Goal: Task Accomplishment & Management: Complete application form

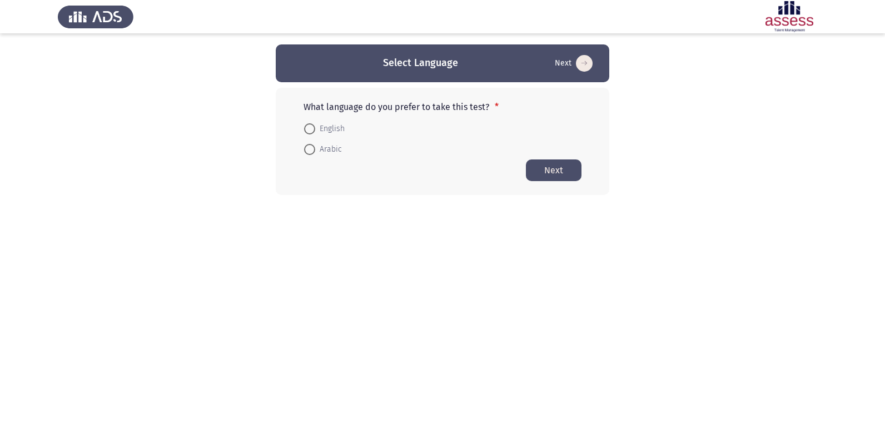
click at [311, 124] on span at bounding box center [309, 128] width 11 height 11
click at [311, 124] on input "English" at bounding box center [309, 128] width 11 height 11
radio input "true"
click at [556, 167] on button "Next" at bounding box center [554, 170] width 56 height 22
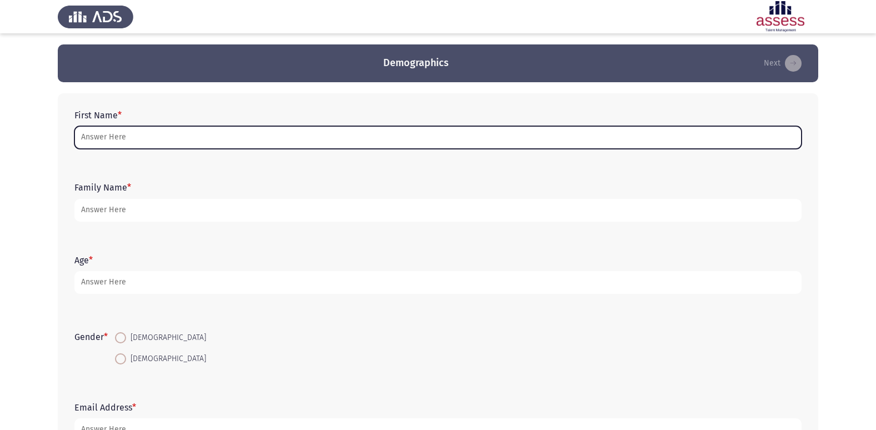
click at [288, 131] on input "First Name *" at bounding box center [437, 137] width 727 height 23
type input "y"
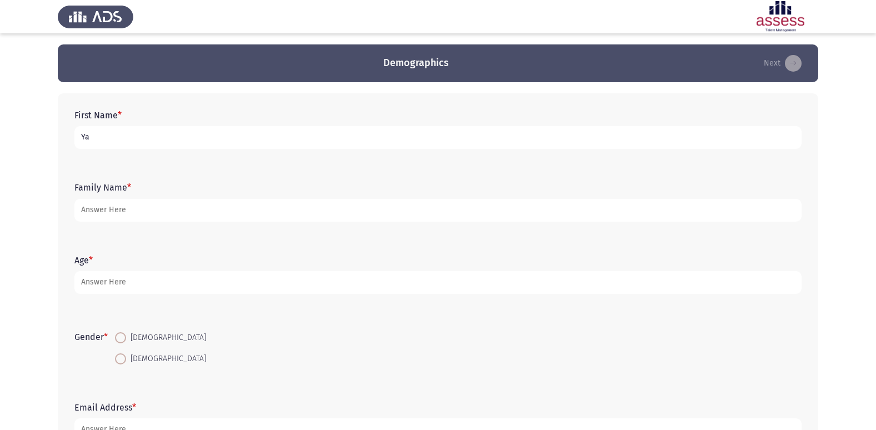
type input "Y"
click at [151, 141] on input "يمين [PERSON_NAME] [PERSON_NAME]" at bounding box center [437, 137] width 727 height 23
type input "ياسمين [PERSON_NAME] [PERSON_NAME]"
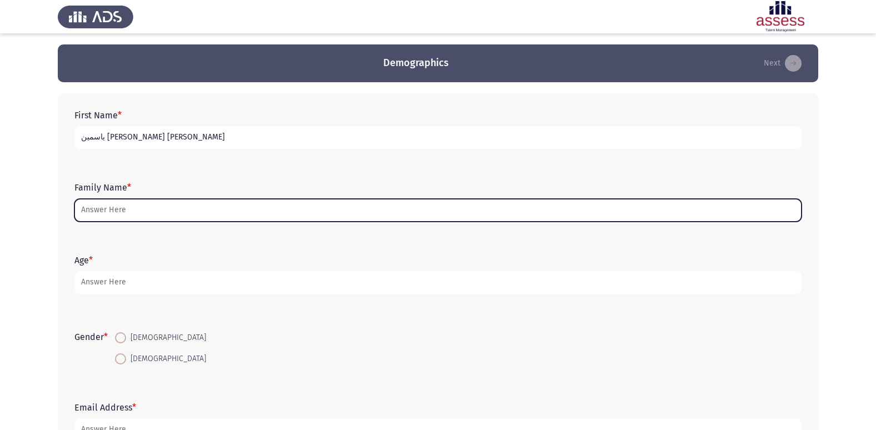
click at [174, 208] on input "Family Name *" at bounding box center [437, 210] width 727 height 23
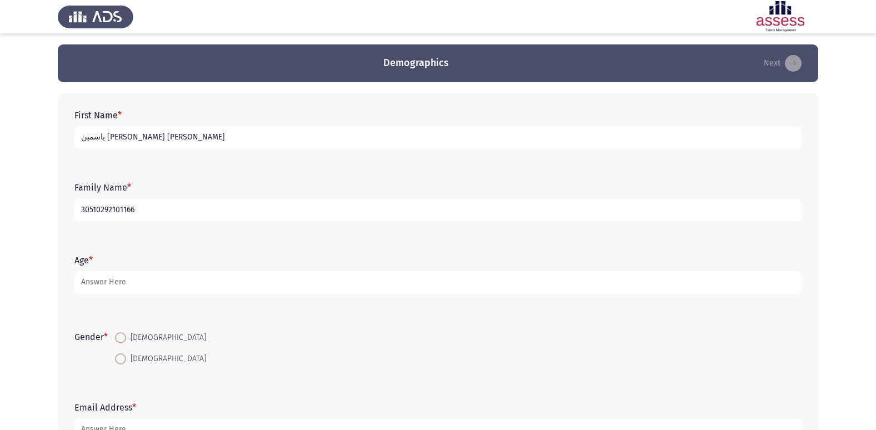
type input "30510292101166"
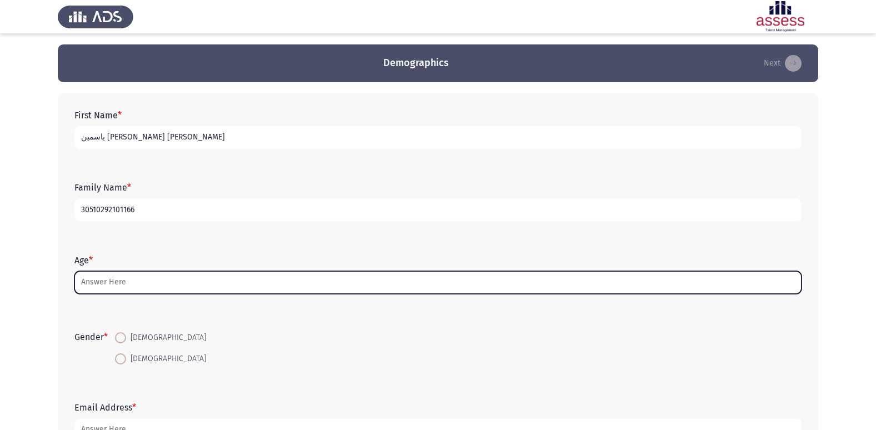
click at [138, 285] on input "Age *" at bounding box center [437, 282] width 727 height 23
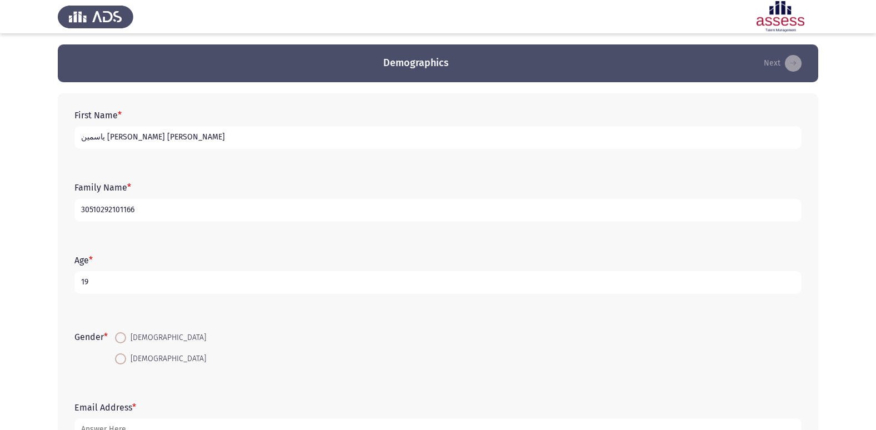
type input "19"
click at [125, 361] on span at bounding box center [120, 358] width 11 height 11
click at [125, 361] on input "[DEMOGRAPHIC_DATA]" at bounding box center [120, 358] width 11 height 11
radio input "true"
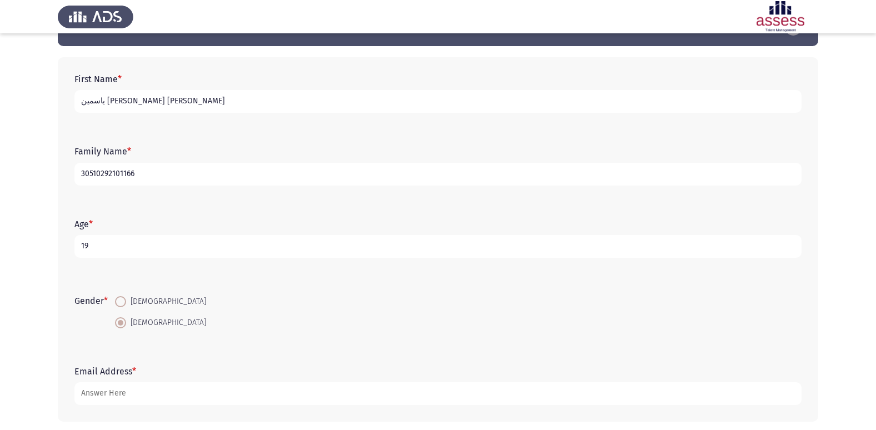
scroll to position [83, 0]
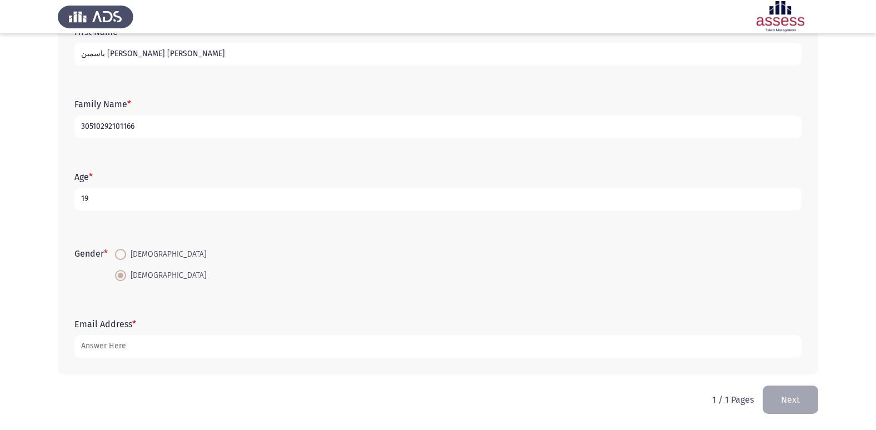
drag, startPoint x: 167, startPoint y: 332, endPoint x: 167, endPoint y: 346, distance: 13.9
click at [167, 335] on form "Email Address *" at bounding box center [437, 338] width 727 height 39
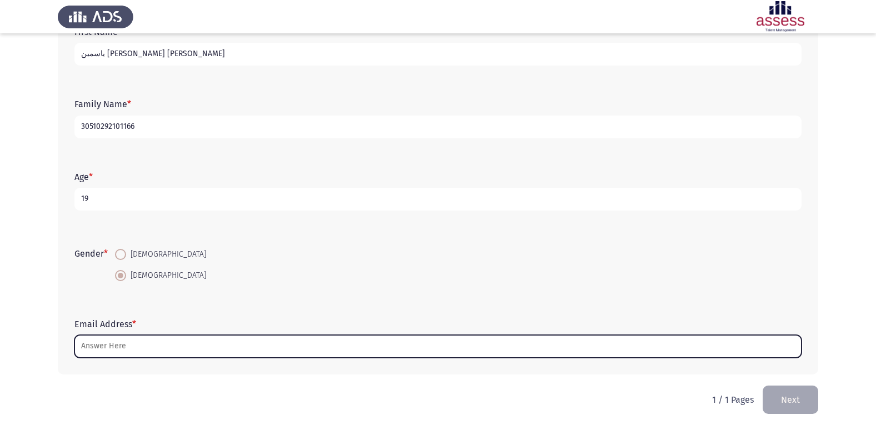
click at [167, 348] on input "Email Address *" at bounding box center [437, 346] width 727 height 23
type input "ش"
type input "غ"
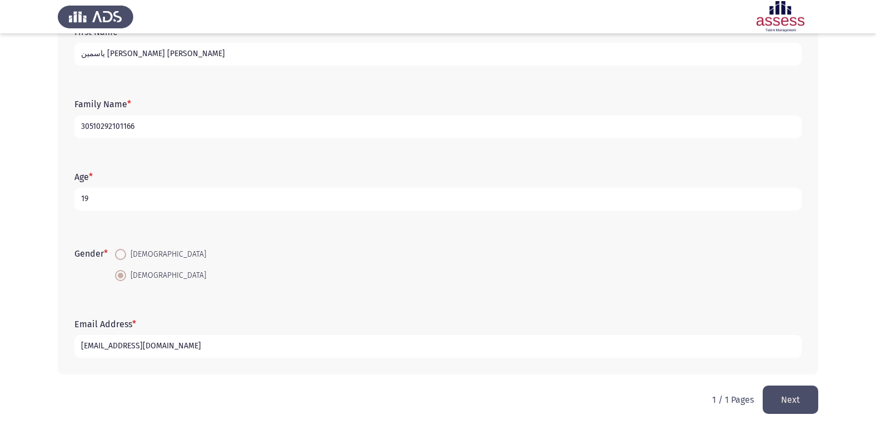
type input "[EMAIL_ADDRESS][DOMAIN_NAME]"
click at [798, 406] on button "Next" at bounding box center [791, 400] width 56 height 28
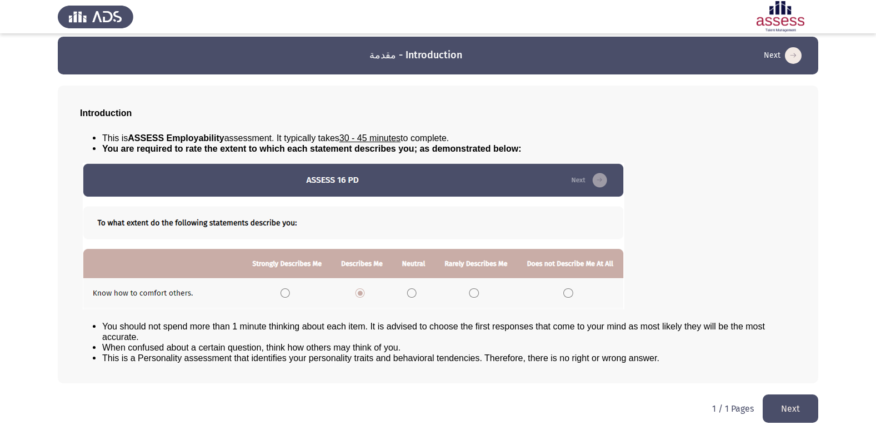
scroll to position [12, 0]
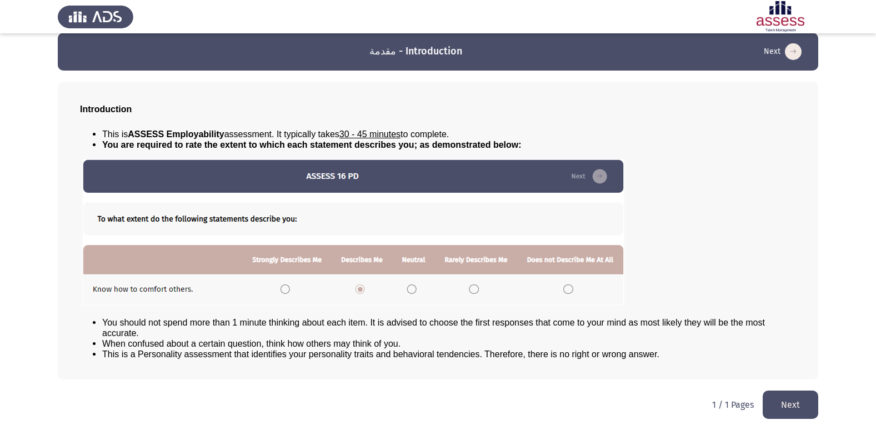
click at [796, 409] on button "Next" at bounding box center [791, 405] width 56 height 28
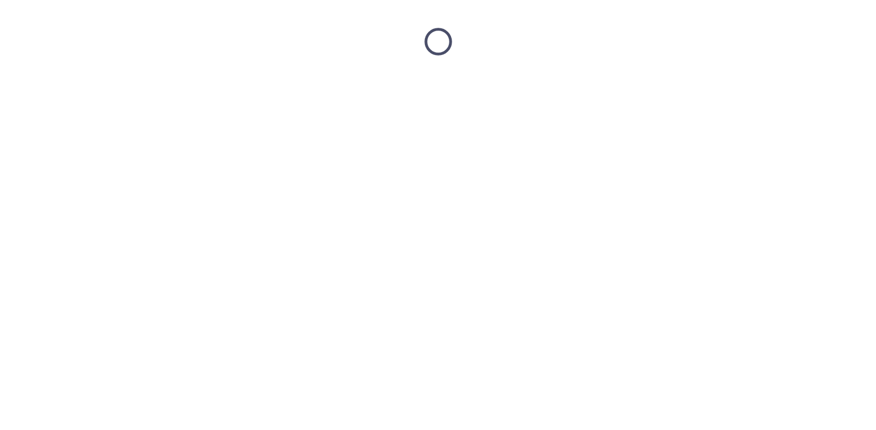
scroll to position [0, 0]
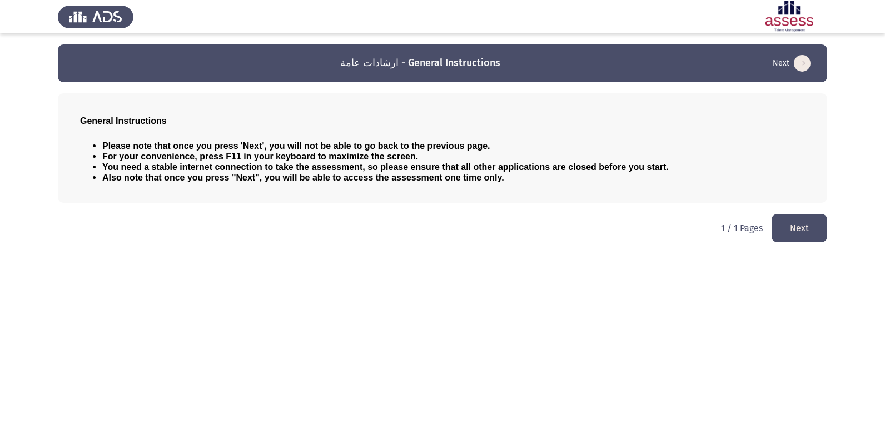
click at [799, 233] on button "Next" at bounding box center [799, 228] width 56 height 28
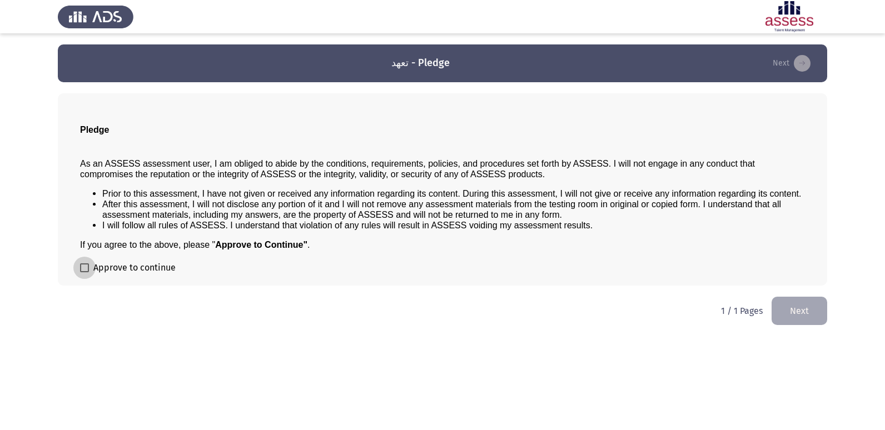
click at [81, 262] on label "Approve to continue" at bounding box center [128, 267] width 96 height 13
click at [84, 272] on input "Approve to continue" at bounding box center [84, 272] width 1 height 1
click at [81, 262] on label "Approve to continue" at bounding box center [128, 267] width 96 height 13
click at [84, 272] on input "Approve to continue" at bounding box center [84, 272] width 1 height 1
click at [79, 269] on div "Pledge As an ASSESS assessment user, I am obliged to abide by the conditions, r…" at bounding box center [442, 189] width 769 height 192
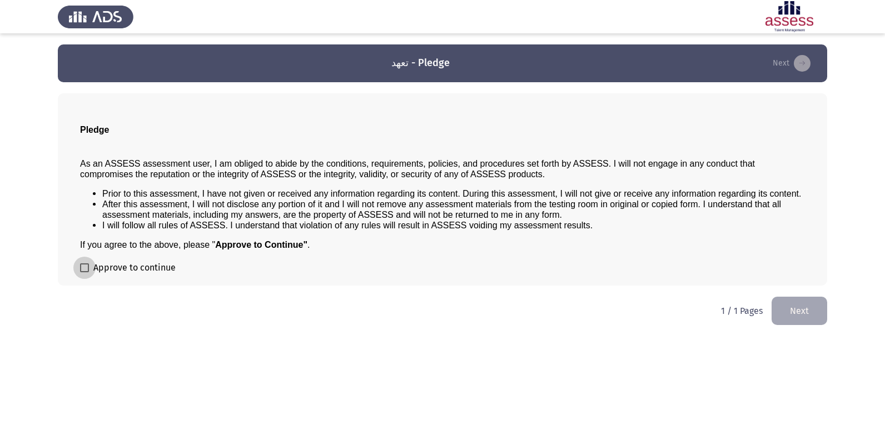
click at [83, 269] on span at bounding box center [84, 267] width 9 height 9
click at [84, 272] on input "Approve to continue" at bounding box center [84, 272] width 1 height 1
checkbox input "true"
click at [788, 301] on button "Next" at bounding box center [799, 311] width 56 height 28
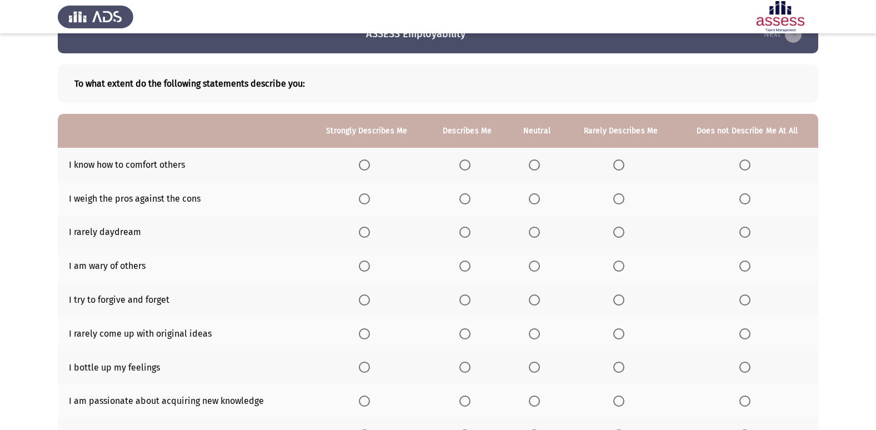
scroll to position [56, 0]
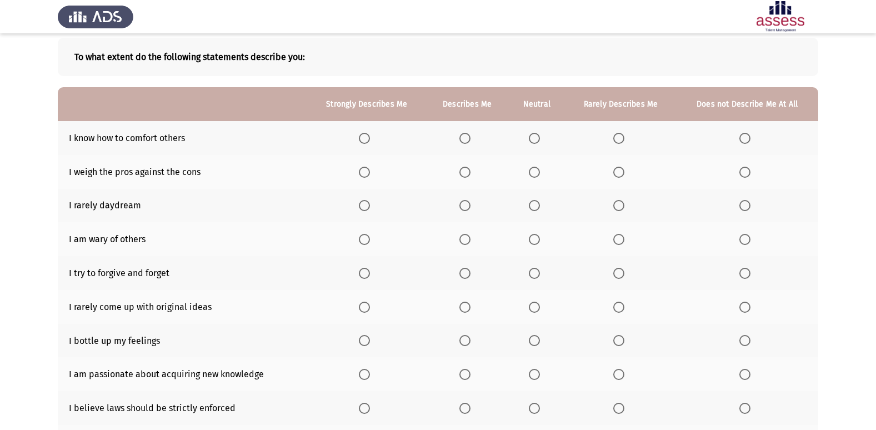
click at [460, 137] on th at bounding box center [467, 138] width 82 height 34
click at [465, 137] on span "Select an option" at bounding box center [465, 138] width 11 height 11
click at [465, 137] on input "Select an option" at bounding box center [465, 138] width 11 height 11
click at [368, 169] on span "Select an option" at bounding box center [364, 172] width 11 height 11
click at [368, 169] on input "Select an option" at bounding box center [364, 172] width 11 height 11
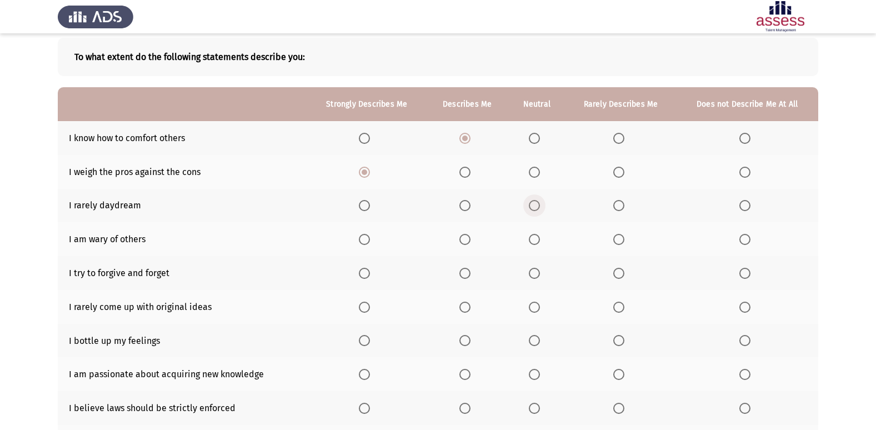
click at [540, 202] on span "Select an option" at bounding box center [534, 205] width 11 height 11
click at [540, 202] on input "Select an option" at bounding box center [534, 205] width 11 height 11
click at [470, 234] on span "Select an option" at bounding box center [465, 239] width 11 height 11
click at [470, 234] on input "Select an option" at bounding box center [465, 239] width 11 height 11
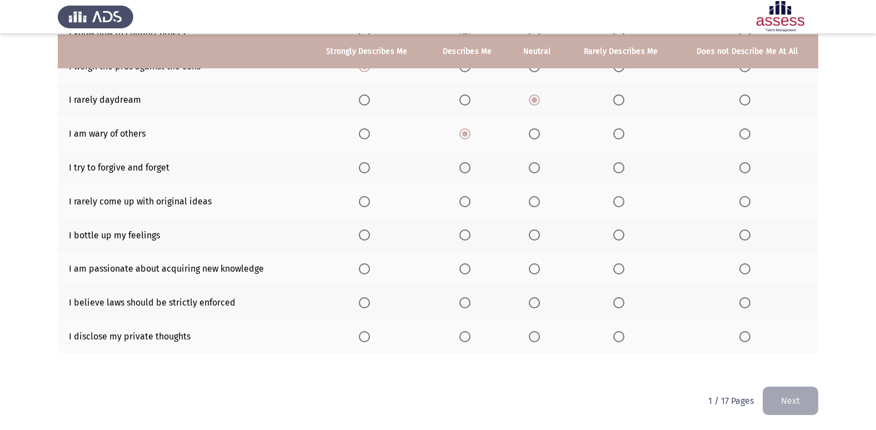
scroll to position [162, 0]
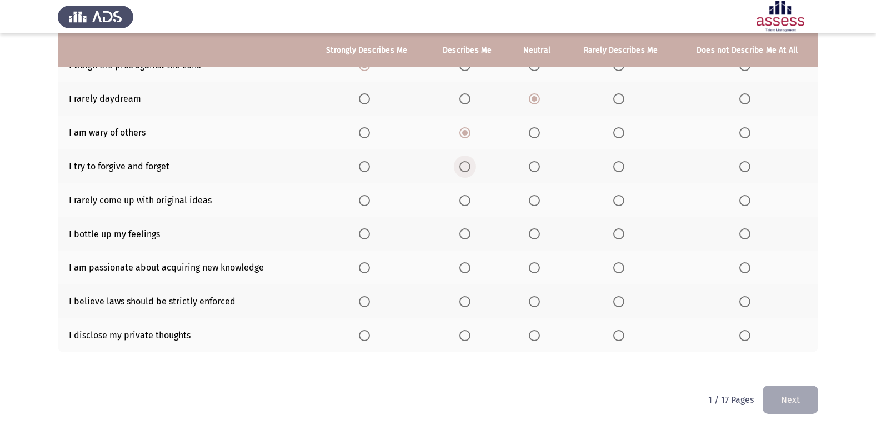
click at [470, 164] on span "Select an option" at bounding box center [465, 166] width 11 height 11
click at [470, 164] on input "Select an option" at bounding box center [465, 166] width 11 height 11
click at [614, 201] on span "Select an option" at bounding box center [618, 200] width 11 height 11
click at [614, 201] on input "Select an option" at bounding box center [618, 200] width 11 height 11
click at [465, 234] on span "Select an option" at bounding box center [465, 233] width 11 height 11
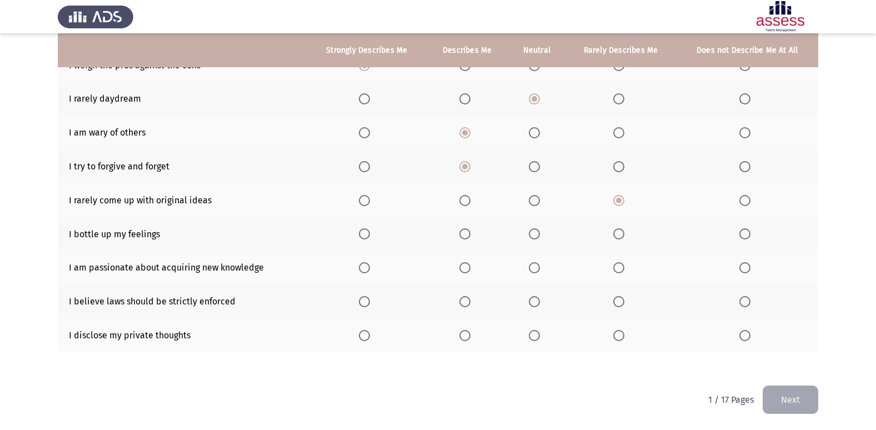
click at [465, 234] on input "Select an option" at bounding box center [465, 233] width 11 height 11
drag, startPoint x: 367, startPoint y: 265, endPoint x: 364, endPoint y: 259, distance: 6.0
click at [365, 260] on th at bounding box center [366, 268] width 119 height 34
click at [372, 261] on th at bounding box center [366, 268] width 119 height 34
click at [362, 269] on span "Select an option" at bounding box center [364, 267] width 11 height 11
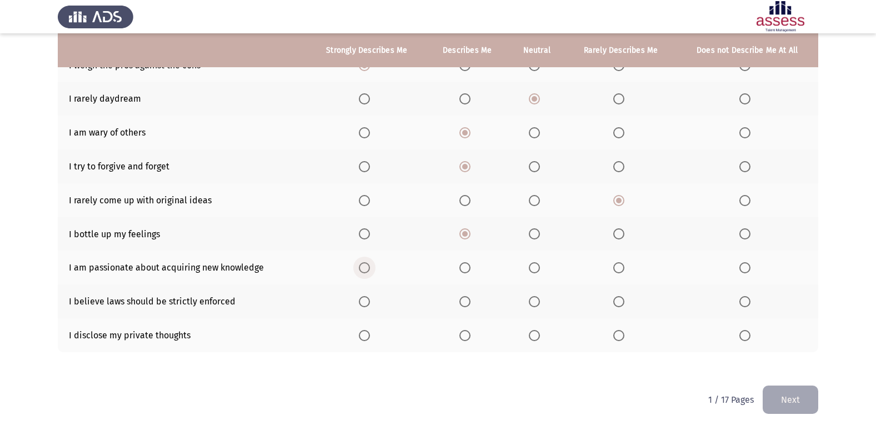
click at [362, 269] on input "Select an option" at bounding box center [364, 267] width 11 height 11
click at [465, 301] on span "Select an option" at bounding box center [465, 301] width 11 height 11
click at [465, 301] on input "Select an option" at bounding box center [465, 301] width 11 height 11
click at [461, 334] on span "Select an option" at bounding box center [465, 335] width 11 height 11
click at [461, 334] on input "Select an option" at bounding box center [465, 335] width 11 height 11
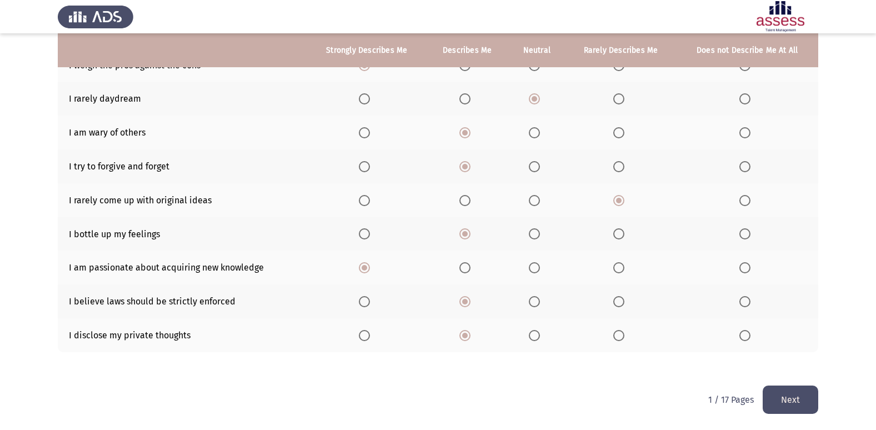
click at [780, 403] on button "Next" at bounding box center [791, 400] width 56 height 28
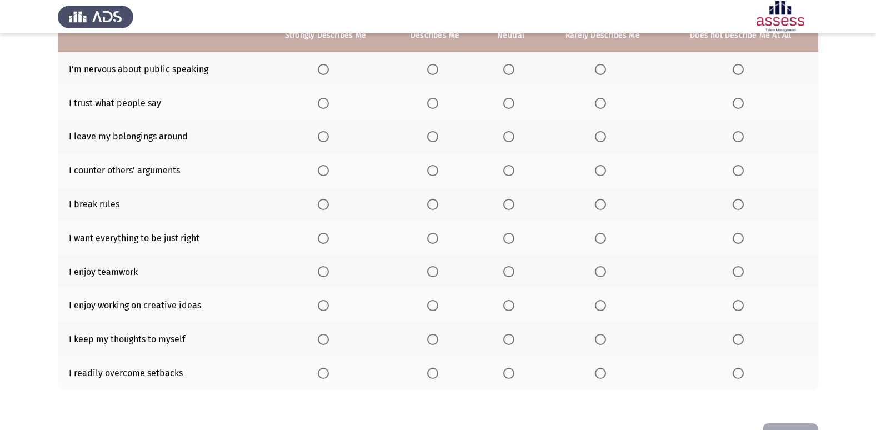
scroll to position [51, 0]
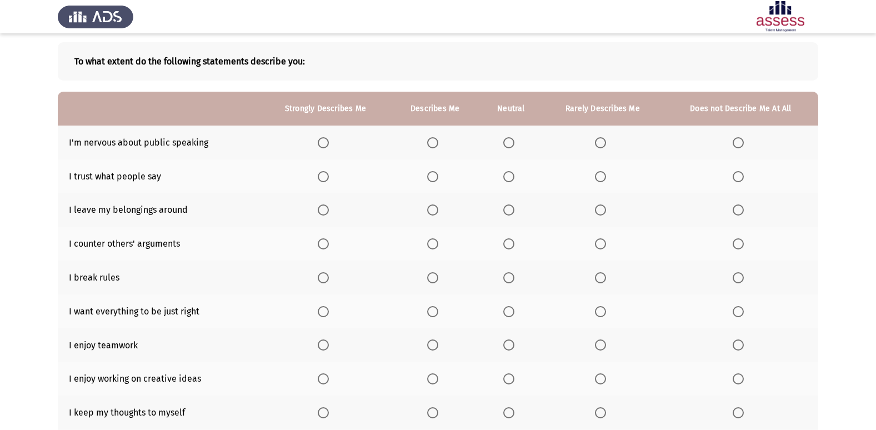
click at [599, 139] on span "Select an option" at bounding box center [600, 142] width 11 height 11
click at [599, 139] on input "Select an option" at bounding box center [600, 142] width 11 height 11
click at [511, 178] on span "Select an option" at bounding box center [508, 176] width 11 height 11
click at [511, 178] on input "Select an option" at bounding box center [508, 176] width 11 height 11
click at [740, 209] on span "Select an option" at bounding box center [738, 209] width 11 height 11
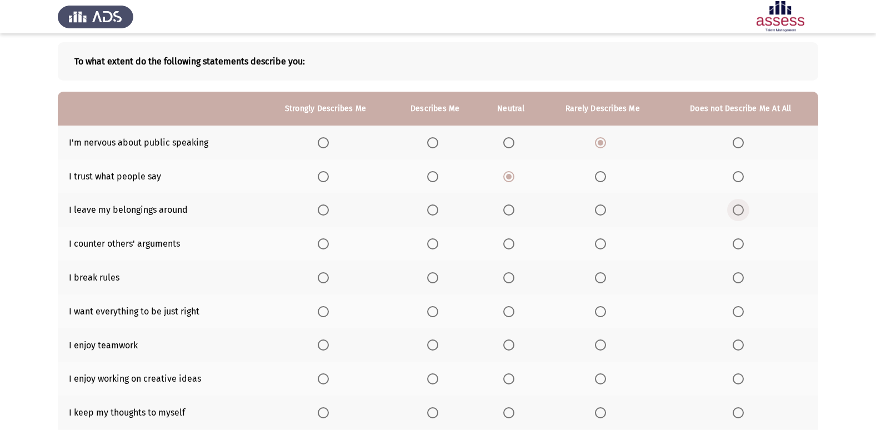
click at [740, 209] on input "Select an option" at bounding box center [738, 209] width 11 height 11
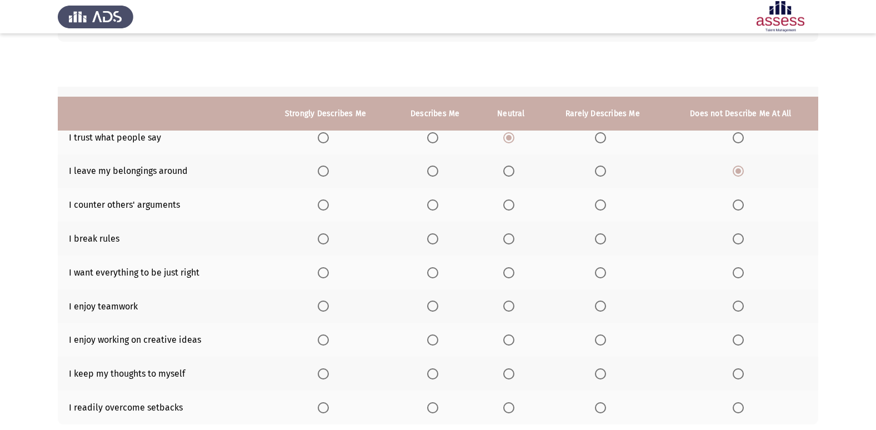
scroll to position [162, 0]
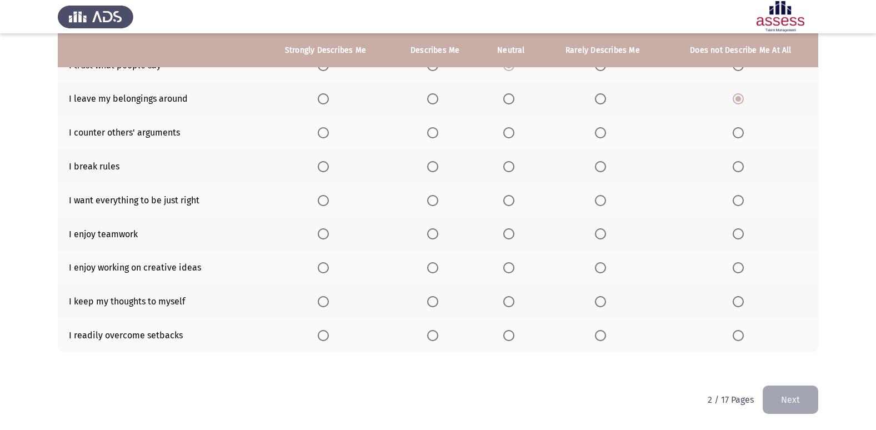
click at [508, 123] on th at bounding box center [511, 133] width 62 height 34
click at [507, 131] on span "Select an option" at bounding box center [508, 132] width 11 height 11
click at [507, 131] on input "Select an option" at bounding box center [508, 132] width 11 height 11
click at [595, 164] on span "Select an option" at bounding box center [600, 166] width 11 height 11
click at [595, 164] on input "Select an option" at bounding box center [600, 166] width 11 height 11
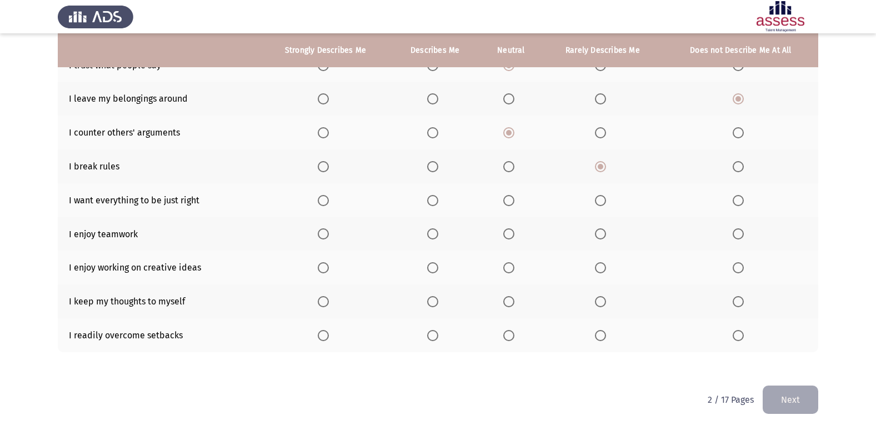
click at [439, 192] on th at bounding box center [435, 200] width 89 height 34
click at [438, 198] on span "Select an option" at bounding box center [432, 200] width 11 height 11
click at [438, 198] on input "Select an option" at bounding box center [432, 200] width 11 height 11
click at [324, 234] on span "Select an option" at bounding box center [323, 233] width 11 height 11
click at [324, 234] on input "Select an option" at bounding box center [323, 233] width 11 height 11
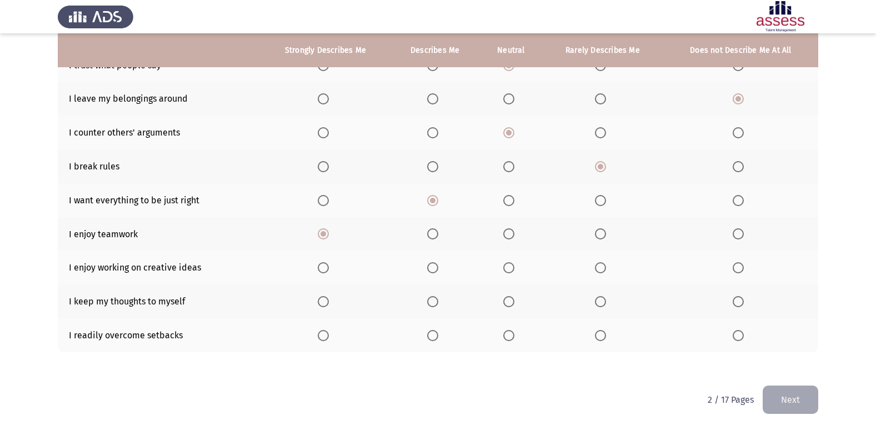
click at [329, 270] on span "Select an option" at bounding box center [323, 267] width 11 height 11
click at [329, 270] on input "Select an option" at bounding box center [323, 267] width 11 height 11
click at [510, 300] on span "Select an option" at bounding box center [508, 301] width 11 height 11
click at [510, 300] on input "Select an option" at bounding box center [508, 301] width 11 height 11
click at [430, 336] on span "Select an option" at bounding box center [432, 335] width 11 height 11
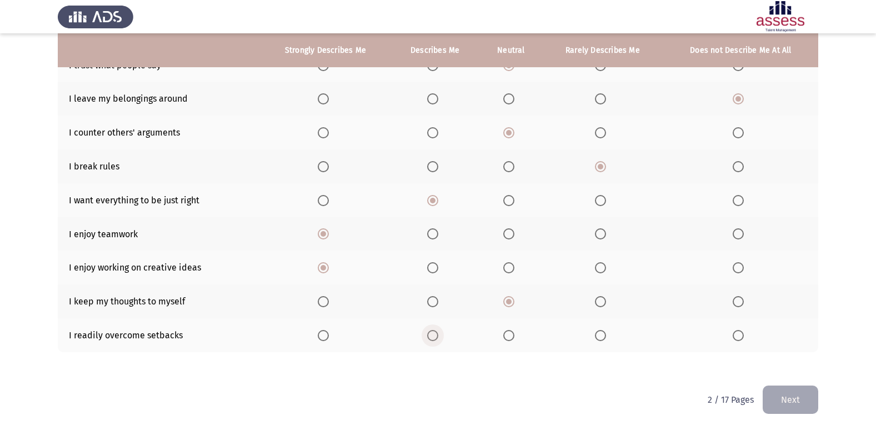
click at [430, 336] on input "Select an option" at bounding box center [432, 335] width 11 height 11
click at [790, 394] on button "Next" at bounding box center [791, 400] width 56 height 28
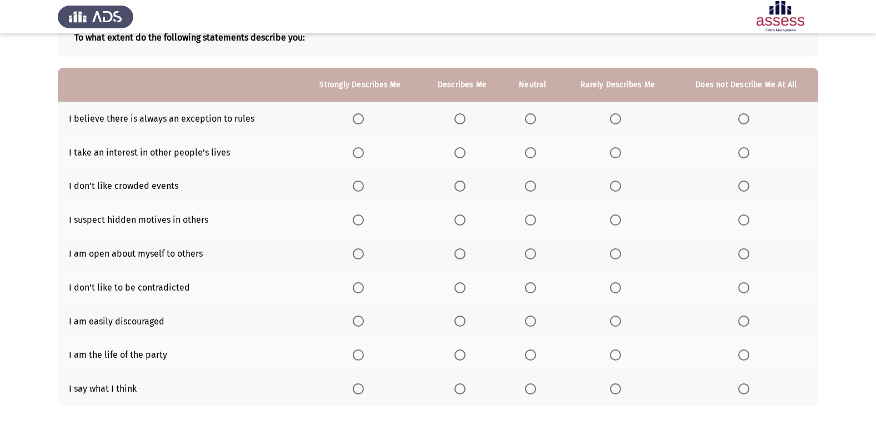
scroll to position [56, 0]
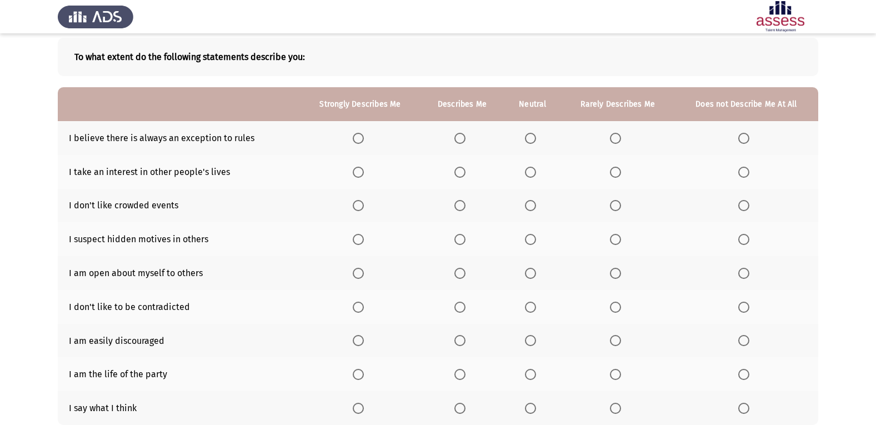
click at [621, 139] on span "Select an option" at bounding box center [615, 138] width 11 height 11
click at [621, 139] on input "Select an option" at bounding box center [615, 138] width 11 height 11
click at [618, 172] on span "Select an option" at bounding box center [615, 172] width 11 height 11
click at [618, 172] on input "Select an option" at bounding box center [615, 172] width 11 height 11
click at [464, 202] on span "Select an option" at bounding box center [460, 205] width 11 height 11
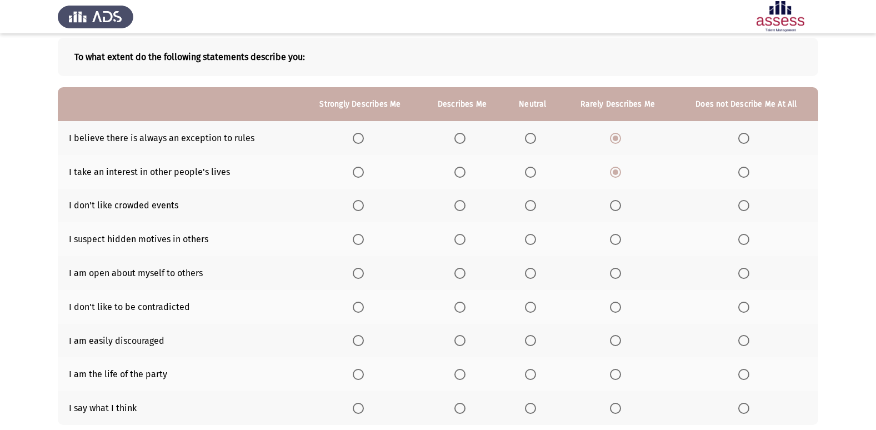
click at [464, 202] on input "Select an option" at bounding box center [460, 205] width 11 height 11
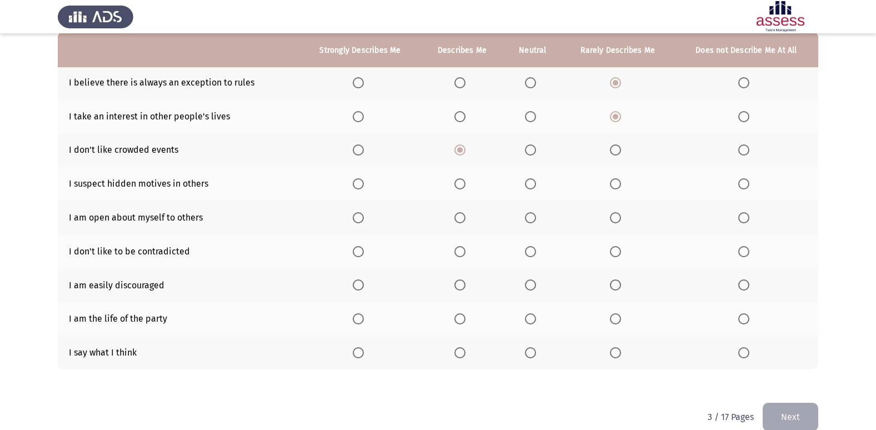
click at [531, 146] on span "Select an option" at bounding box center [530, 149] width 11 height 11
click at [531, 146] on input "Select an option" at bounding box center [530, 149] width 11 height 11
click at [749, 218] on span "Select an option" at bounding box center [743, 217] width 11 height 11
click at [749, 218] on input "Select an option" at bounding box center [743, 217] width 11 height 11
click at [526, 250] on span "Select an option" at bounding box center [530, 251] width 11 height 11
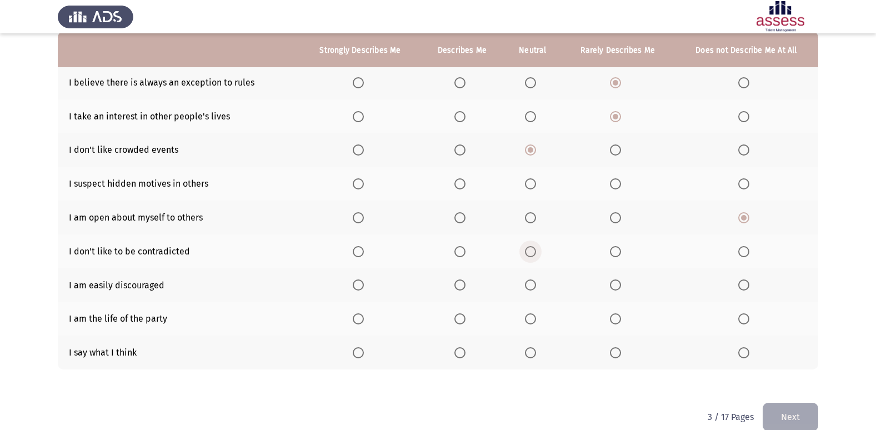
click at [526, 250] on input "Select an option" at bounding box center [530, 251] width 11 height 11
click at [620, 281] on span "Select an option" at bounding box center [615, 284] width 11 height 11
click at [620, 281] on input "Select an option" at bounding box center [615, 284] width 11 height 11
click at [531, 321] on span "Select an option" at bounding box center [530, 318] width 11 height 11
click at [531, 321] on input "Select an option" at bounding box center [530, 318] width 11 height 11
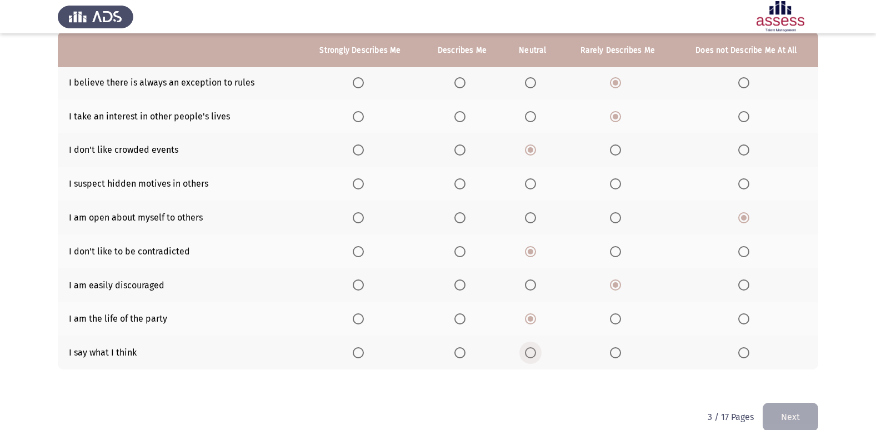
click at [536, 352] on span "Select an option" at bounding box center [530, 352] width 11 height 11
click at [536, 352] on input "Select an option" at bounding box center [530, 352] width 11 height 11
click at [466, 180] on label "Select an option" at bounding box center [463, 183] width 16 height 11
click at [466, 180] on input "Select an option" at bounding box center [460, 183] width 11 height 11
click at [529, 176] on th at bounding box center [533, 184] width 58 height 34
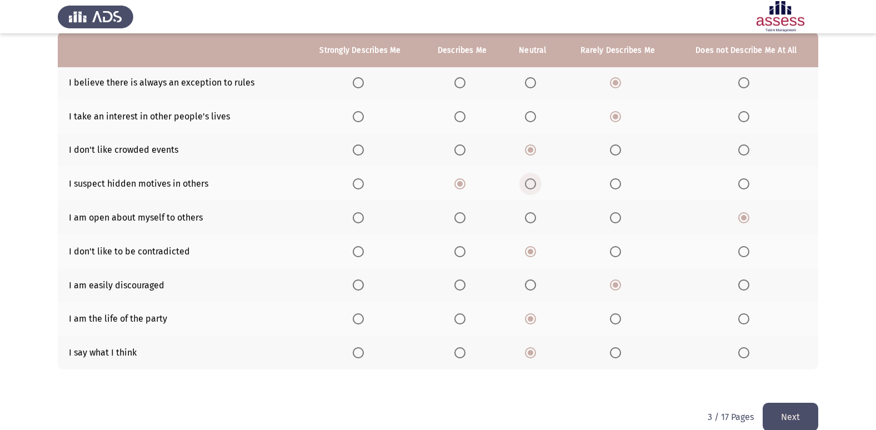
click at [534, 187] on span "Select an option" at bounding box center [530, 183] width 11 height 11
click at [534, 187] on input "Select an option" at bounding box center [530, 183] width 11 height 11
click at [796, 415] on button "Next" at bounding box center [791, 417] width 56 height 28
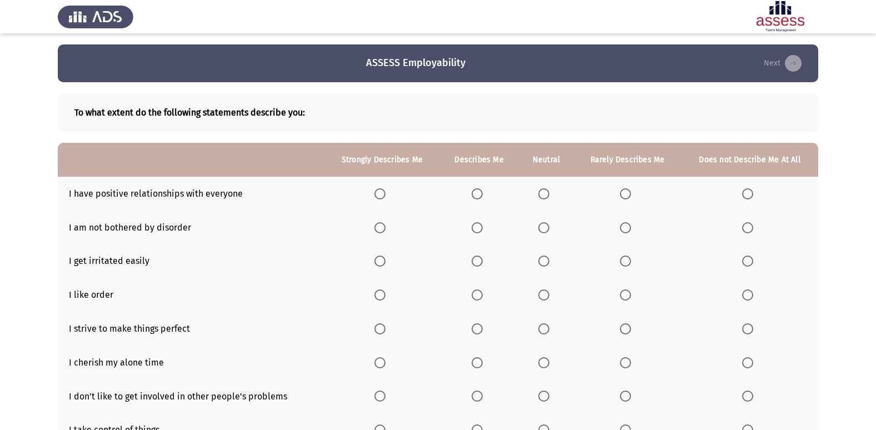
click at [478, 197] on span "Select an option" at bounding box center [477, 193] width 11 height 11
click at [478, 197] on input "Select an option" at bounding box center [477, 193] width 11 height 11
click at [627, 227] on span "Select an option" at bounding box center [625, 227] width 11 height 11
click at [627, 227] on input "Select an option" at bounding box center [625, 227] width 11 height 11
click at [741, 227] on th at bounding box center [749, 228] width 137 height 34
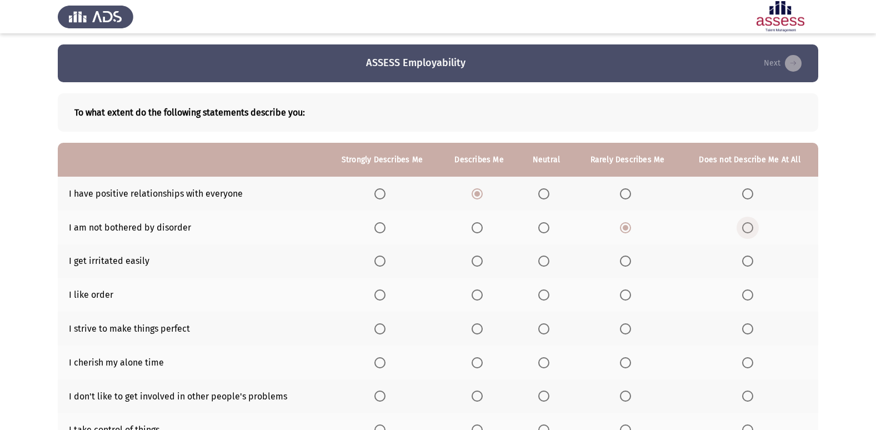
click at [749, 226] on span "Select an option" at bounding box center [747, 227] width 11 height 11
click at [749, 226] on input "Select an option" at bounding box center [747, 227] width 11 height 11
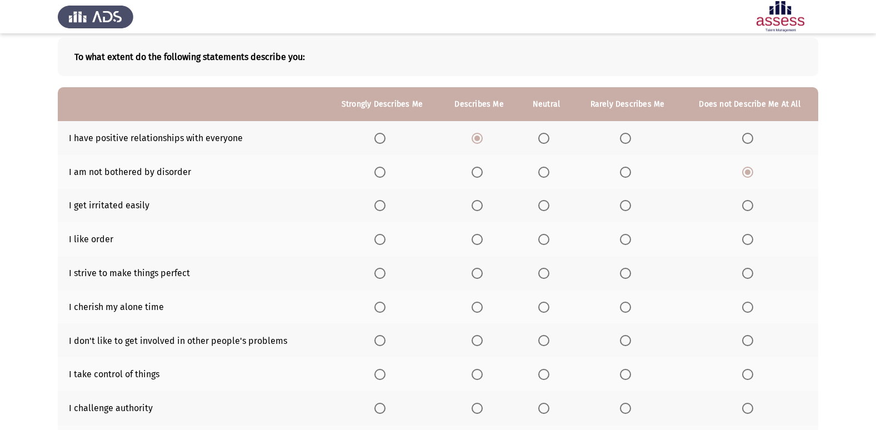
click at [628, 201] on span "Select an option" at bounding box center [625, 205] width 11 height 11
click at [628, 201] on input "Select an option" at bounding box center [625, 205] width 11 height 11
click at [482, 235] on span "Select an option" at bounding box center [477, 239] width 11 height 11
click at [482, 235] on input "Select an option" at bounding box center [477, 239] width 11 height 11
click at [382, 272] on span "Select an option" at bounding box center [379, 273] width 11 height 11
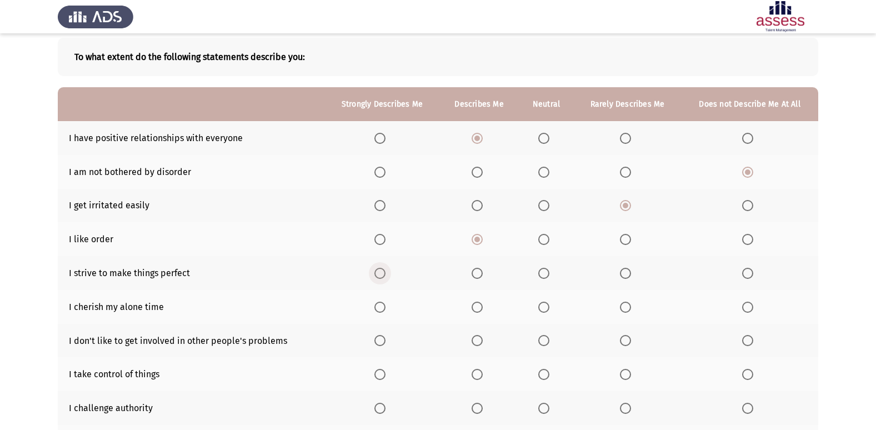
click at [382, 272] on input "Select an option" at bounding box center [379, 273] width 11 height 11
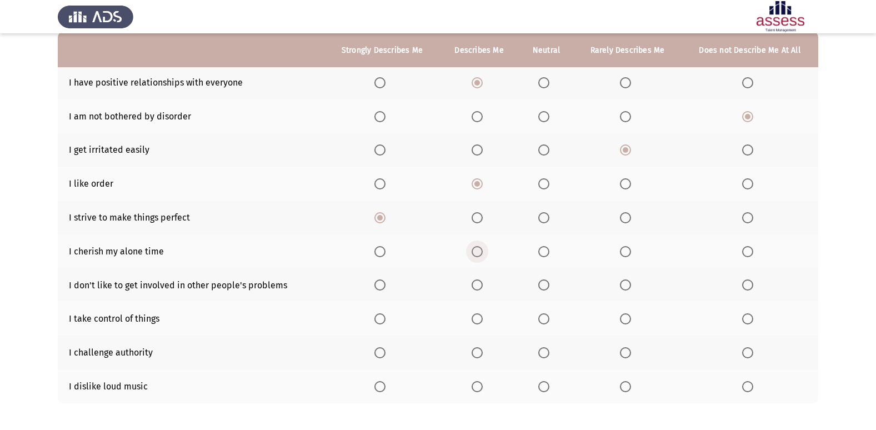
click at [475, 252] on span "Select an option" at bounding box center [477, 251] width 11 height 11
click at [475, 252] on input "Select an option" at bounding box center [477, 251] width 11 height 11
click at [377, 286] on span "Select an option" at bounding box center [379, 284] width 11 height 11
click at [377, 286] on input "Select an option" at bounding box center [379, 284] width 11 height 11
click at [471, 316] on th at bounding box center [478, 319] width 79 height 34
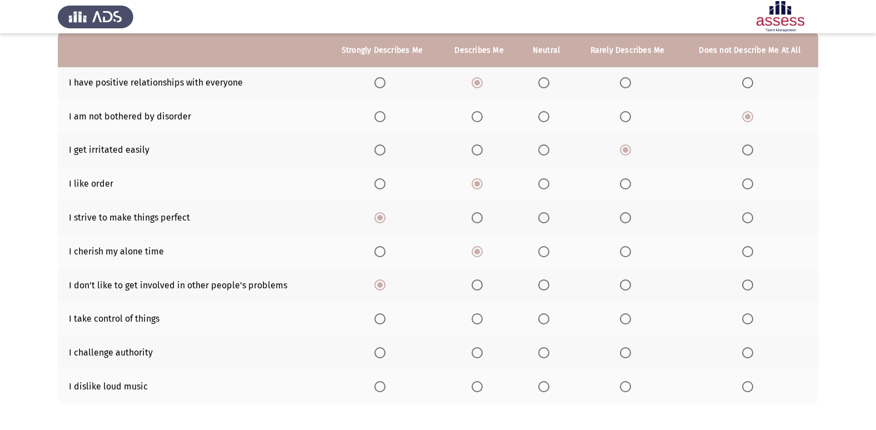
click at [474, 313] on span "Select an option" at bounding box center [477, 318] width 11 height 11
click at [474, 313] on input "Select an option" at bounding box center [477, 318] width 11 height 11
click at [543, 358] on span "Select an option" at bounding box center [543, 352] width 11 height 11
click at [543, 358] on input "Select an option" at bounding box center [543, 352] width 11 height 11
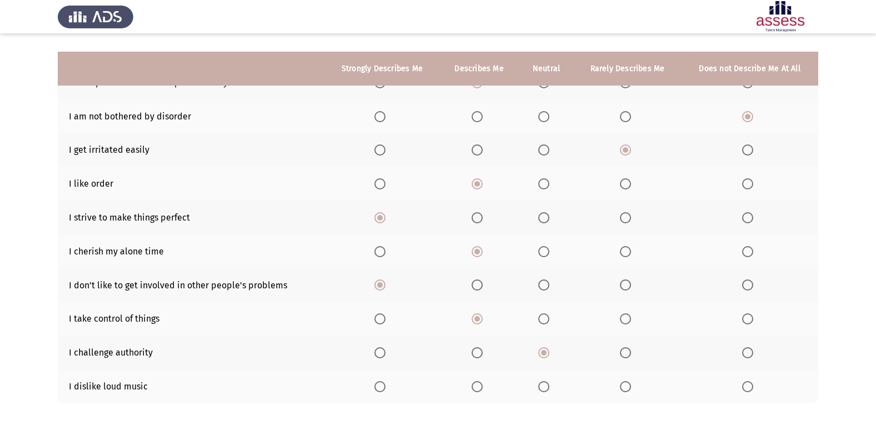
scroll to position [162, 0]
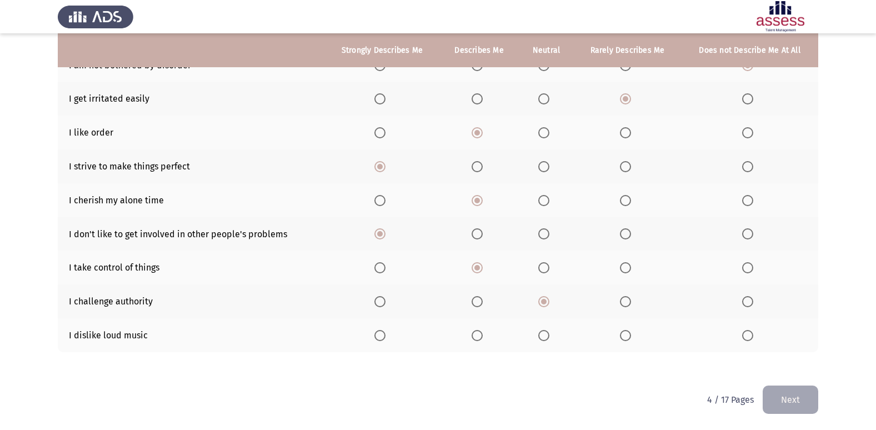
click at [545, 339] on span "Select an option" at bounding box center [543, 335] width 11 height 11
click at [545, 339] on input "Select an option" at bounding box center [543, 335] width 11 height 11
click at [793, 402] on button "Next" at bounding box center [791, 400] width 56 height 28
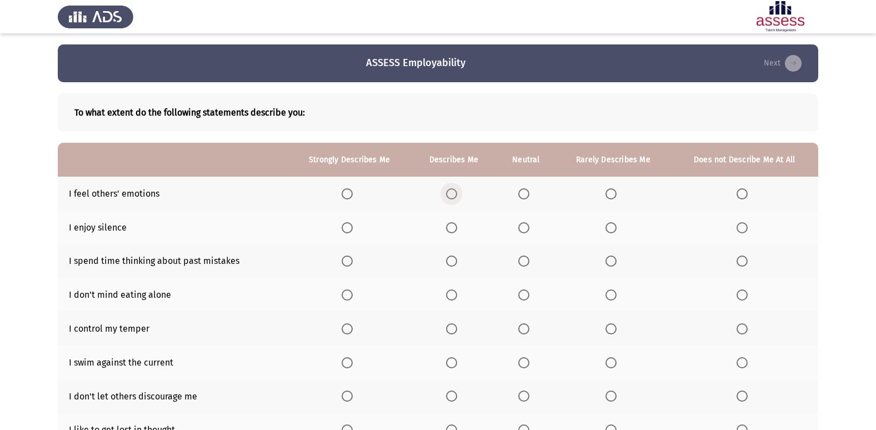
click at [456, 192] on span "Select an option" at bounding box center [451, 193] width 11 height 11
click at [456, 192] on input "Select an option" at bounding box center [451, 193] width 11 height 11
click at [453, 223] on span "Select an option" at bounding box center [451, 227] width 11 height 11
click at [453, 223] on input "Select an option" at bounding box center [451, 227] width 11 height 11
click at [615, 264] on span "Select an option" at bounding box center [611, 261] width 11 height 11
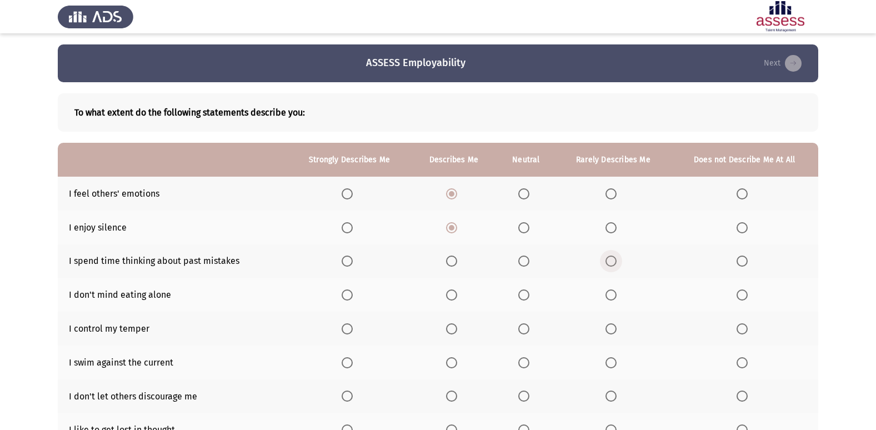
click at [615, 264] on input "Select an option" at bounding box center [611, 261] width 11 height 11
click at [528, 257] on span "Select an option" at bounding box center [523, 261] width 11 height 11
click at [528, 257] on input "Select an option" at bounding box center [523, 261] width 11 height 11
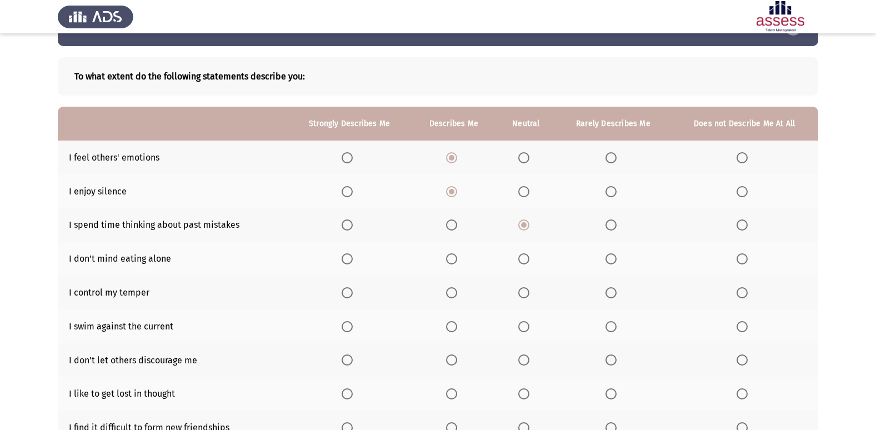
scroll to position [56, 0]
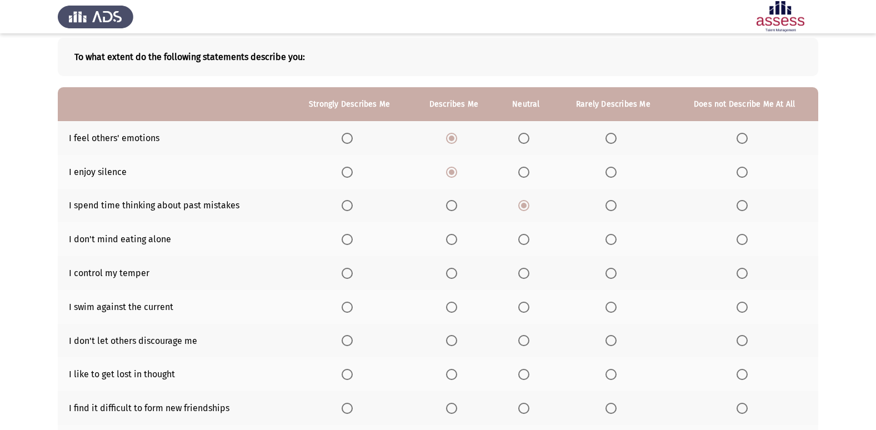
click at [352, 241] on span "Select an option" at bounding box center [347, 239] width 11 height 11
click at [352, 241] on input "Select an option" at bounding box center [347, 239] width 11 height 11
click at [452, 274] on span "Select an option" at bounding box center [451, 273] width 11 height 11
click at [452, 274] on input "Select an option" at bounding box center [451, 273] width 11 height 11
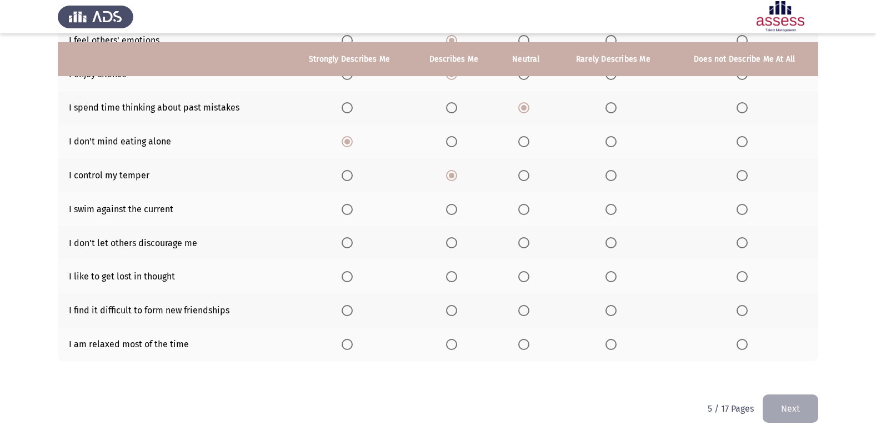
scroll to position [162, 0]
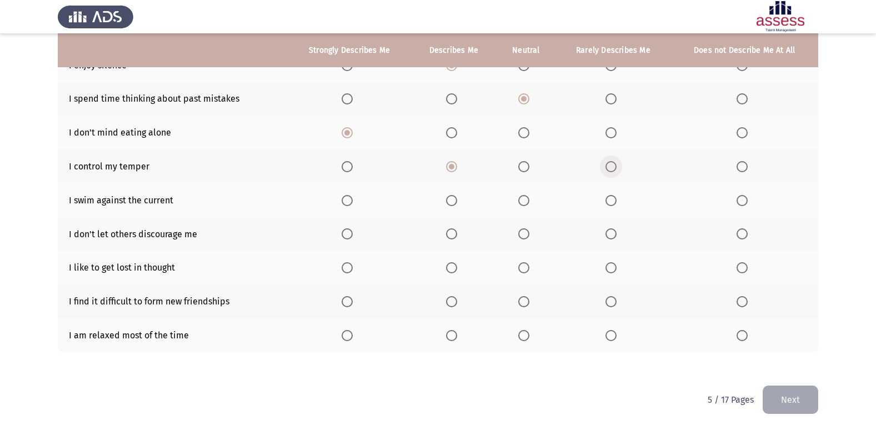
click at [609, 169] on span "Select an option" at bounding box center [611, 166] width 11 height 11
click at [609, 169] on input "Select an option" at bounding box center [611, 166] width 11 height 11
click at [452, 169] on span "Select an option" at bounding box center [451, 166] width 11 height 11
click at [452, 169] on input "Select an option" at bounding box center [451, 166] width 11 height 11
click at [528, 200] on span "Select an option" at bounding box center [523, 200] width 11 height 11
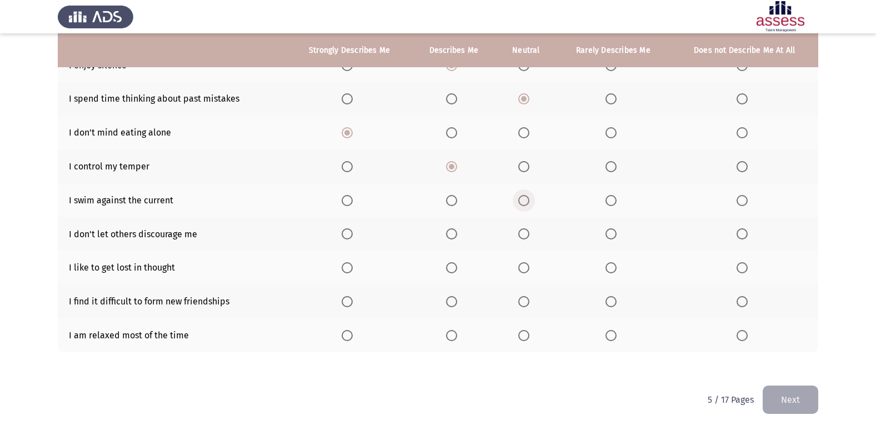
click at [528, 200] on input "Select an option" at bounding box center [523, 200] width 11 height 11
click at [611, 237] on span "Select an option" at bounding box center [611, 233] width 11 height 11
click at [611, 237] on input "Select an option" at bounding box center [611, 233] width 11 height 11
click at [448, 236] on span "Select an option" at bounding box center [451, 233] width 11 height 11
click at [448, 236] on input "Select an option" at bounding box center [451, 233] width 11 height 11
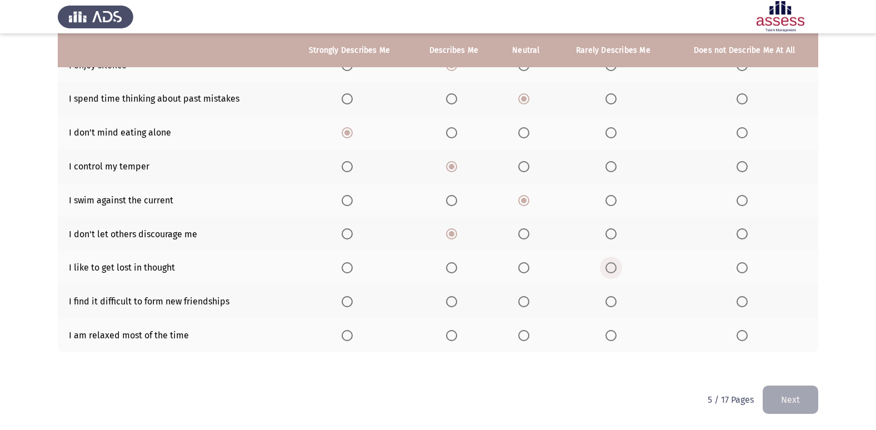
click at [612, 263] on span "Select an option" at bounding box center [611, 267] width 11 height 11
click at [612, 263] on input "Select an option" at bounding box center [611, 267] width 11 height 11
click at [745, 299] on span "Select an option" at bounding box center [742, 301] width 11 height 11
click at [745, 299] on input "Select an option" at bounding box center [742, 301] width 11 height 11
click at [614, 338] on span "Select an option" at bounding box center [611, 335] width 11 height 11
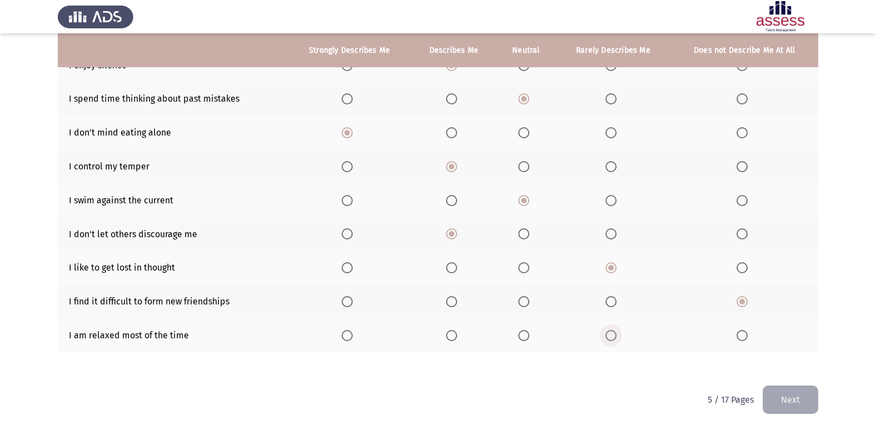
click at [614, 338] on input "Select an option" at bounding box center [611, 335] width 11 height 11
click at [522, 336] on span "Select an option" at bounding box center [523, 335] width 11 height 11
click at [522, 336] on input "Select an option" at bounding box center [523, 335] width 11 height 11
click at [810, 403] on button "Next" at bounding box center [791, 400] width 56 height 28
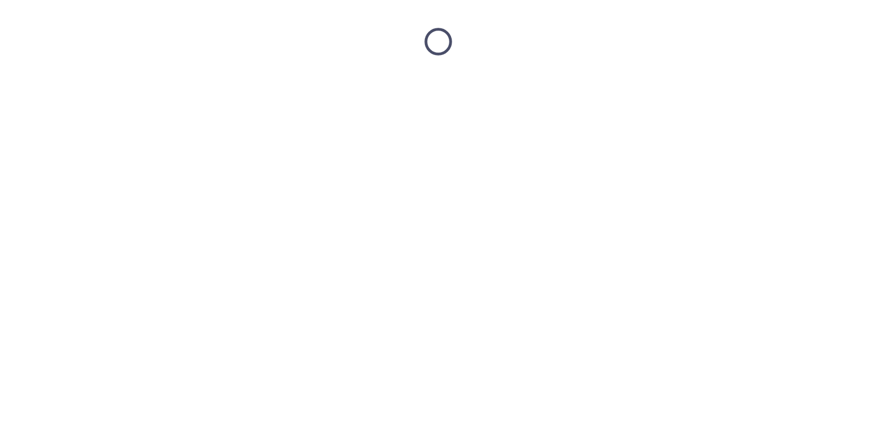
scroll to position [0, 0]
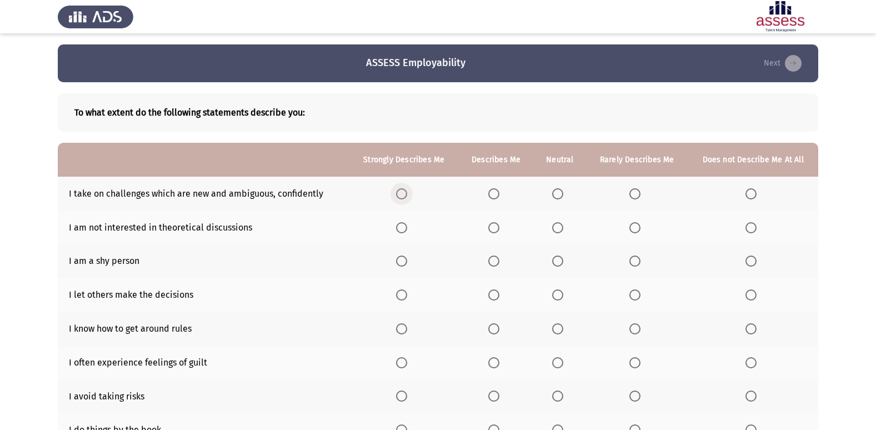
click at [406, 194] on span "Select an option" at bounding box center [401, 193] width 11 height 11
click at [406, 194] on input "Select an option" at bounding box center [401, 193] width 11 height 11
click at [638, 229] on span "Select an option" at bounding box center [635, 227] width 11 height 11
click at [638, 229] on input "Select an option" at bounding box center [635, 227] width 11 height 11
click at [641, 262] on span "Select an option" at bounding box center [635, 261] width 11 height 11
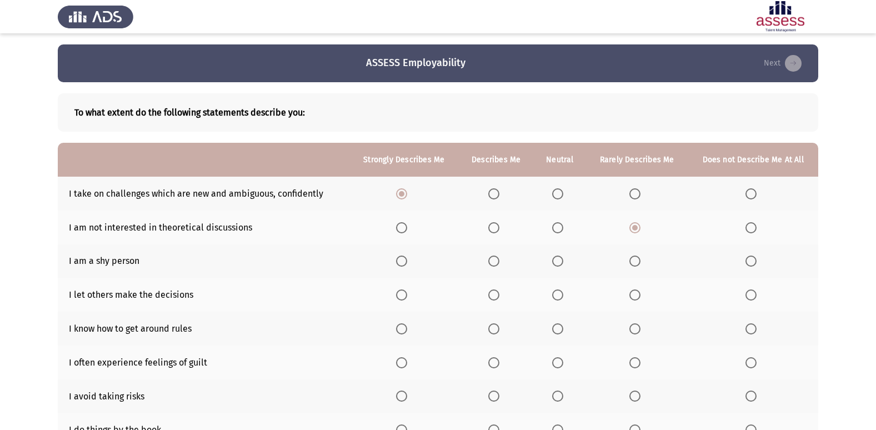
click at [641, 262] on input "Select an option" at bounding box center [635, 261] width 11 height 11
click at [560, 293] on span "Select an option" at bounding box center [557, 294] width 11 height 11
click at [560, 293] on input "Select an option" at bounding box center [557, 294] width 11 height 11
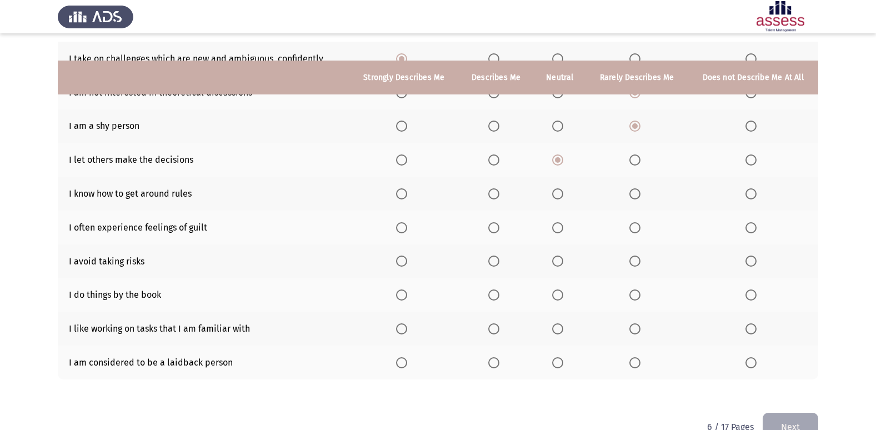
scroll to position [162, 0]
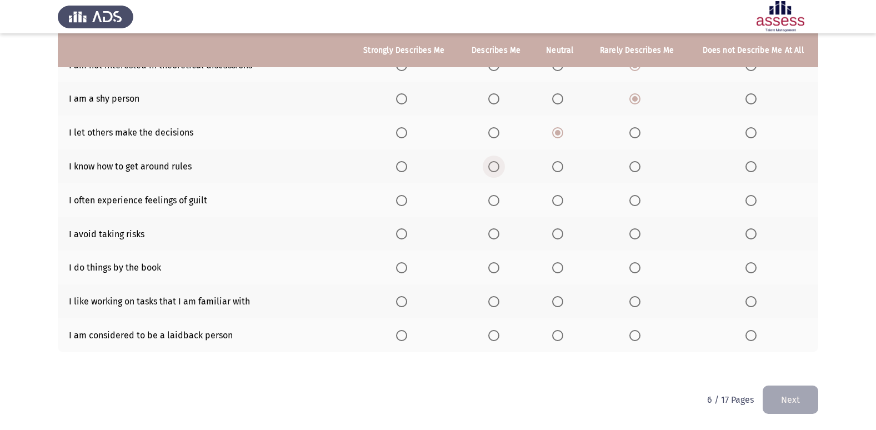
click at [497, 167] on span "Select an option" at bounding box center [493, 166] width 11 height 11
click at [497, 167] on input "Select an option" at bounding box center [493, 166] width 11 height 11
click at [553, 197] on th at bounding box center [560, 200] width 52 height 34
click at [493, 202] on span "Select an option" at bounding box center [493, 200] width 11 height 11
click at [493, 202] on input "Select an option" at bounding box center [493, 200] width 11 height 11
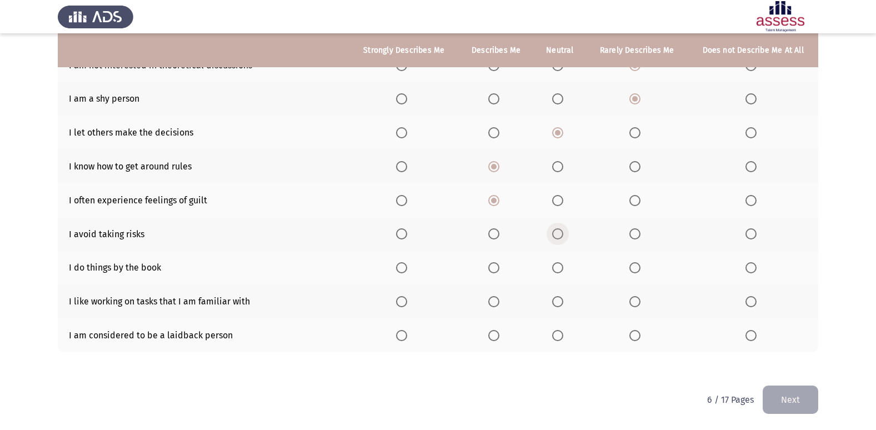
click at [555, 232] on span "Select an option" at bounding box center [557, 233] width 11 height 11
click at [555, 232] on input "Select an option" at bounding box center [557, 233] width 11 height 11
click at [557, 268] on span "Select an option" at bounding box center [557, 267] width 11 height 11
click at [557, 268] on input "Select an option" at bounding box center [557, 267] width 11 height 11
click at [556, 306] on span "Select an option" at bounding box center [557, 301] width 11 height 11
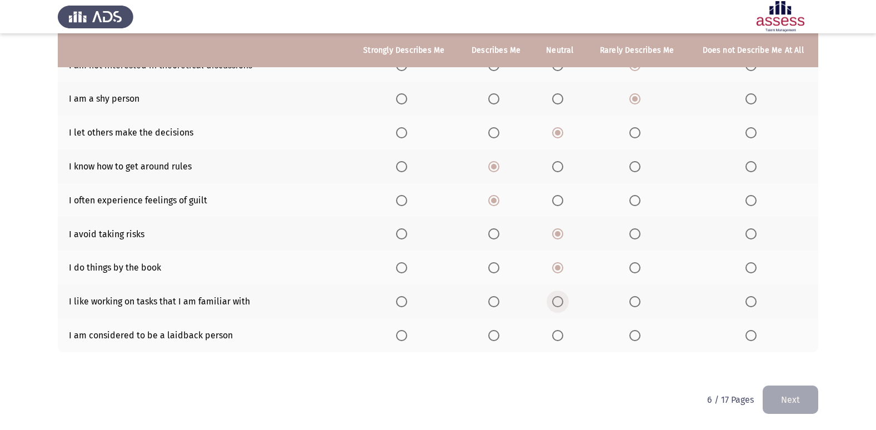
click at [556, 306] on input "Select an option" at bounding box center [557, 301] width 11 height 11
click at [500, 335] on span "Select an option" at bounding box center [493, 335] width 11 height 11
click at [500, 335] on input "Select an option" at bounding box center [493, 335] width 11 height 11
click at [560, 337] on span "Select an option" at bounding box center [557, 335] width 11 height 11
click at [560, 337] on input "Select an option" at bounding box center [557, 335] width 11 height 11
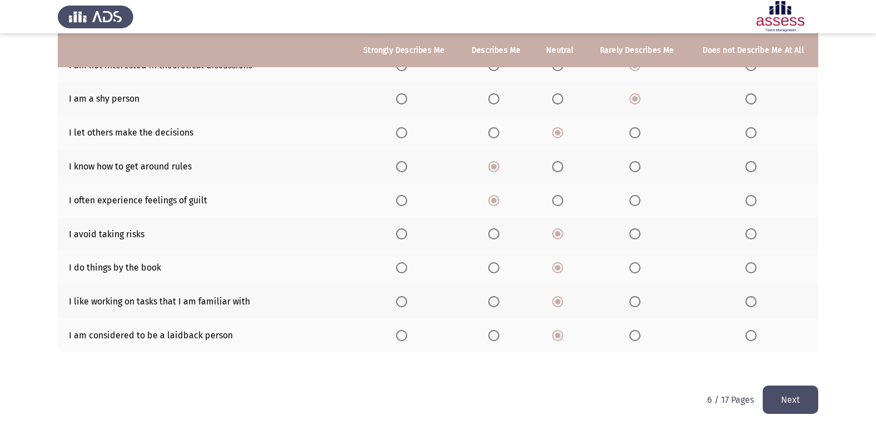
click at [773, 403] on button "Next" at bounding box center [791, 400] width 56 height 28
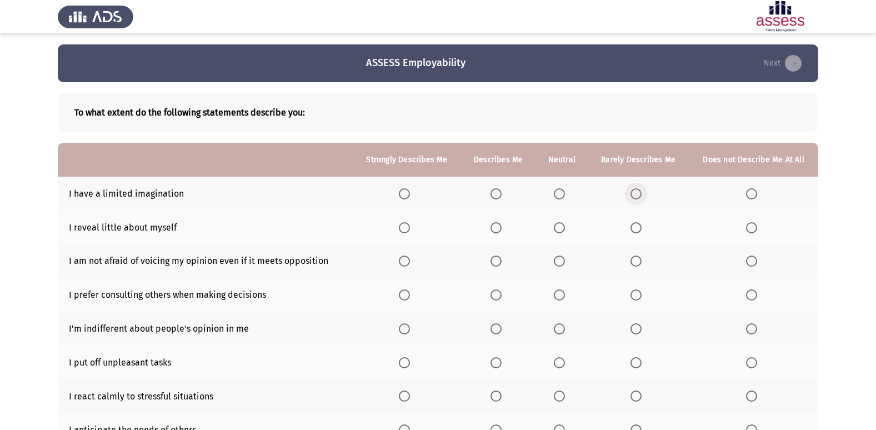
click at [640, 189] on span "Select an option" at bounding box center [636, 193] width 11 height 11
click at [640, 189] on input "Select an option" at bounding box center [636, 193] width 11 height 11
click at [759, 231] on label "Select an option" at bounding box center [754, 227] width 16 height 11
click at [757, 231] on input "Select an option" at bounding box center [751, 227] width 11 height 11
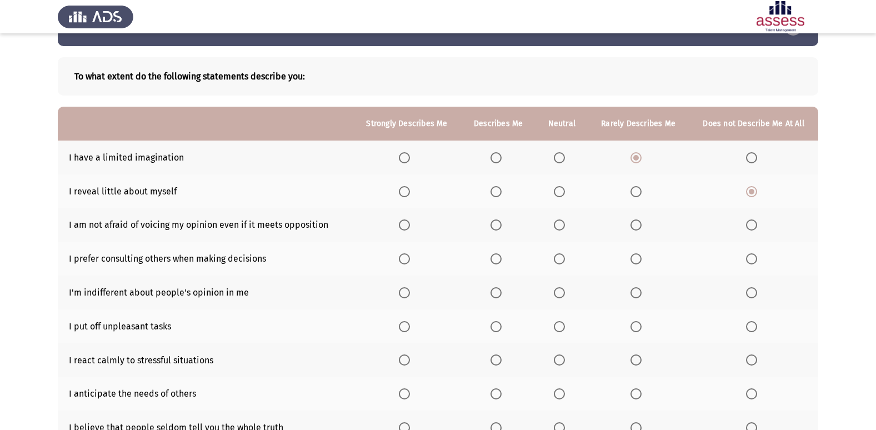
scroll to position [56, 0]
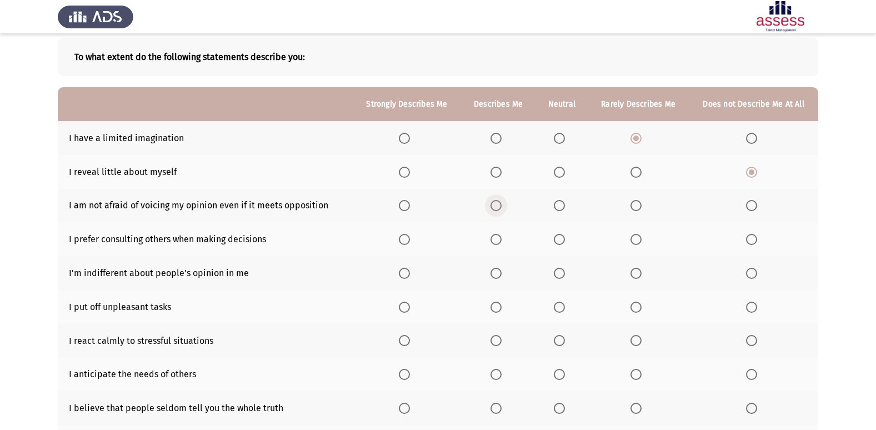
click at [496, 206] on span "Select an option" at bounding box center [496, 206] width 0 height 0
click at [497, 206] on input "Select an option" at bounding box center [496, 205] width 11 height 11
click at [632, 235] on span "Select an option" at bounding box center [636, 239] width 11 height 11
click at [632, 235] on input "Select an option" at bounding box center [636, 239] width 11 height 11
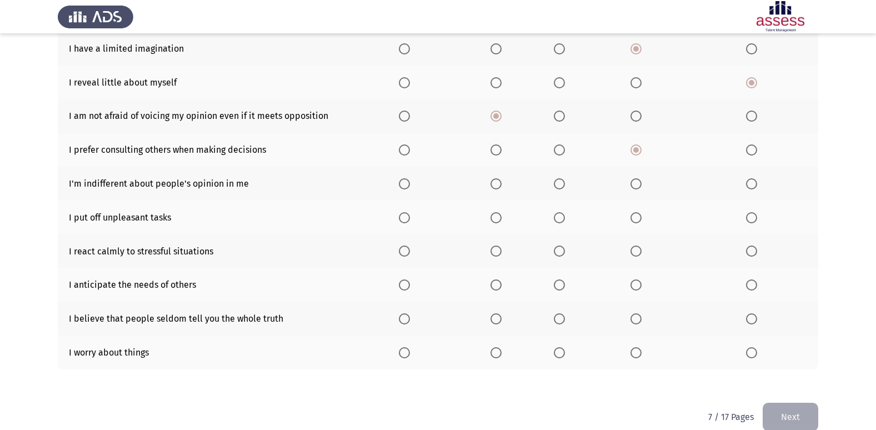
scroll to position [162, 0]
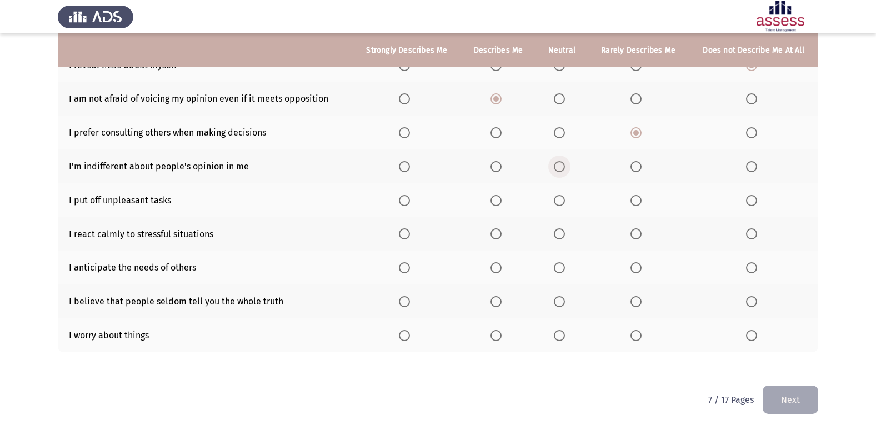
click at [563, 166] on span "Select an option" at bounding box center [559, 166] width 11 height 11
click at [563, 166] on input "Select an option" at bounding box center [559, 166] width 11 height 11
click at [637, 197] on span "Select an option" at bounding box center [636, 200] width 11 height 11
click at [637, 197] on input "Select an option" at bounding box center [636, 200] width 11 height 11
click at [565, 238] on span "Select an option" at bounding box center [559, 233] width 11 height 11
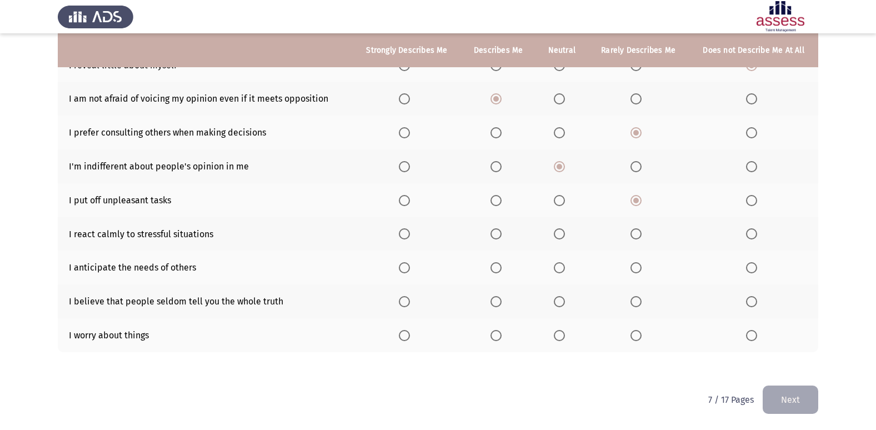
click at [565, 238] on input "Select an option" at bounding box center [559, 233] width 11 height 11
click at [565, 271] on span "Select an option" at bounding box center [559, 267] width 11 height 11
click at [565, 271] on input "Select an option" at bounding box center [559, 267] width 11 height 11
click at [560, 301] on span "Select an option" at bounding box center [559, 301] width 11 height 11
click at [560, 301] on input "Select an option" at bounding box center [559, 301] width 11 height 11
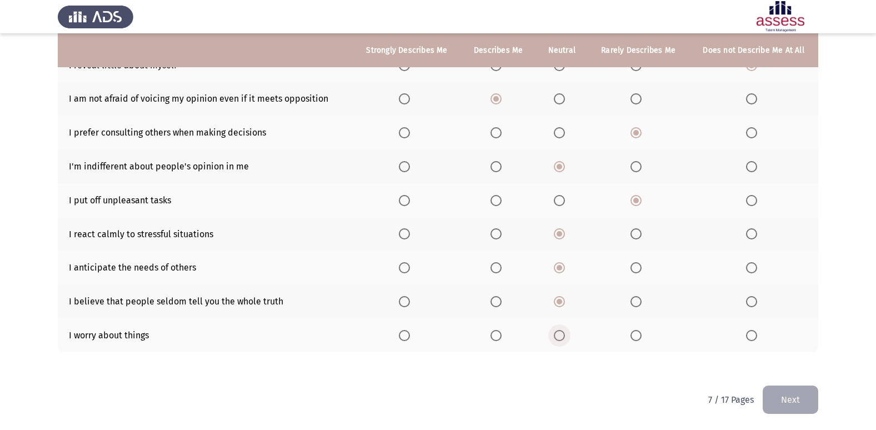
click at [561, 337] on span "Select an option" at bounding box center [559, 335] width 11 height 11
click at [561, 337] on input "Select an option" at bounding box center [559, 335] width 11 height 11
click at [797, 389] on button "Next" at bounding box center [791, 400] width 56 height 28
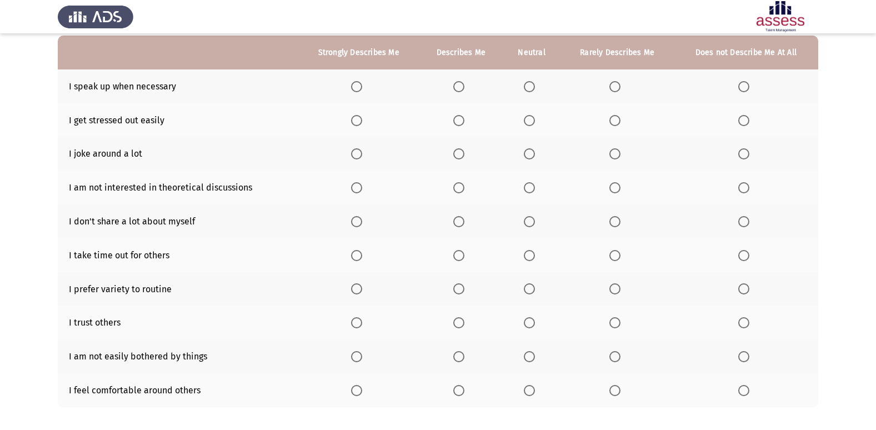
scroll to position [111, 0]
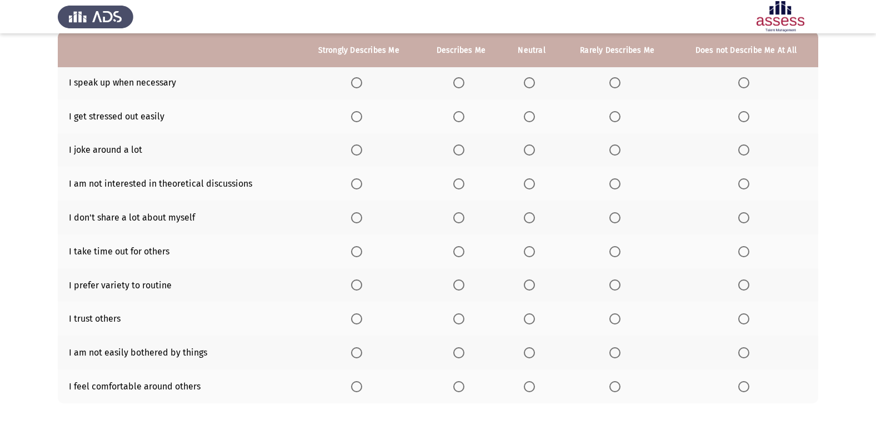
click at [451, 80] on th at bounding box center [460, 83] width 83 height 34
click at [467, 83] on label "Select an option" at bounding box center [461, 82] width 16 height 11
click at [465, 83] on input "Select an option" at bounding box center [458, 82] width 11 height 11
click at [532, 118] on span "Select an option" at bounding box center [529, 116] width 11 height 11
click at [532, 118] on input "Select an option" at bounding box center [529, 116] width 11 height 11
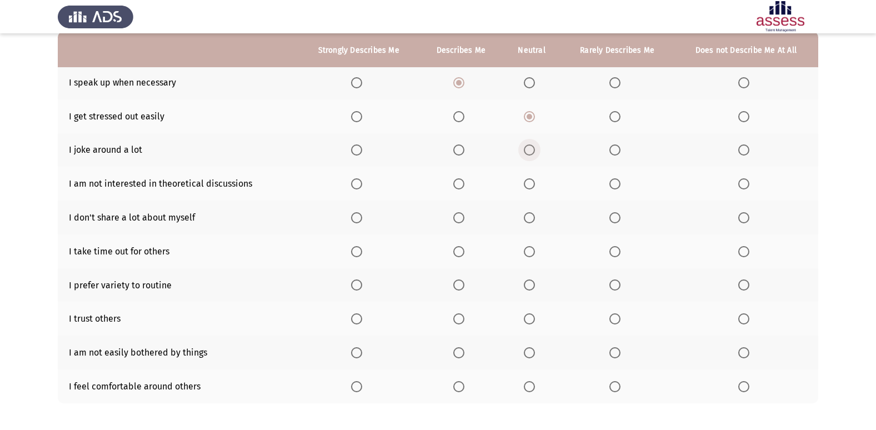
click at [535, 151] on span "Select an option" at bounding box center [529, 149] width 11 height 11
click at [535, 151] on input "Select an option" at bounding box center [529, 149] width 11 height 11
click at [530, 184] on span "Select an option" at bounding box center [529, 183] width 11 height 11
click at [530, 184] on input "Select an option" at bounding box center [529, 183] width 11 height 11
click at [364, 219] on label "Select an option" at bounding box center [359, 217] width 16 height 11
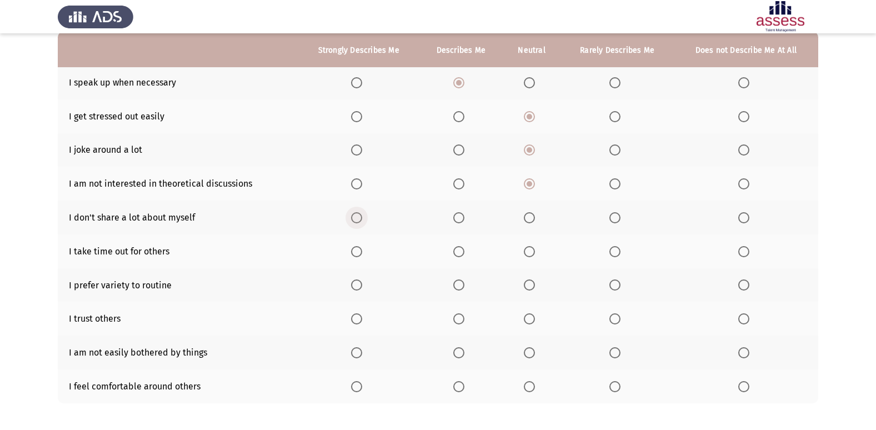
click at [362, 219] on input "Select an option" at bounding box center [356, 217] width 11 height 11
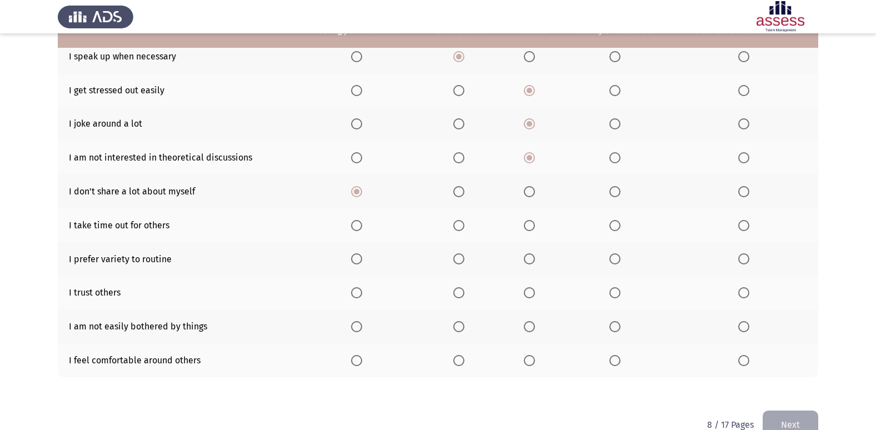
scroll to position [162, 0]
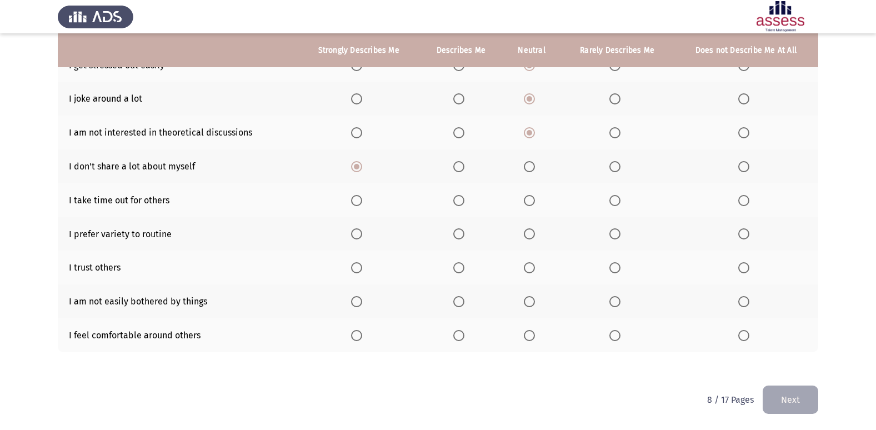
click at [532, 198] on span "Select an option" at bounding box center [529, 200] width 11 height 11
click at [532, 198] on input "Select an option" at bounding box center [529, 200] width 11 height 11
click at [528, 264] on span "Select an option" at bounding box center [529, 267] width 11 height 11
click at [528, 264] on input "Select an option" at bounding box center [529, 267] width 11 height 11
click at [463, 300] on span "Select an option" at bounding box center [458, 301] width 11 height 11
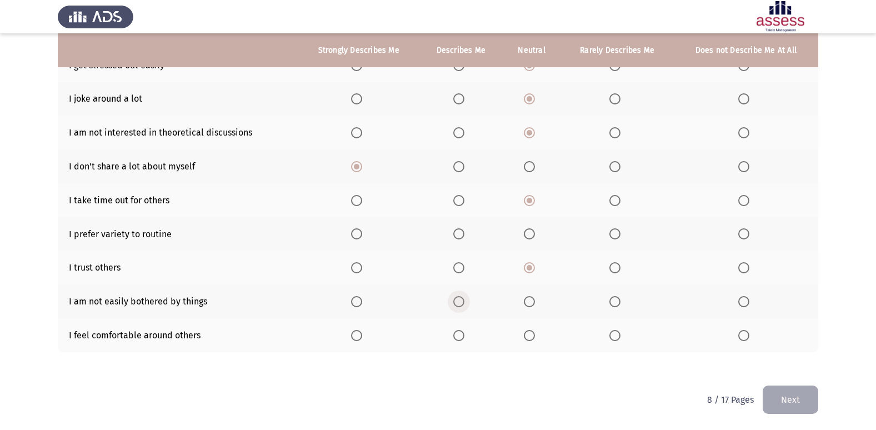
click at [463, 300] on input "Select an option" at bounding box center [458, 301] width 11 height 11
click at [525, 334] on span "Select an option" at bounding box center [529, 335] width 11 height 11
click at [525, 334] on input "Select an option" at bounding box center [529, 335] width 11 height 11
drag, startPoint x: 523, startPoint y: 230, endPoint x: 562, endPoint y: 239, distance: 40.0
click at [541, 233] on th at bounding box center [532, 234] width 58 height 34
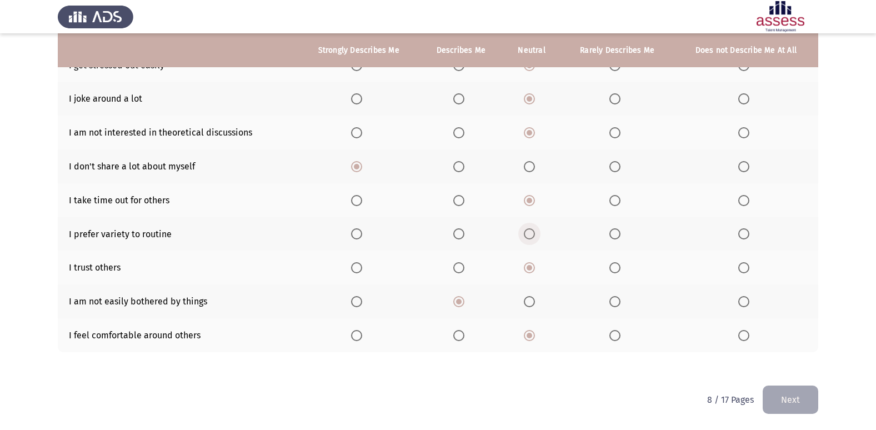
click at [535, 233] on span "Select an option" at bounding box center [529, 233] width 11 height 11
click at [535, 233] on input "Select an option" at bounding box center [529, 233] width 11 height 11
click at [803, 407] on button "Next" at bounding box center [791, 400] width 56 height 28
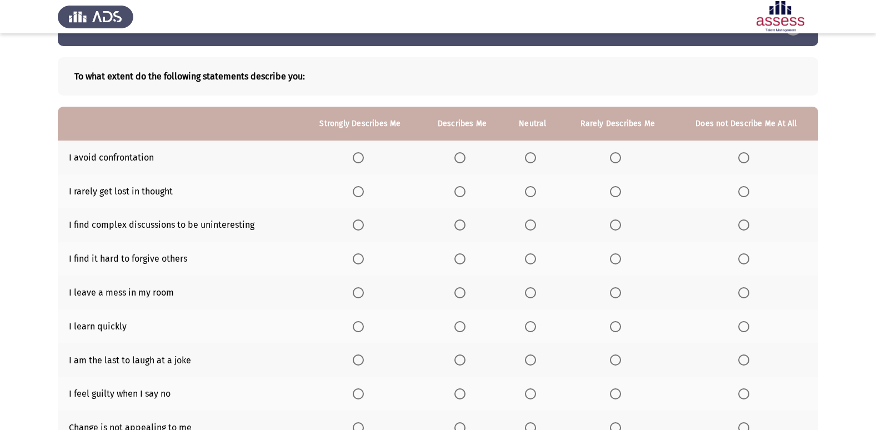
scroll to position [56, 0]
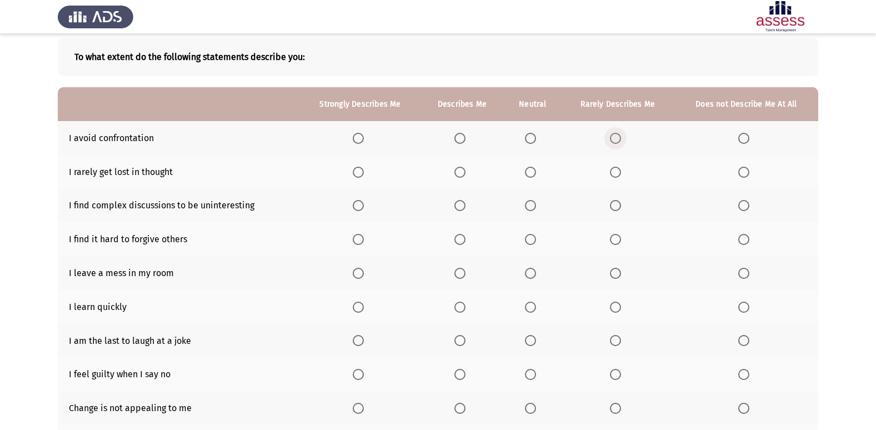
click at [616, 135] on span "Select an option" at bounding box center [615, 138] width 11 height 11
click at [616, 135] on input "Select an option" at bounding box center [615, 138] width 11 height 11
click at [462, 172] on span "Select an option" at bounding box center [460, 172] width 11 height 11
click at [462, 172] on input "Select an option" at bounding box center [460, 172] width 11 height 11
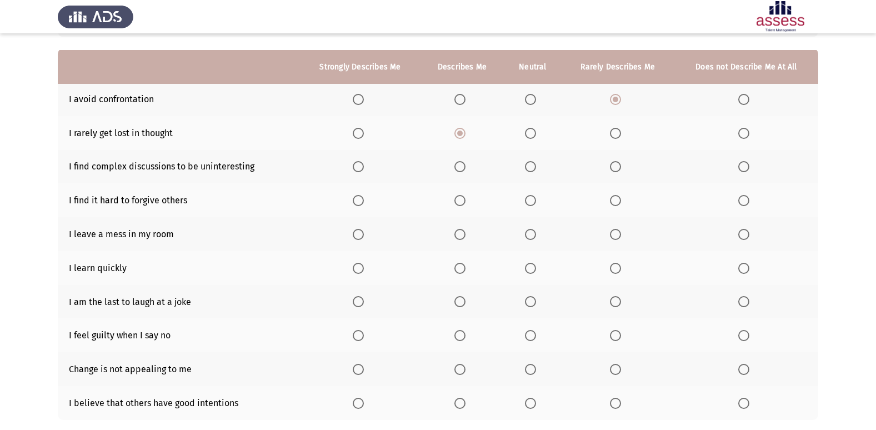
scroll to position [111, 0]
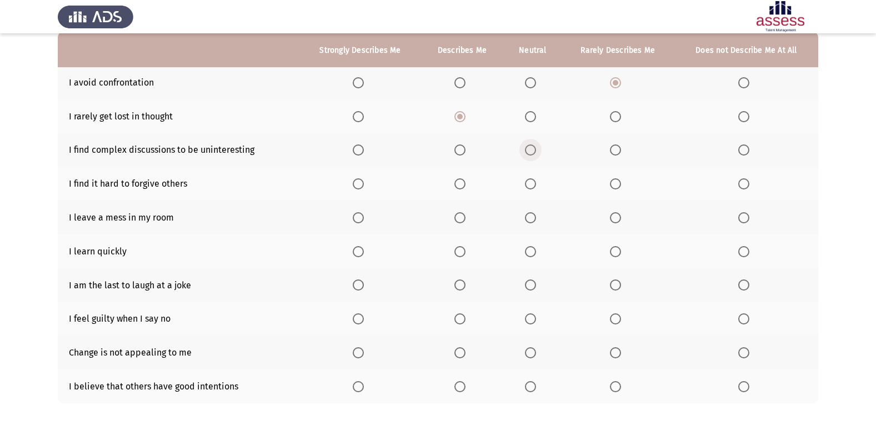
click at [529, 153] on span "Select an option" at bounding box center [530, 149] width 11 height 11
click at [529, 153] on input "Select an option" at bounding box center [530, 149] width 11 height 11
click at [457, 179] on span "Select an option" at bounding box center [460, 183] width 11 height 11
click at [457, 179] on input "Select an option" at bounding box center [460, 183] width 11 height 11
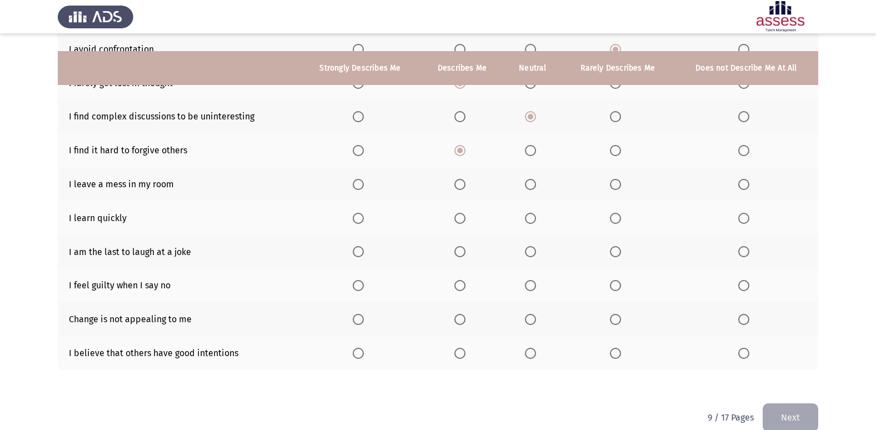
scroll to position [162, 0]
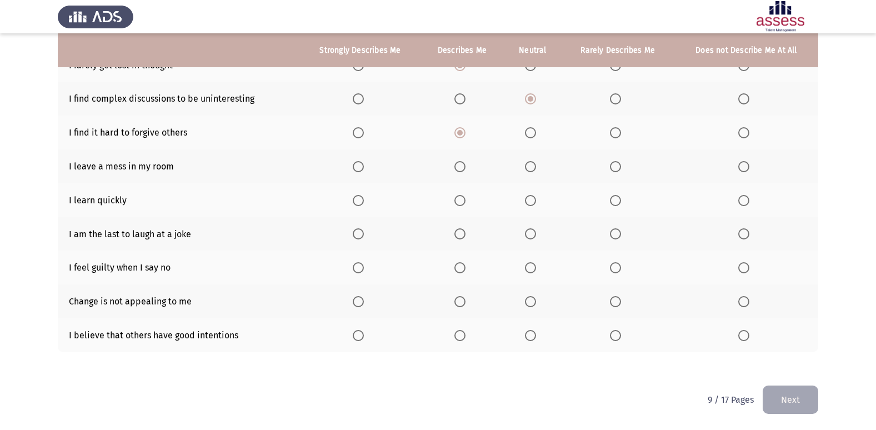
click at [612, 164] on span "Select an option" at bounding box center [615, 166] width 11 height 11
click at [612, 164] on input "Select an option" at bounding box center [615, 166] width 11 height 11
click at [361, 199] on span "Select an option" at bounding box center [358, 200] width 11 height 11
click at [361, 199] on input "Select an option" at bounding box center [358, 200] width 11 height 11
click at [529, 234] on span "Select an option" at bounding box center [530, 233] width 11 height 11
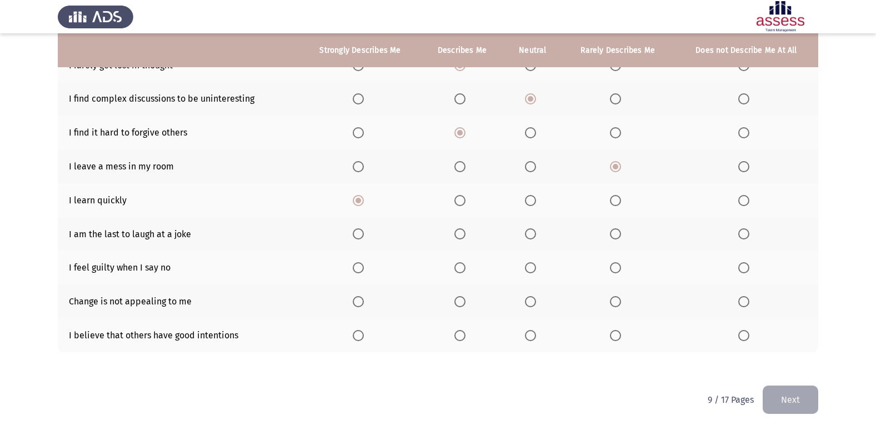
click at [529, 234] on input "Select an option" at bounding box center [530, 233] width 11 height 11
click at [748, 266] on span "Select an option" at bounding box center [743, 267] width 11 height 11
click at [748, 266] on input "Select an option" at bounding box center [743, 267] width 11 height 11
click at [609, 299] on th at bounding box center [618, 301] width 113 height 34
click at [467, 302] on label "Select an option" at bounding box center [463, 301] width 16 height 11
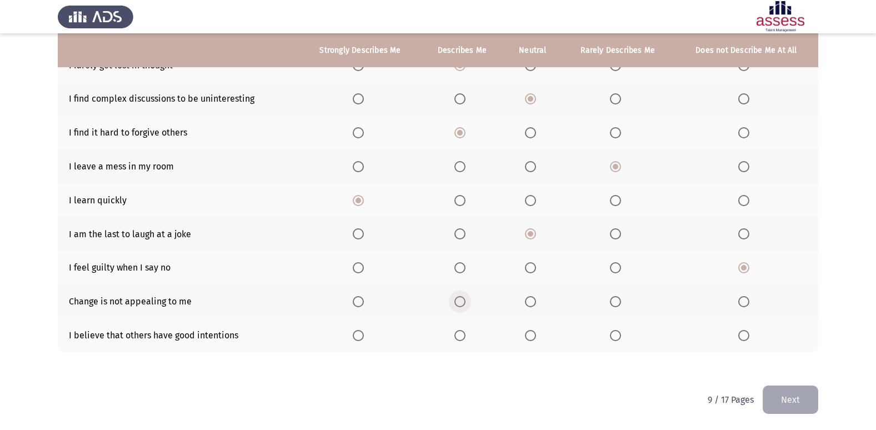
click at [466, 302] on input "Select an option" at bounding box center [460, 301] width 11 height 11
click at [788, 397] on button "Next" at bounding box center [791, 400] width 56 height 28
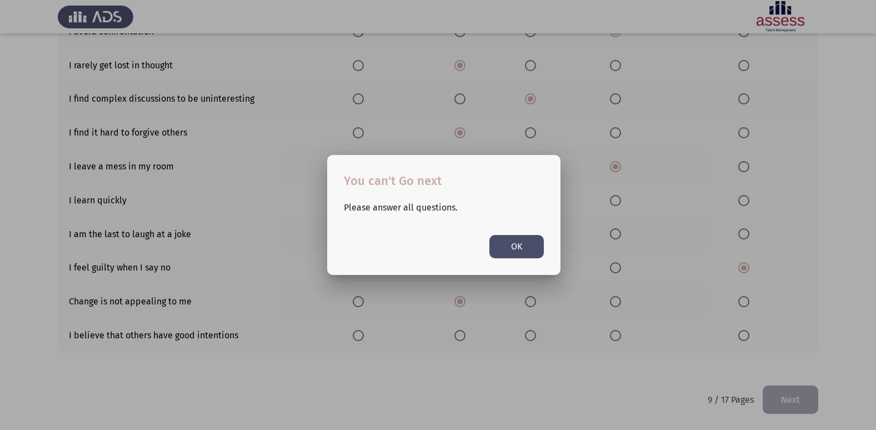
click at [500, 252] on button "OK" at bounding box center [517, 246] width 54 height 23
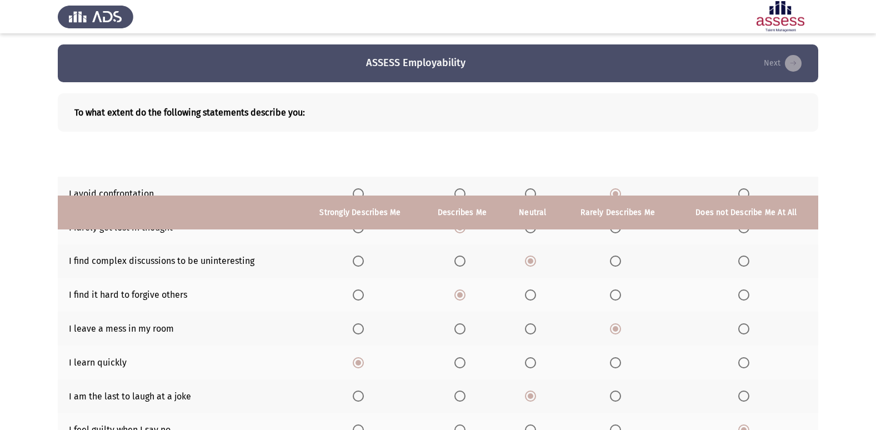
scroll to position [162, 0]
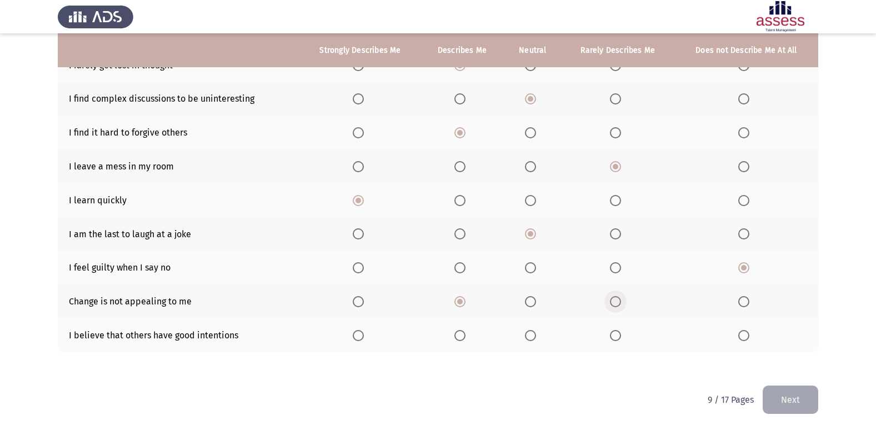
click at [611, 301] on span "Select an option" at bounding box center [615, 301] width 11 height 11
click at [611, 301] on input "Select an option" at bounding box center [615, 301] width 11 height 11
click at [461, 338] on span "Select an option" at bounding box center [460, 335] width 11 height 11
click at [461, 338] on input "Select an option" at bounding box center [460, 335] width 11 height 11
click at [781, 396] on button "Next" at bounding box center [791, 400] width 56 height 28
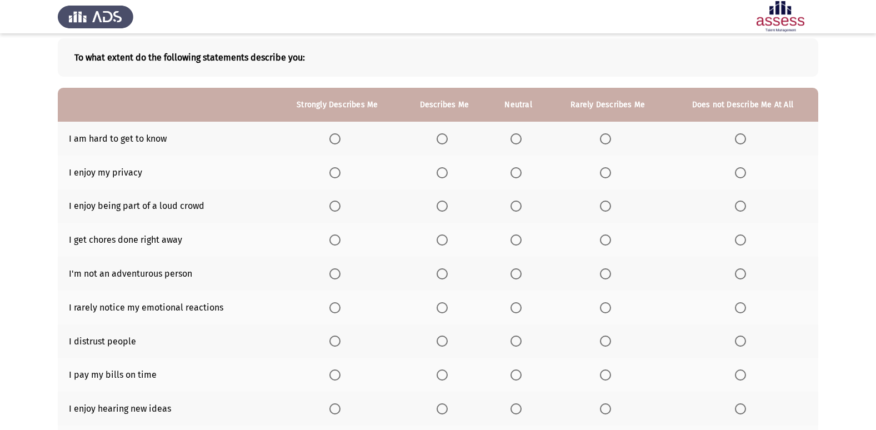
scroll to position [56, 0]
click at [516, 139] on span "Select an option" at bounding box center [516, 138] width 11 height 11
click at [516, 139] on input "Select an option" at bounding box center [516, 138] width 11 height 11
click at [441, 173] on span "Select an option" at bounding box center [442, 172] width 11 height 11
click at [441, 173] on input "Select an option" at bounding box center [442, 172] width 11 height 11
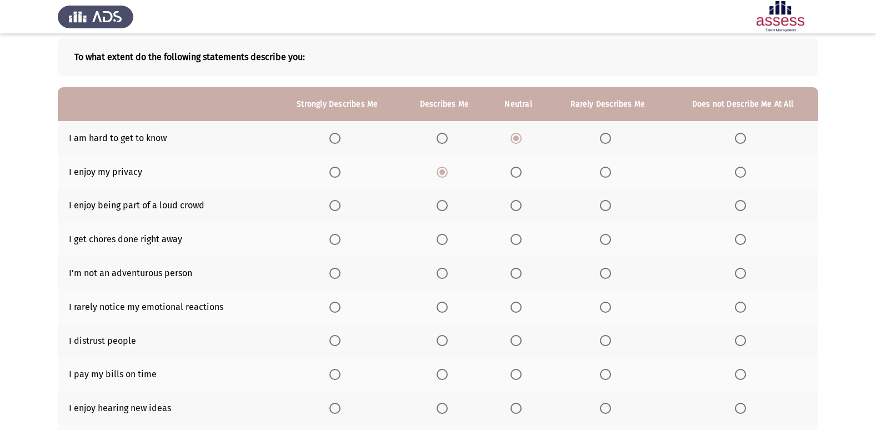
click at [434, 209] on th at bounding box center [444, 206] width 87 height 34
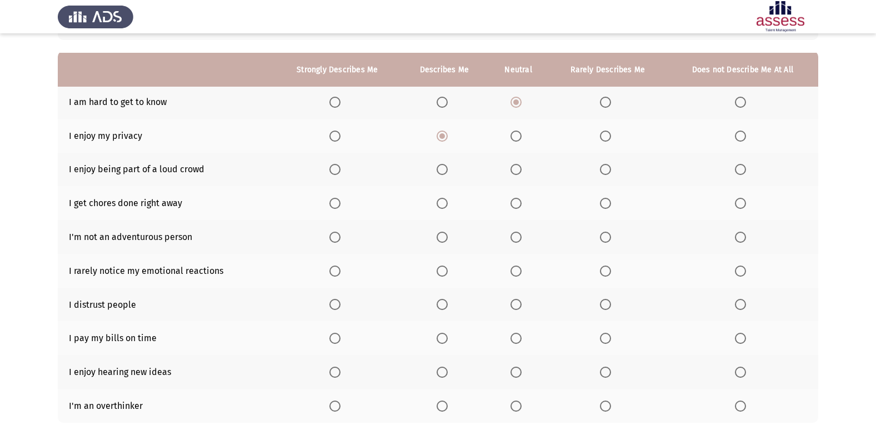
scroll to position [111, 0]
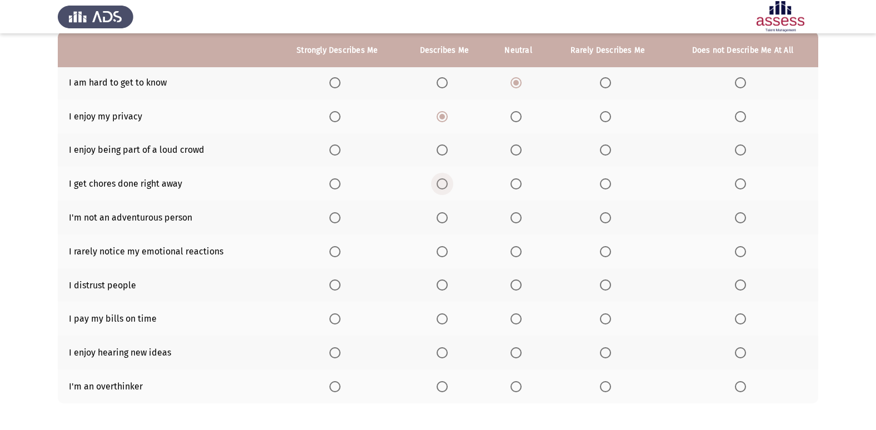
click at [445, 188] on span "Select an option" at bounding box center [442, 183] width 11 height 11
click at [445, 188] on input "Select an option" at bounding box center [442, 183] width 11 height 11
click at [513, 157] on th at bounding box center [518, 150] width 61 height 34
click at [615, 221] on label "Select an option" at bounding box center [608, 217] width 16 height 11
click at [611, 221] on input "Select an option" at bounding box center [605, 217] width 11 height 11
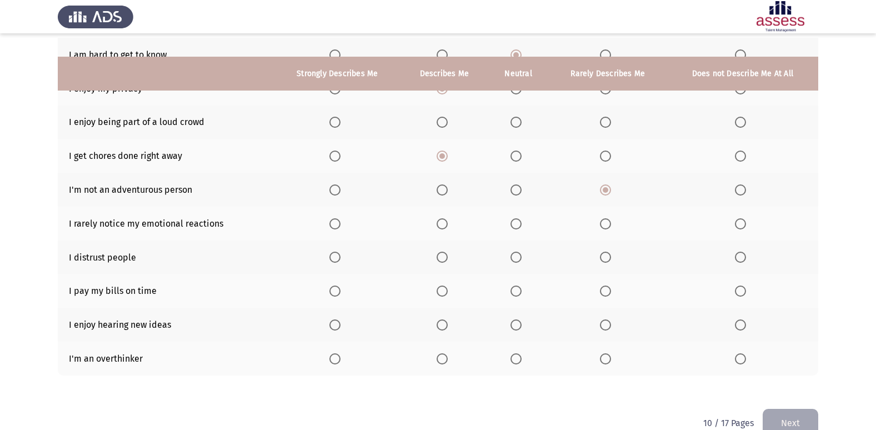
scroll to position [162, 0]
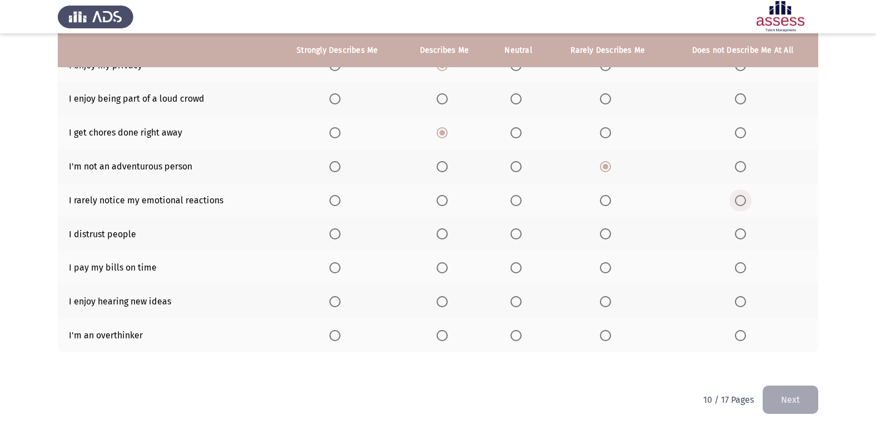
click at [743, 199] on span "Select an option" at bounding box center [740, 200] width 11 height 11
click at [743, 199] on input "Select an option" at bounding box center [740, 200] width 11 height 11
click at [512, 237] on span "Select an option" at bounding box center [516, 233] width 11 height 11
click at [512, 237] on input "Select an option" at bounding box center [516, 233] width 11 height 11
click at [440, 269] on span "Select an option" at bounding box center [442, 267] width 11 height 11
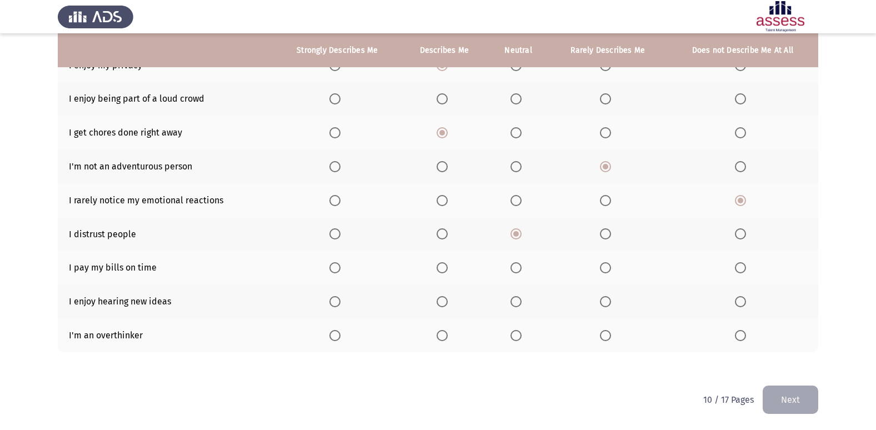
click at [440, 269] on input "Select an option" at bounding box center [442, 267] width 11 height 11
click at [331, 298] on span "Select an option" at bounding box center [334, 301] width 11 height 11
click at [331, 298] on input "Select an option" at bounding box center [334, 301] width 11 height 11
click at [510, 333] on th at bounding box center [518, 335] width 61 height 34
click at [513, 334] on span "Select an option" at bounding box center [516, 335] width 11 height 11
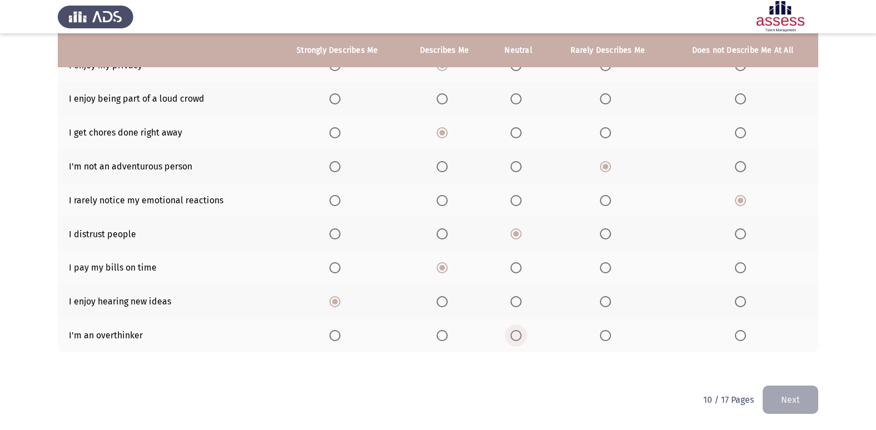
click at [513, 334] on input "Select an option" at bounding box center [516, 335] width 11 height 11
drag, startPoint x: 446, startPoint y: 336, endPoint x: 553, endPoint y: 355, distance: 108.9
click at [451, 336] on label "Select an option" at bounding box center [445, 335] width 16 height 11
click at [448, 336] on input "Select an option" at bounding box center [442, 335] width 11 height 11
click at [520, 337] on span "Select an option" at bounding box center [516, 335] width 11 height 11
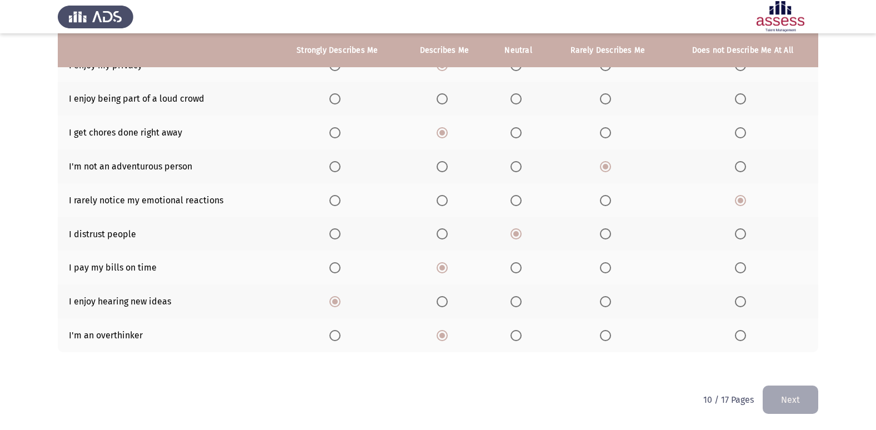
click at [520, 337] on input "Select an option" at bounding box center [516, 335] width 11 height 11
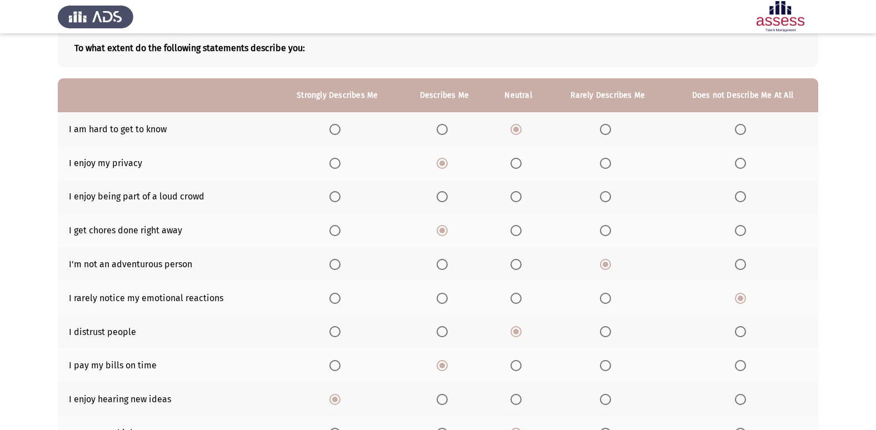
scroll to position [51, 0]
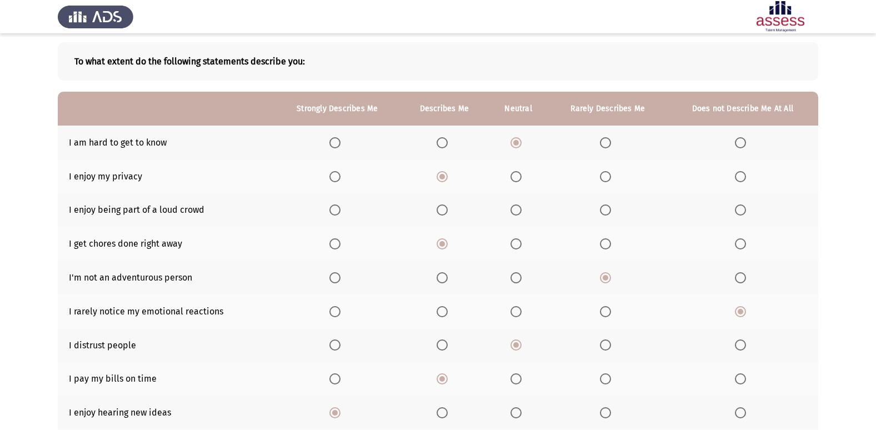
click at [522, 211] on span "Select an option" at bounding box center [516, 209] width 11 height 11
click at [522, 211] on input "Select an option" at bounding box center [516, 209] width 11 height 11
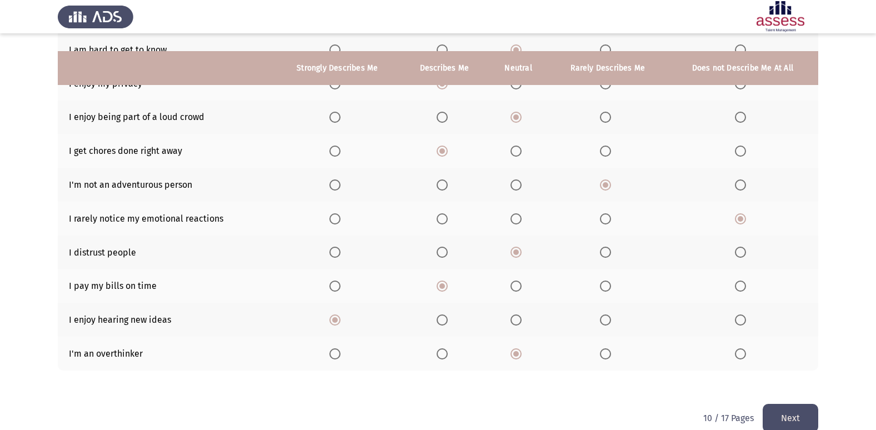
scroll to position [162, 0]
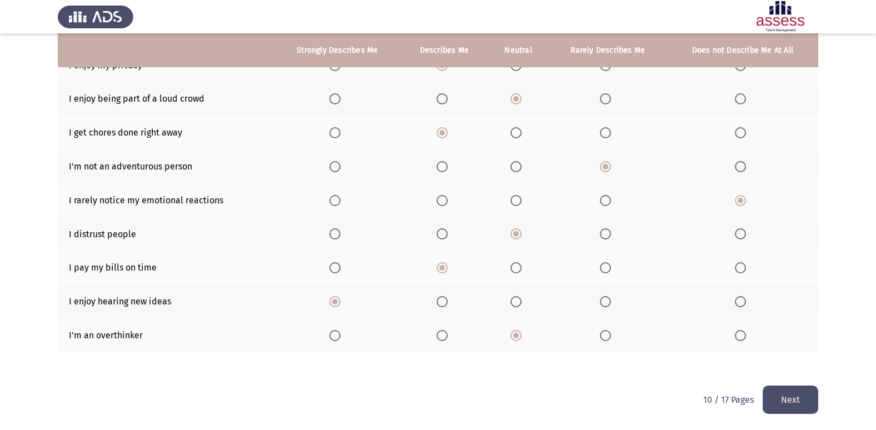
click at [784, 408] on button "Next" at bounding box center [791, 400] width 56 height 28
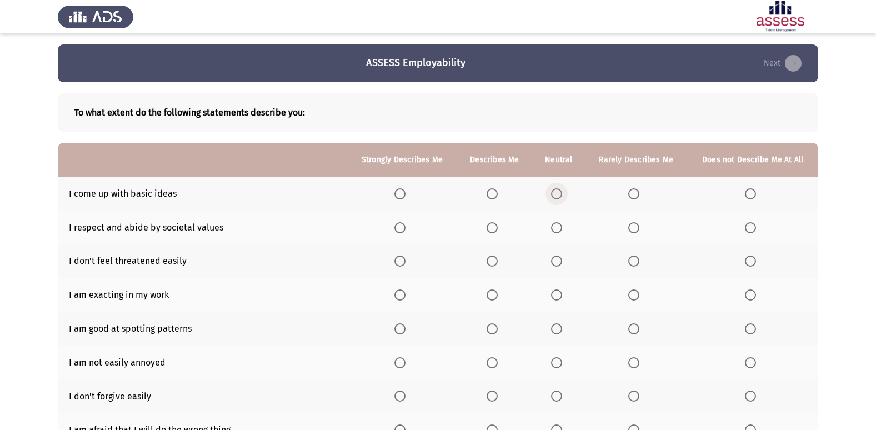
click at [555, 189] on span "Select an option" at bounding box center [556, 193] width 11 height 11
click at [555, 189] on input "Select an option" at bounding box center [556, 193] width 11 height 11
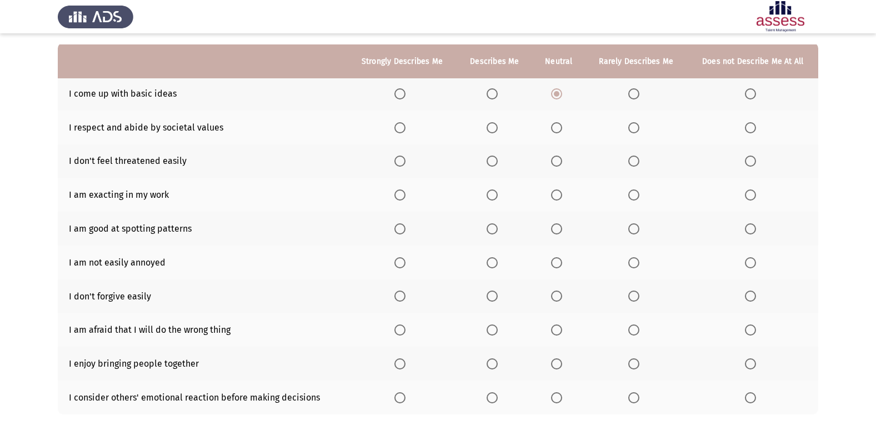
scroll to position [111, 0]
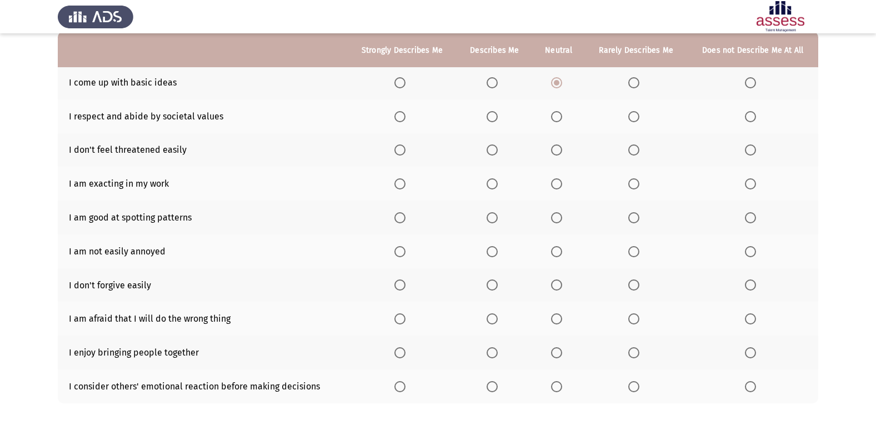
click at [492, 114] on span "Select an option" at bounding box center [492, 116] width 11 height 11
click at [492, 114] on input "Select an option" at bounding box center [492, 116] width 11 height 11
click at [496, 149] on span "Select an option" at bounding box center [492, 149] width 11 height 11
click at [496, 149] on input "Select an option" at bounding box center [492, 149] width 11 height 11
click at [495, 183] on span "Select an option" at bounding box center [492, 183] width 11 height 11
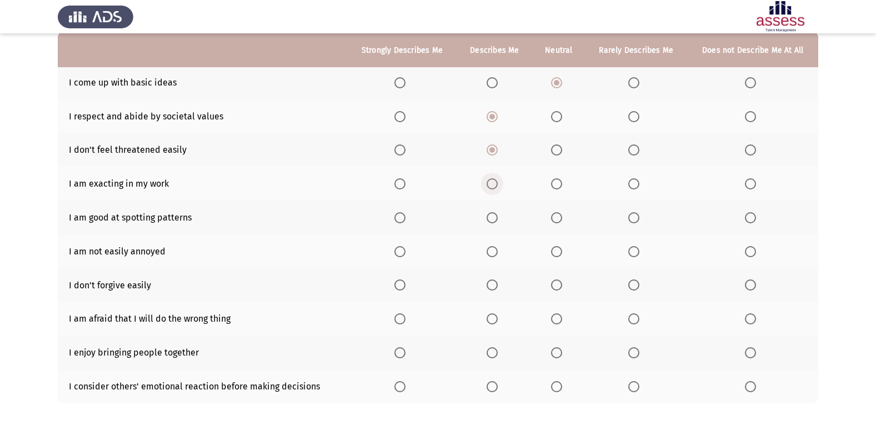
click at [495, 183] on input "Select an option" at bounding box center [492, 183] width 11 height 11
click at [495, 222] on span "Select an option" at bounding box center [492, 217] width 11 height 11
click at [495, 222] on input "Select an option" at bounding box center [492, 217] width 11 height 11
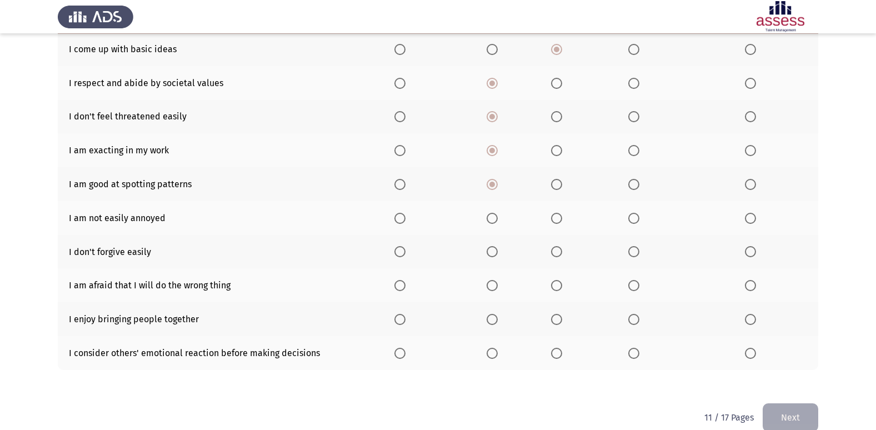
scroll to position [162, 0]
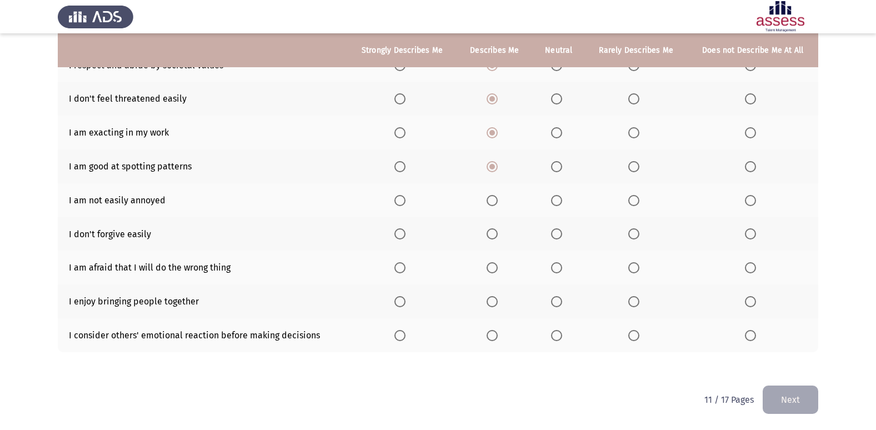
click at [553, 196] on span "Select an option" at bounding box center [556, 200] width 11 height 11
click at [553, 196] on input "Select an option" at bounding box center [556, 200] width 11 height 11
click at [555, 264] on span "Select an option" at bounding box center [556, 267] width 11 height 11
click at [555, 264] on input "Select an option" at bounding box center [556, 267] width 11 height 11
click at [552, 301] on span "Select an option" at bounding box center [556, 301] width 11 height 11
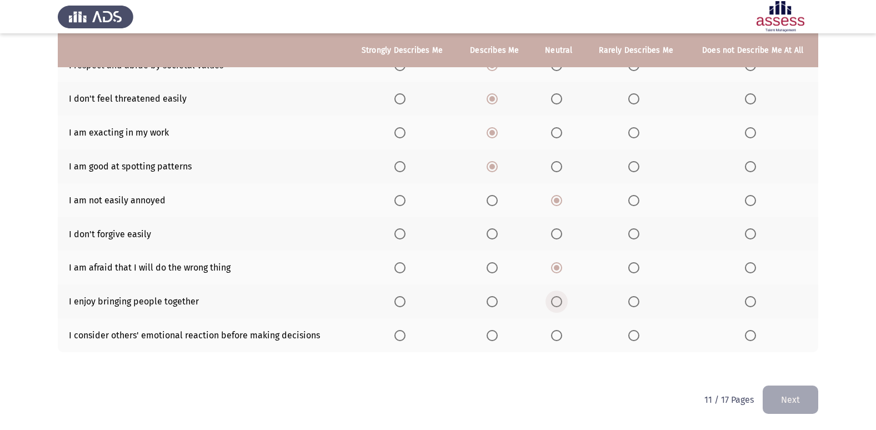
click at [552, 301] on input "Select an option" at bounding box center [556, 301] width 11 height 11
click at [490, 330] on span "Select an option" at bounding box center [492, 335] width 11 height 11
click at [490, 330] on input "Select an option" at bounding box center [492, 335] width 11 height 11
click at [495, 236] on span "Select an option" at bounding box center [492, 233] width 11 height 11
click at [495, 236] on input "Select an option" at bounding box center [492, 233] width 11 height 11
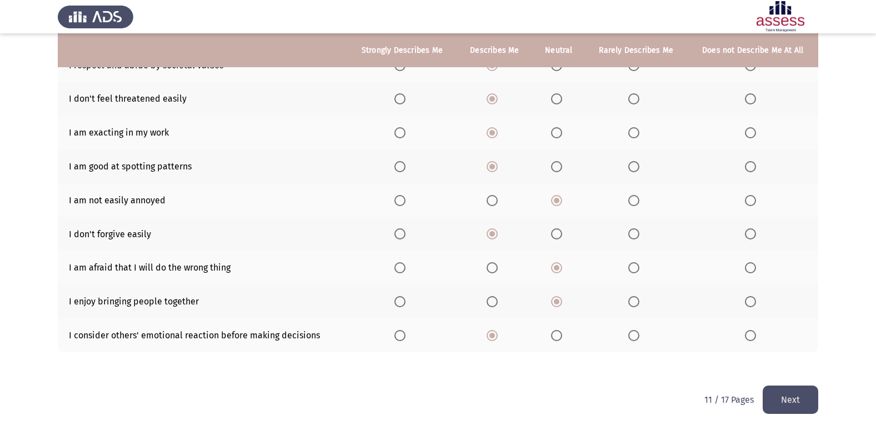
click at [800, 402] on button "Next" at bounding box center [791, 400] width 56 height 28
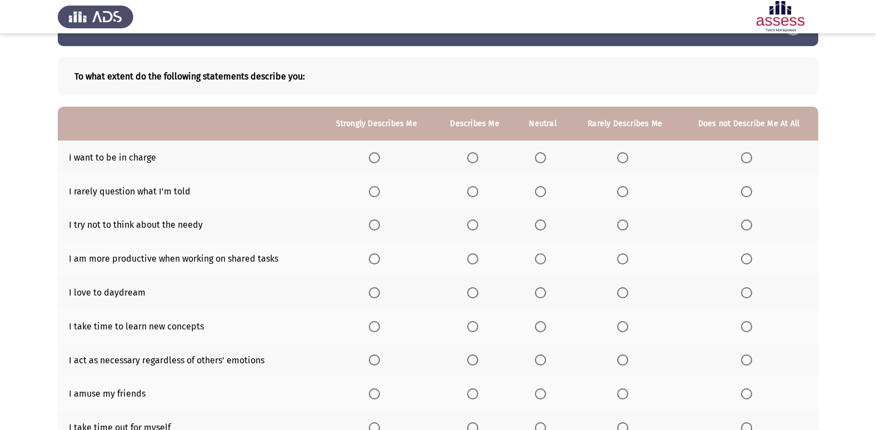
scroll to position [56, 0]
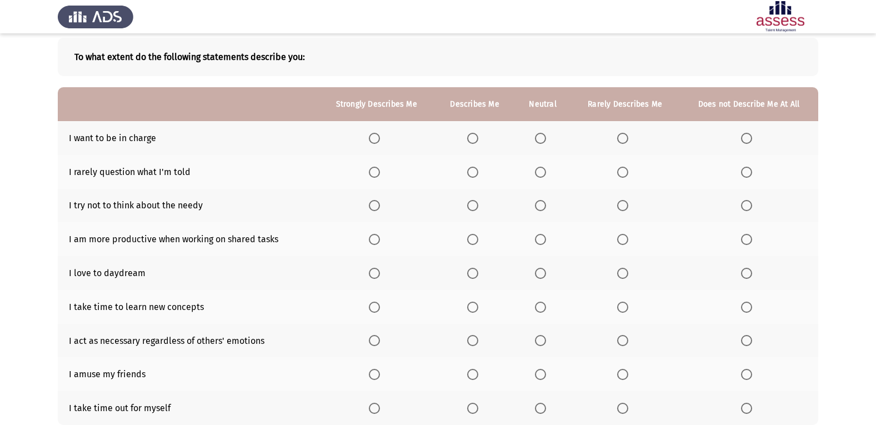
click at [374, 138] on span "Select an option" at bounding box center [374, 138] width 11 height 11
click at [374, 138] on input "Select an option" at bounding box center [374, 138] width 11 height 11
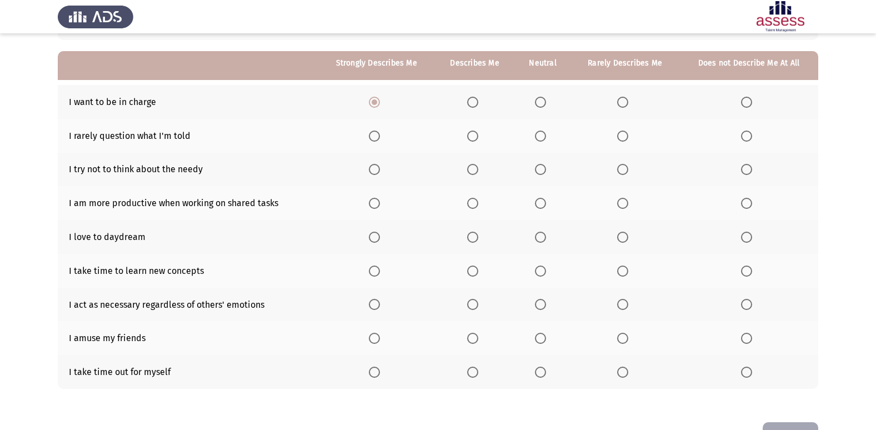
scroll to position [111, 0]
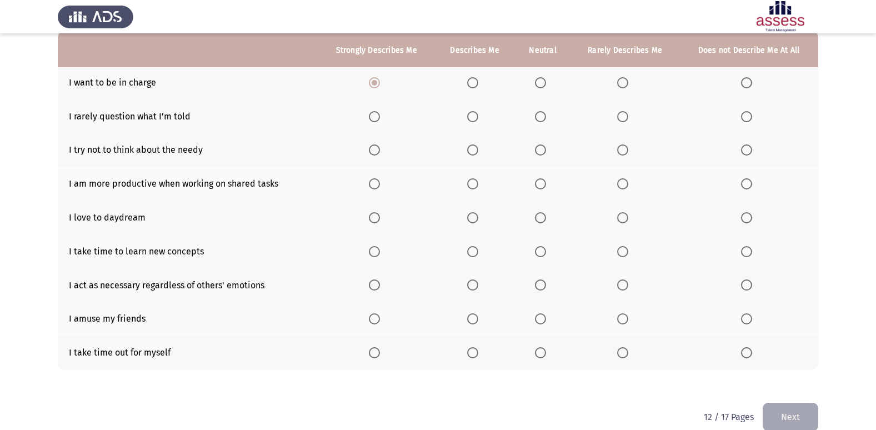
click at [550, 117] on label "Select an option" at bounding box center [543, 116] width 16 height 11
click at [546, 117] on input "Select an option" at bounding box center [540, 116] width 11 height 11
click at [538, 146] on span "Select an option" at bounding box center [540, 149] width 11 height 11
click at [538, 146] on input "Select an option" at bounding box center [540, 149] width 11 height 11
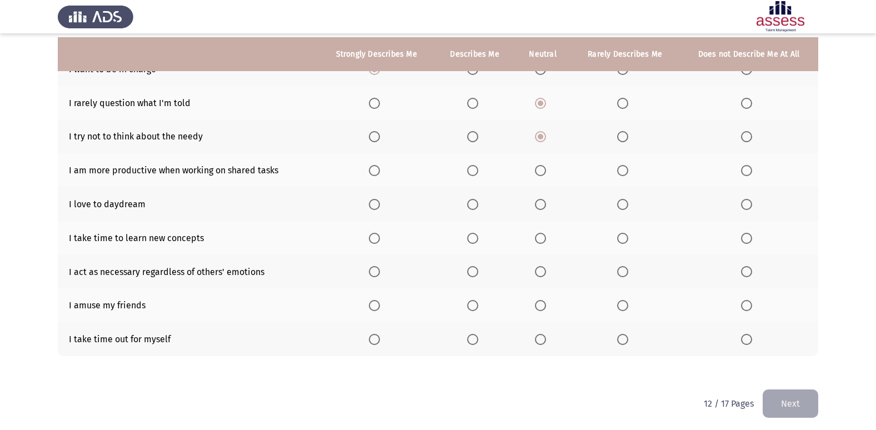
scroll to position [128, 0]
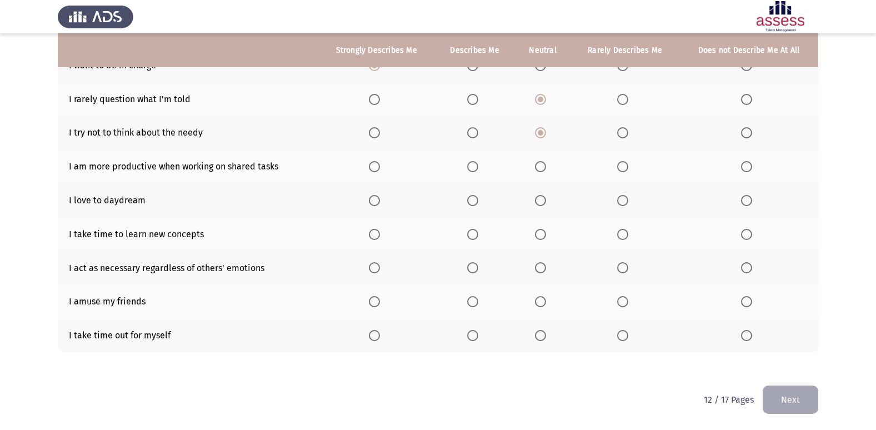
click at [478, 302] on span "Select an option" at bounding box center [472, 301] width 11 height 11
click at [478, 302] on input "Select an option" at bounding box center [472, 301] width 11 height 11
click at [379, 331] on span "Select an option" at bounding box center [374, 335] width 11 height 11
click at [379, 331] on input "Select an option" at bounding box center [374, 335] width 11 height 11
click at [374, 233] on span "Select an option" at bounding box center [374, 234] width 11 height 11
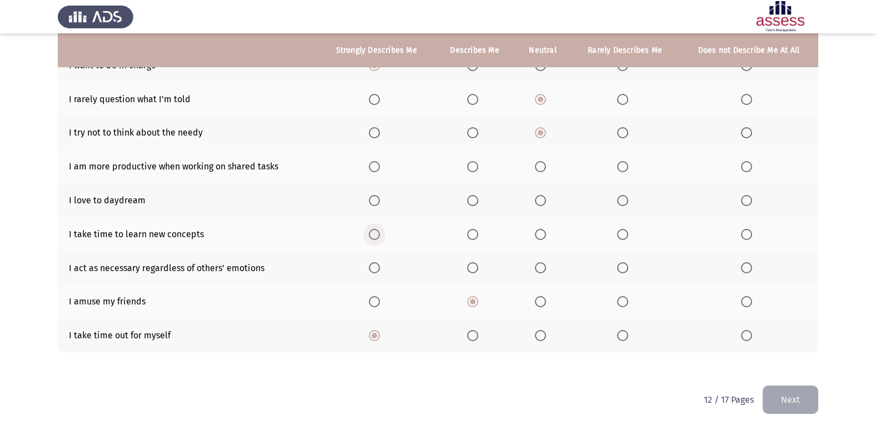
click at [374, 233] on input "Select an option" at bounding box center [374, 234] width 11 height 11
click at [546, 264] on span "Select an option" at bounding box center [540, 267] width 11 height 11
click at [546, 264] on input "Select an option" at bounding box center [540, 267] width 11 height 11
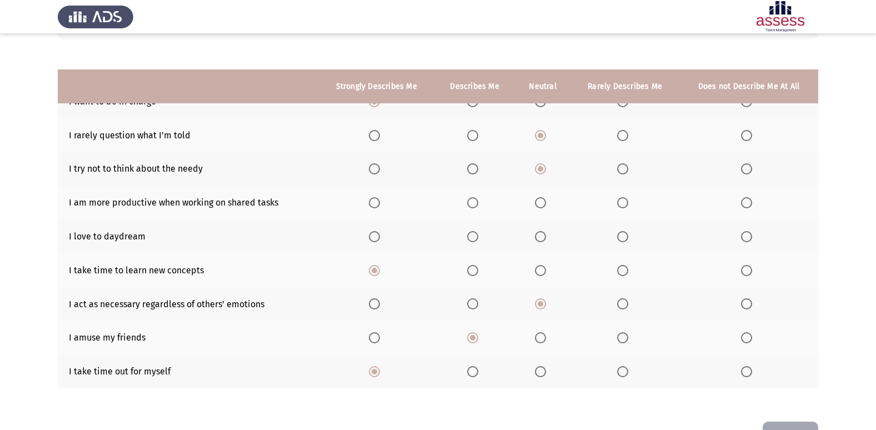
scroll to position [73, 0]
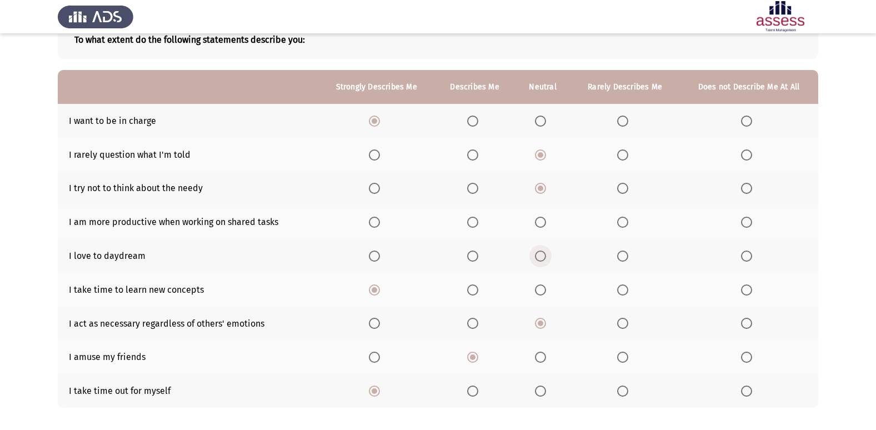
click at [541, 259] on span "Select an option" at bounding box center [540, 256] width 11 height 11
click at [541, 259] on input "Select an option" at bounding box center [540, 256] width 11 height 11
click at [380, 222] on span "Select an option" at bounding box center [374, 222] width 11 height 11
click at [380, 222] on input "Select an option" at bounding box center [374, 222] width 11 height 11
click at [471, 223] on span "Select an option" at bounding box center [472, 222] width 11 height 11
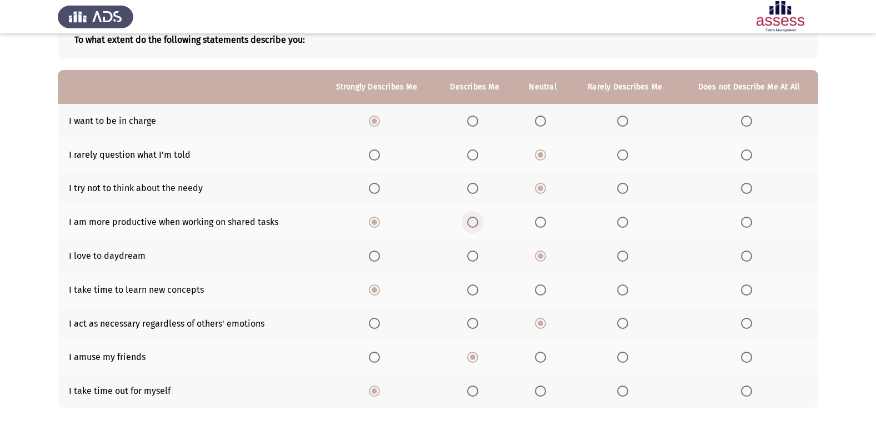
click at [471, 223] on input "Select an option" at bounding box center [472, 222] width 11 height 11
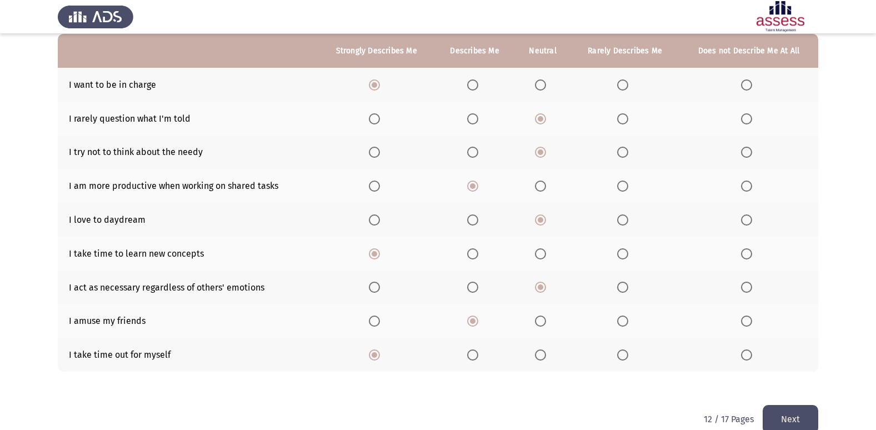
scroll to position [128, 0]
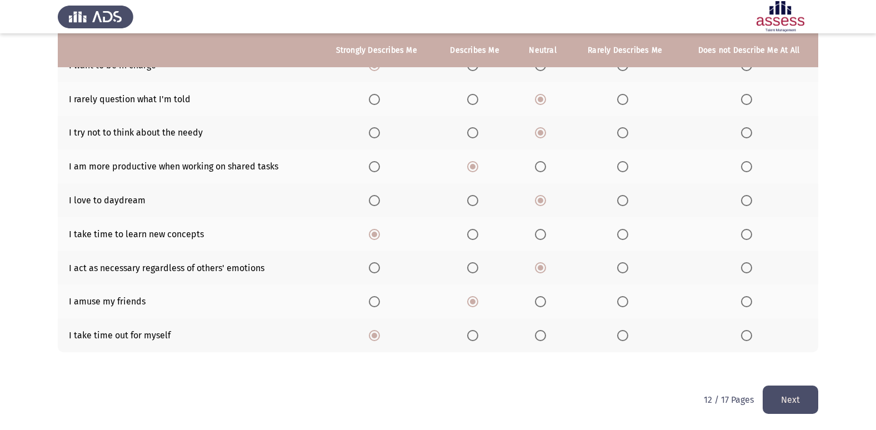
click at [783, 392] on button "Next" at bounding box center [791, 400] width 56 height 28
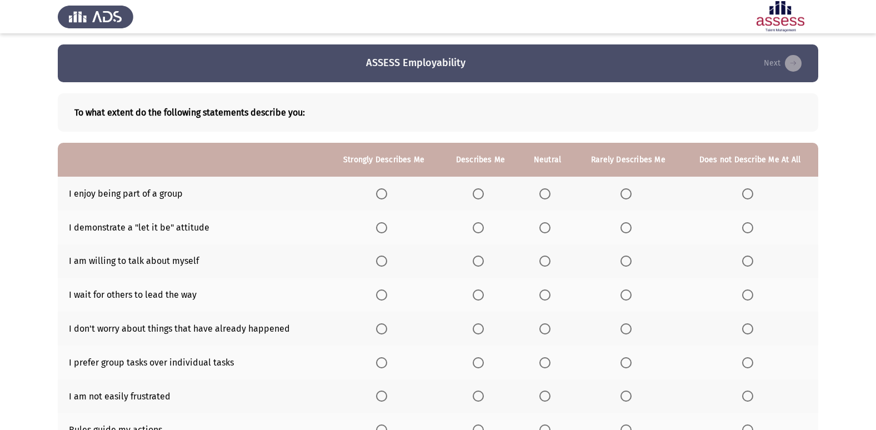
scroll to position [56, 0]
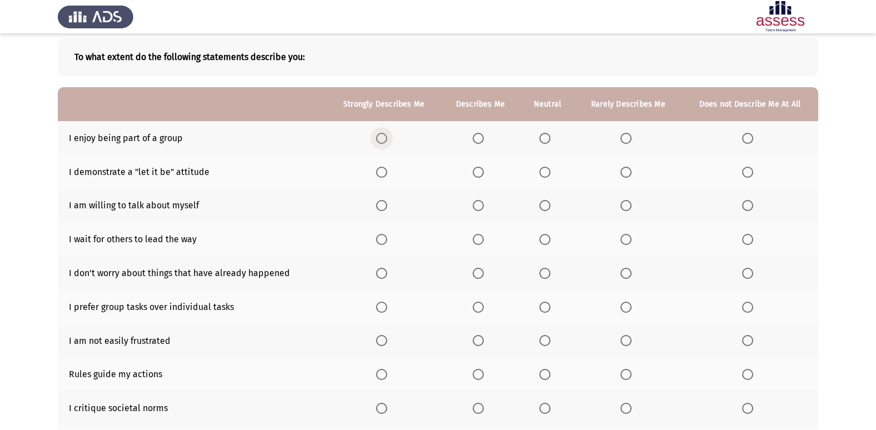
click at [379, 137] on span "Select an option" at bounding box center [381, 138] width 11 height 11
click at [379, 137] on input "Select an option" at bounding box center [381, 138] width 11 height 11
click at [548, 172] on span "Select an option" at bounding box center [545, 172] width 11 height 11
click at [548, 172] on input "Select an option" at bounding box center [545, 172] width 11 height 11
click at [476, 203] on span "Select an option" at bounding box center [478, 205] width 11 height 11
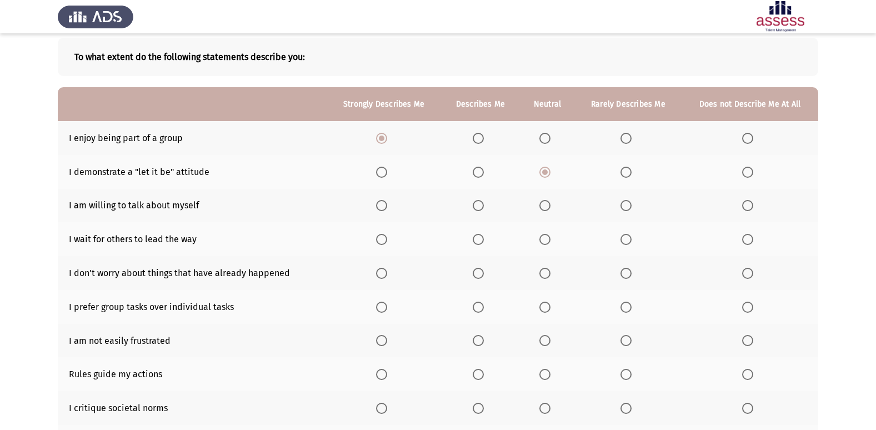
click at [476, 203] on input "Select an option" at bounding box center [478, 205] width 11 height 11
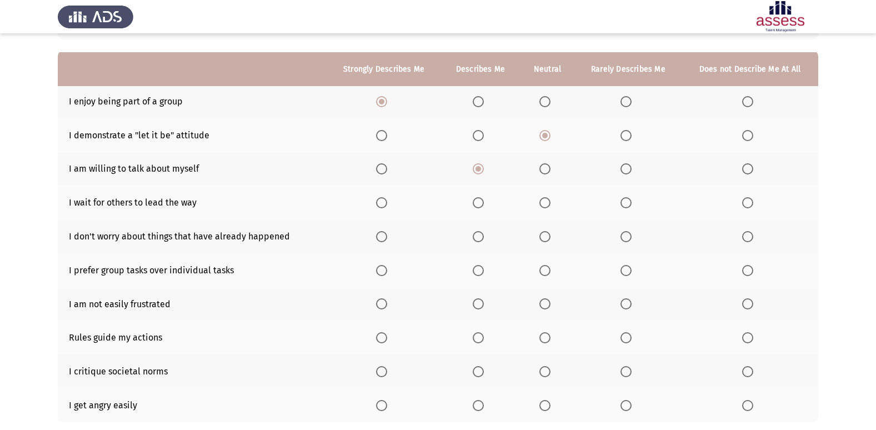
scroll to position [111, 0]
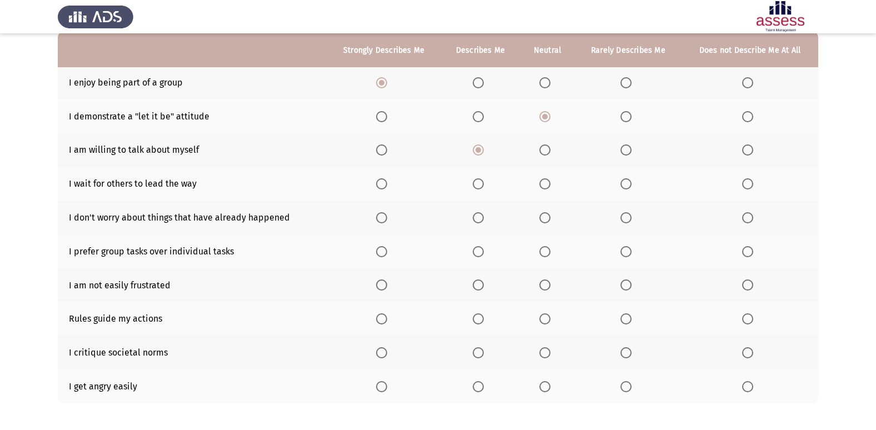
click at [628, 190] on th at bounding box center [628, 184] width 107 height 34
click at [629, 184] on span "Select an option" at bounding box center [626, 183] width 11 height 11
click at [629, 184] on input "Select an option" at bounding box center [626, 183] width 11 height 11
click at [545, 218] on span "Select an option" at bounding box center [545, 217] width 11 height 11
click at [545, 218] on input "Select an option" at bounding box center [545, 217] width 11 height 11
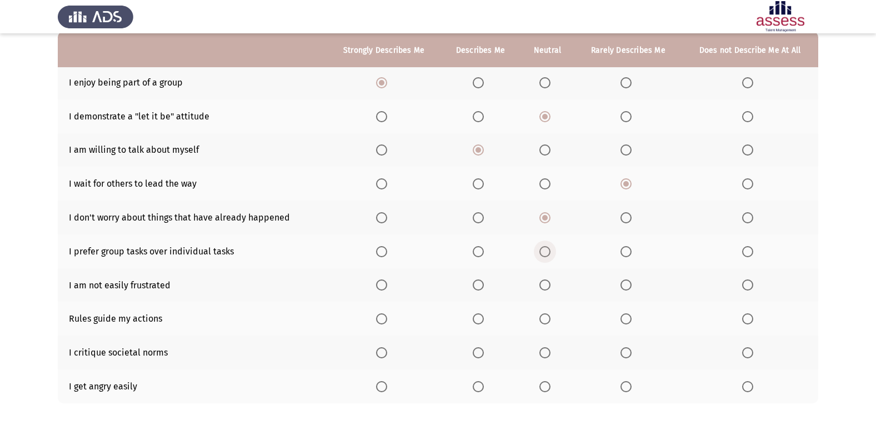
click at [548, 256] on span "Select an option" at bounding box center [545, 251] width 11 height 11
click at [548, 256] on input "Select an option" at bounding box center [545, 251] width 11 height 11
click at [477, 288] on span "Select an option" at bounding box center [478, 284] width 11 height 11
click at [477, 288] on input "Select an option" at bounding box center [478, 284] width 11 height 11
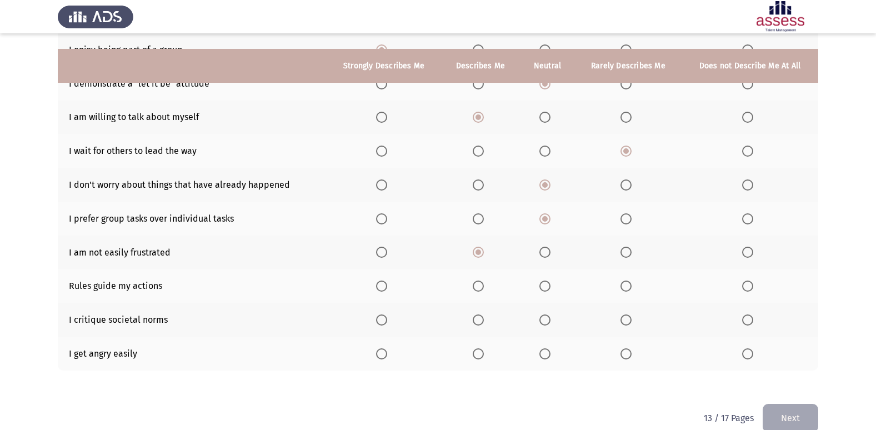
scroll to position [162, 0]
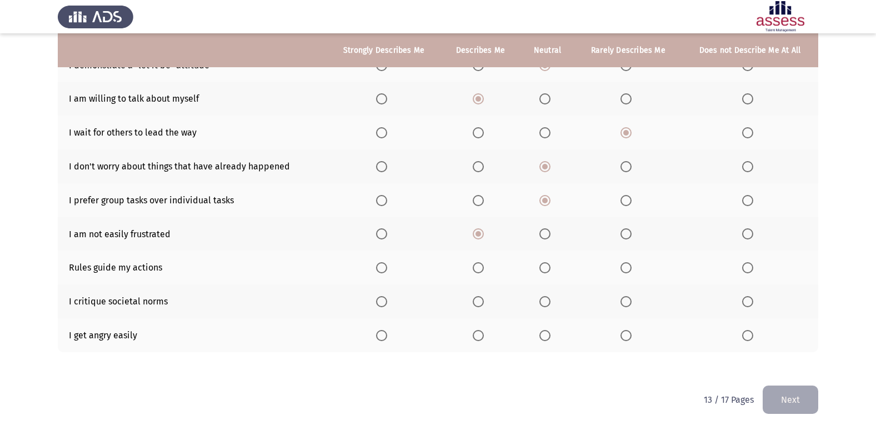
click at [540, 298] on th at bounding box center [547, 301] width 55 height 34
click at [544, 336] on span "Select an option" at bounding box center [545, 335] width 11 height 11
click at [544, 336] on input "Select an option" at bounding box center [545, 335] width 11 height 11
click at [487, 271] on label "Select an option" at bounding box center [481, 267] width 16 height 11
click at [484, 271] on input "Select an option" at bounding box center [478, 267] width 11 height 11
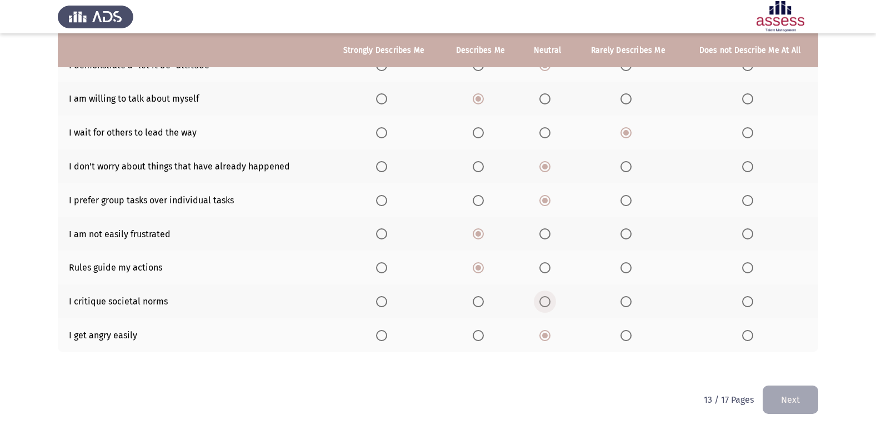
click at [546, 305] on span "Select an option" at bounding box center [545, 301] width 11 height 11
click at [546, 305] on input "Select an option" at bounding box center [545, 301] width 11 height 11
click at [781, 388] on button "Next" at bounding box center [791, 400] width 56 height 28
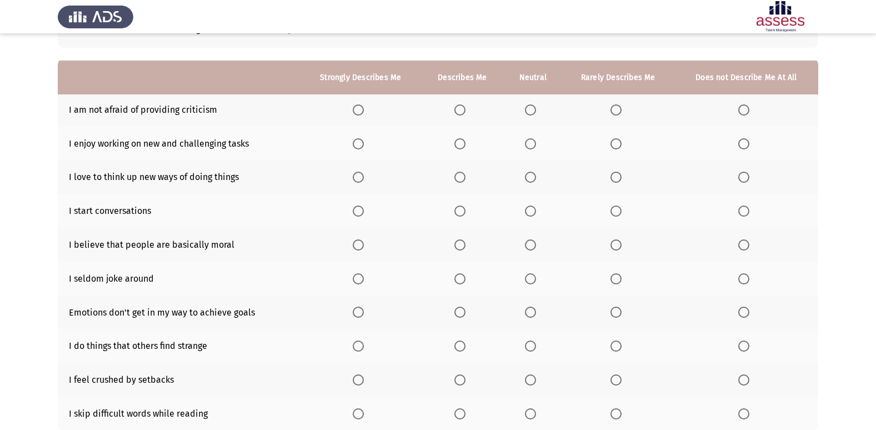
scroll to position [111, 0]
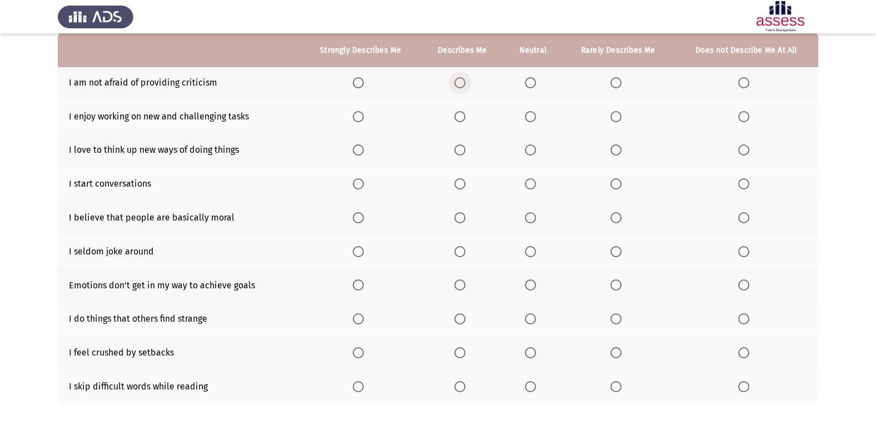
click at [459, 84] on span "Select an option" at bounding box center [460, 82] width 11 height 11
click at [459, 84] on input "Select an option" at bounding box center [460, 82] width 11 height 11
click at [358, 120] on span "Select an option" at bounding box center [358, 116] width 11 height 11
click at [358, 120] on input "Select an option" at bounding box center [358, 116] width 11 height 11
click at [362, 151] on span "Select an option" at bounding box center [358, 149] width 11 height 11
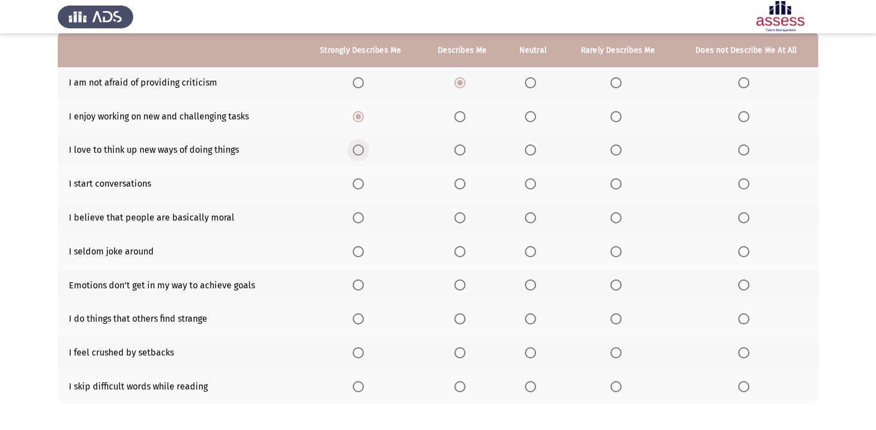
click at [362, 151] on input "Select an option" at bounding box center [358, 149] width 11 height 11
click at [457, 184] on span "Select an option" at bounding box center [460, 183] width 11 height 11
click at [457, 184] on input "Select an option" at bounding box center [460, 183] width 11 height 11
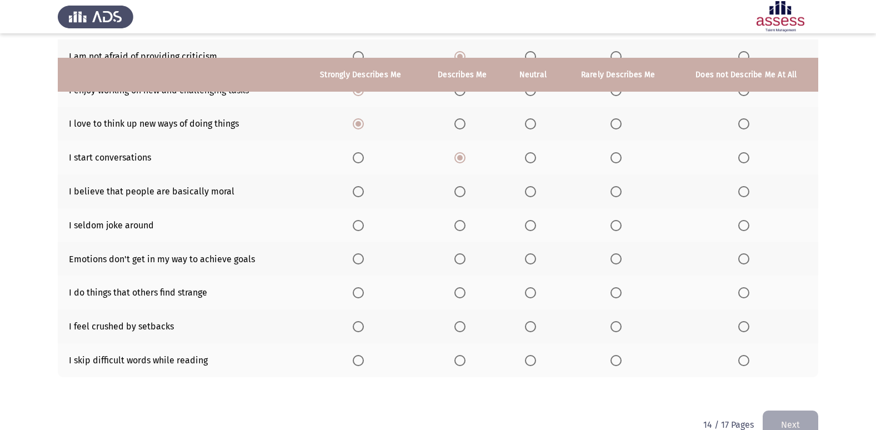
scroll to position [162, 0]
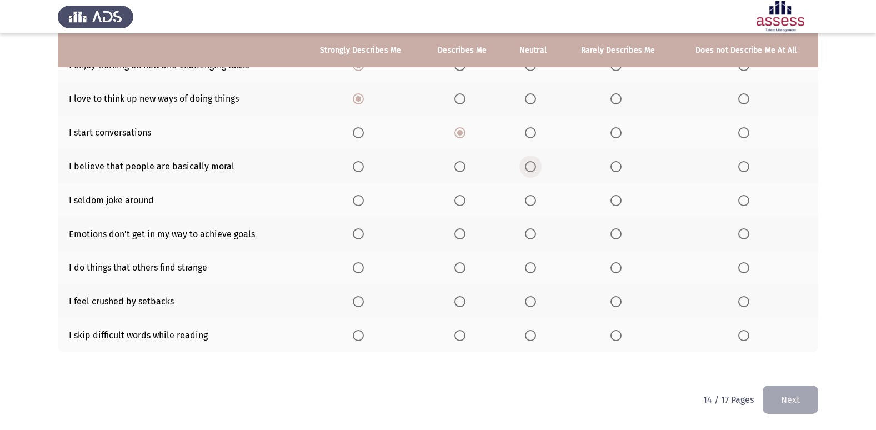
click at [529, 164] on span "Select an option" at bounding box center [530, 166] width 11 height 11
click at [529, 164] on input "Select an option" at bounding box center [530, 166] width 11 height 11
click at [619, 193] on th at bounding box center [618, 200] width 112 height 34
click at [618, 196] on span "Select an option" at bounding box center [616, 200] width 11 height 11
click at [618, 196] on input "Select an option" at bounding box center [616, 200] width 11 height 11
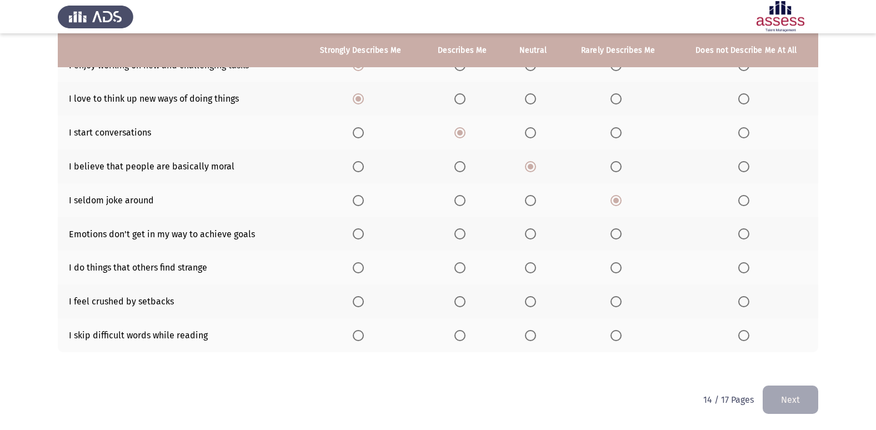
click at [527, 232] on span "Select an option" at bounding box center [530, 233] width 11 height 11
click at [527, 232] on input "Select an option" at bounding box center [530, 233] width 11 height 11
click at [528, 266] on span "Select an option" at bounding box center [530, 267] width 11 height 11
click at [528, 266] on input "Select an option" at bounding box center [530, 267] width 11 height 11
click at [531, 300] on span "Select an option" at bounding box center [530, 301] width 11 height 11
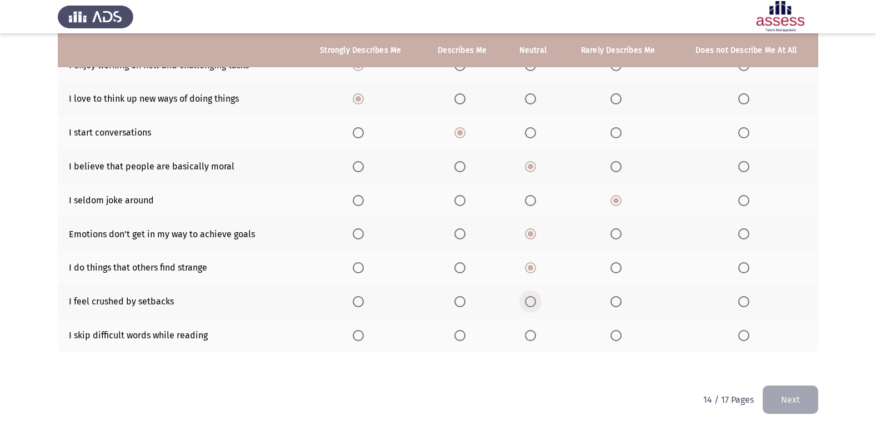
click at [531, 300] on input "Select an option" at bounding box center [530, 301] width 11 height 11
click at [749, 332] on span "Select an option" at bounding box center [743, 335] width 11 height 11
click at [749, 332] on input "Select an option" at bounding box center [743, 335] width 11 height 11
click at [775, 396] on button "Next" at bounding box center [791, 400] width 56 height 28
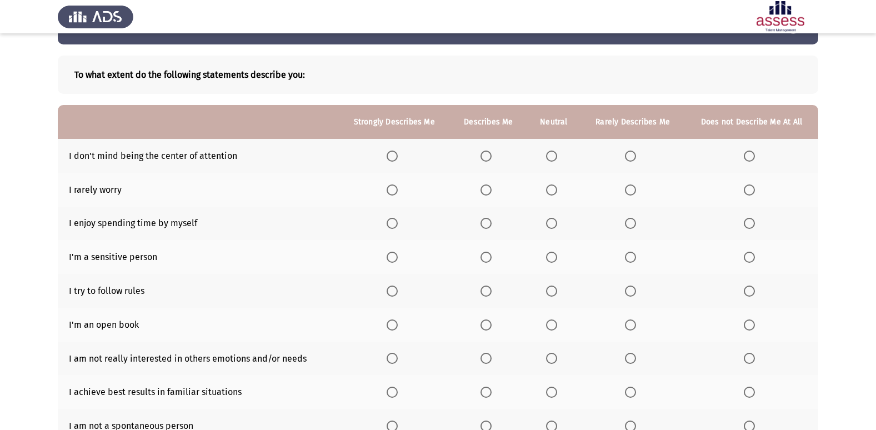
scroll to position [56, 0]
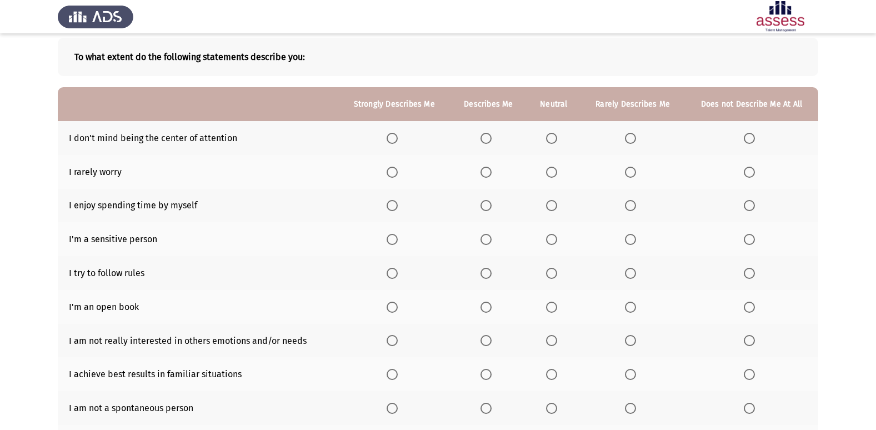
click at [626, 140] on span "Select an option" at bounding box center [630, 138] width 11 height 11
click at [626, 140] on input "Select an option" at bounding box center [630, 138] width 11 height 11
click at [632, 168] on span "Select an option" at bounding box center [630, 172] width 11 height 11
click at [632, 168] on input "Select an option" at bounding box center [630, 172] width 11 height 11
click at [634, 239] on span "Select an option" at bounding box center [630, 239] width 11 height 11
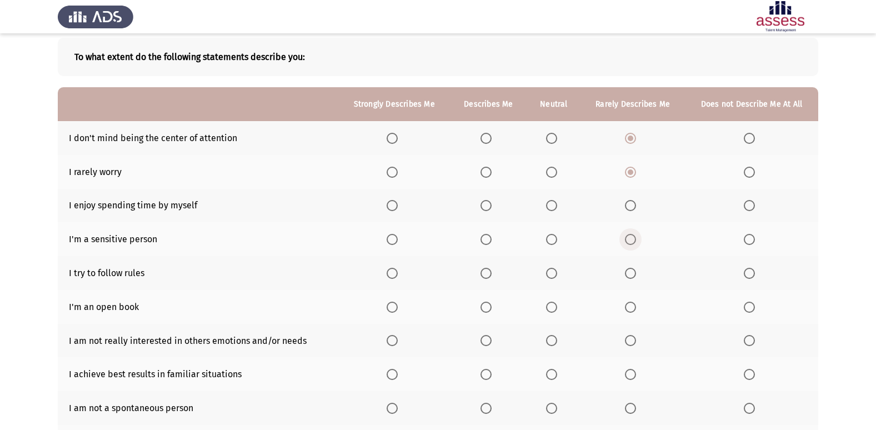
click at [634, 239] on input "Select an option" at bounding box center [630, 239] width 11 height 11
click at [486, 204] on span "Select an option" at bounding box center [486, 205] width 11 height 11
click at [486, 204] on input "Select an option" at bounding box center [486, 205] width 11 height 11
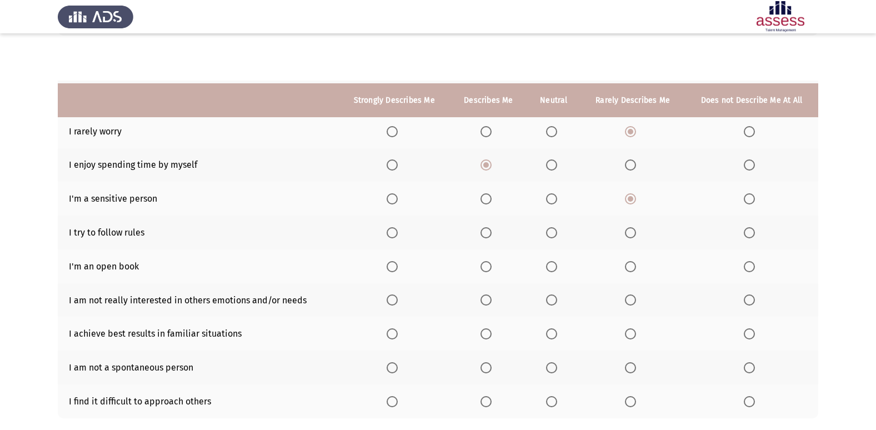
scroll to position [162, 0]
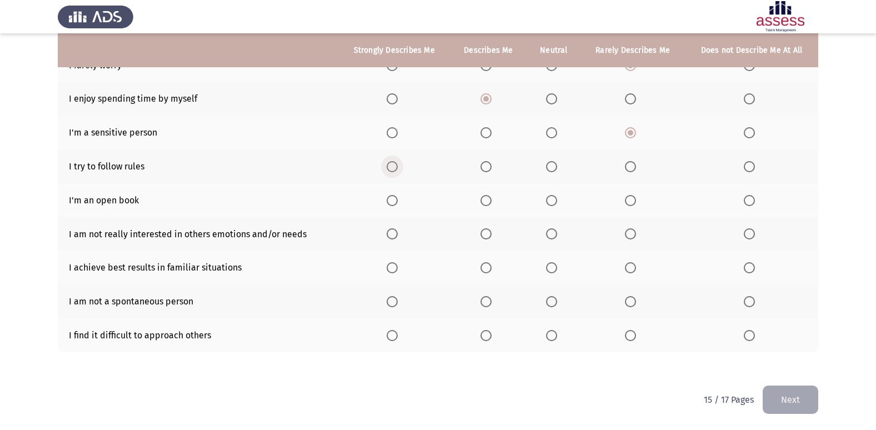
click at [389, 170] on span "Select an option" at bounding box center [392, 166] width 11 height 11
click at [389, 170] on input "Select an option" at bounding box center [392, 166] width 11 height 11
click at [747, 204] on span "Select an option" at bounding box center [749, 200] width 11 height 11
click at [747, 204] on input "Select an option" at bounding box center [749, 200] width 11 height 11
click at [550, 201] on span "Select an option" at bounding box center [551, 200] width 11 height 11
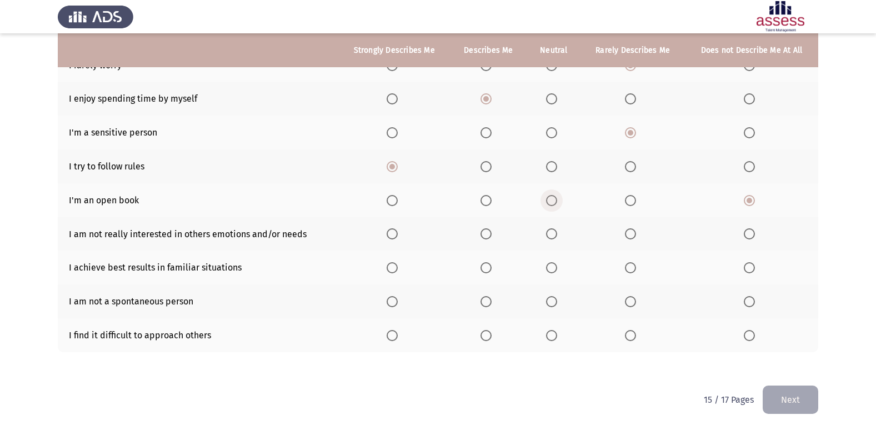
click at [550, 201] on input "Select an option" at bounding box center [551, 200] width 11 height 11
click at [556, 237] on span "Select an option" at bounding box center [551, 233] width 11 height 11
click at [556, 237] on input "Select an option" at bounding box center [551, 233] width 11 height 11
click at [746, 194] on mat-radio-button "Select an option" at bounding box center [752, 200] width 16 height 12
click at [745, 201] on span "Select an option" at bounding box center [749, 200] width 11 height 11
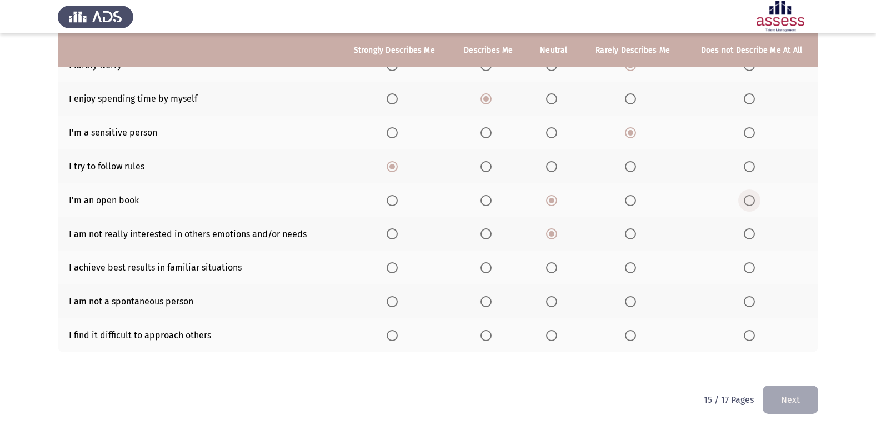
click at [745, 201] on input "Select an option" at bounding box center [749, 200] width 11 height 11
click at [555, 262] on mat-radio-button "Select an option" at bounding box center [554, 268] width 16 height 12
click at [490, 302] on span "Select an option" at bounding box center [486, 301] width 11 height 11
click at [490, 302] on input "Select an option" at bounding box center [486, 301] width 11 height 11
click at [555, 267] on span "Select an option" at bounding box center [551, 267] width 11 height 11
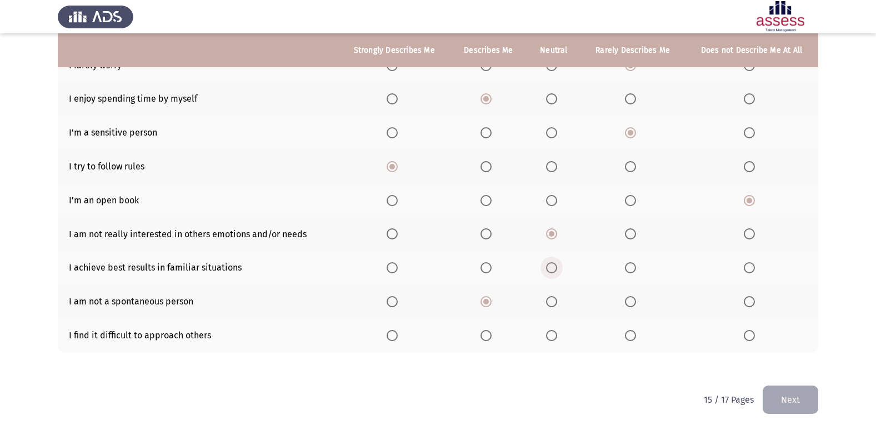
click at [555, 267] on input "Select an option" at bounding box center [551, 267] width 11 height 11
click at [628, 337] on span "Select an option" at bounding box center [630, 335] width 11 height 11
click at [628, 337] on input "Select an option" at bounding box center [630, 335] width 11 height 11
click at [791, 396] on button "Next" at bounding box center [791, 400] width 56 height 28
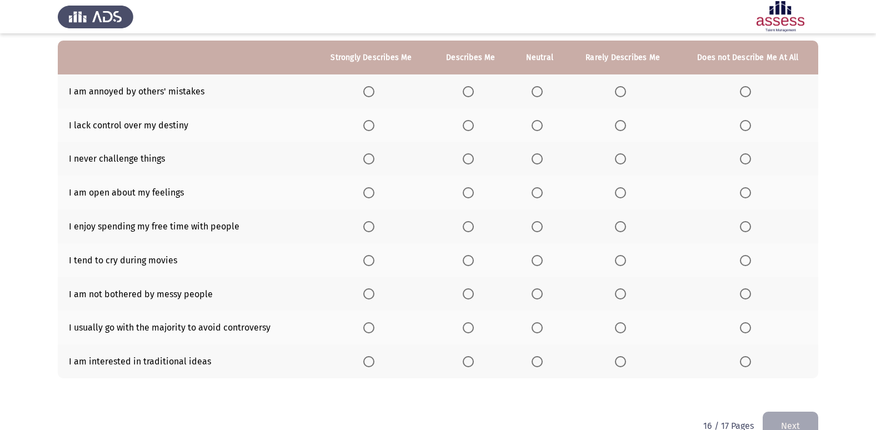
scroll to position [111, 0]
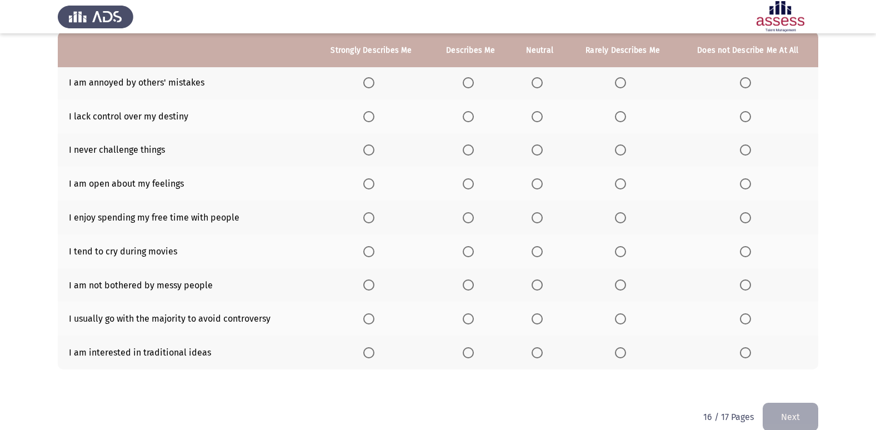
click at [466, 214] on span "Select an option" at bounding box center [468, 217] width 11 height 11
click at [466, 214] on input "Select an option" at bounding box center [468, 217] width 11 height 11
click at [467, 252] on span "Select an option" at bounding box center [468, 251] width 11 height 11
click at [467, 252] on input "Select an option" at bounding box center [468, 251] width 11 height 11
click at [626, 283] on span "Select an option" at bounding box center [620, 284] width 11 height 11
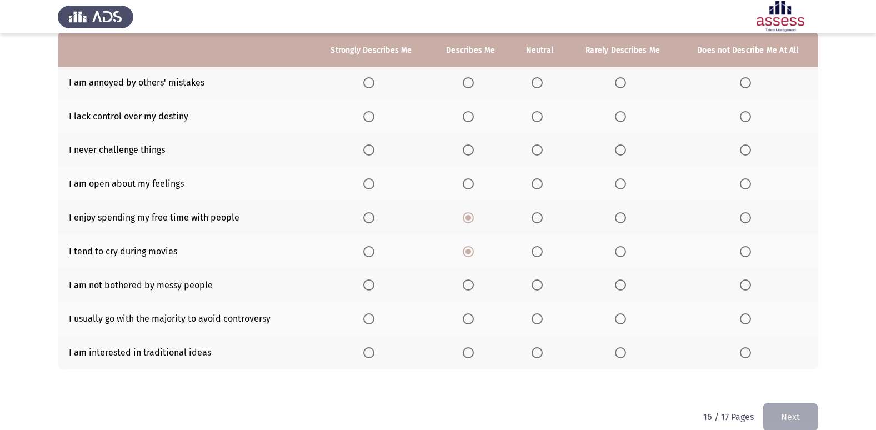
click at [626, 283] on input "Select an option" at bounding box center [620, 284] width 11 height 11
drag, startPoint x: 530, startPoint y: 289, endPoint x: 543, endPoint y: 284, distance: 14.6
click at [531, 288] on th at bounding box center [539, 285] width 57 height 34
click at [543, 284] on span "Select an option" at bounding box center [537, 284] width 11 height 11
click at [543, 284] on input "Select an option" at bounding box center [537, 284] width 11 height 11
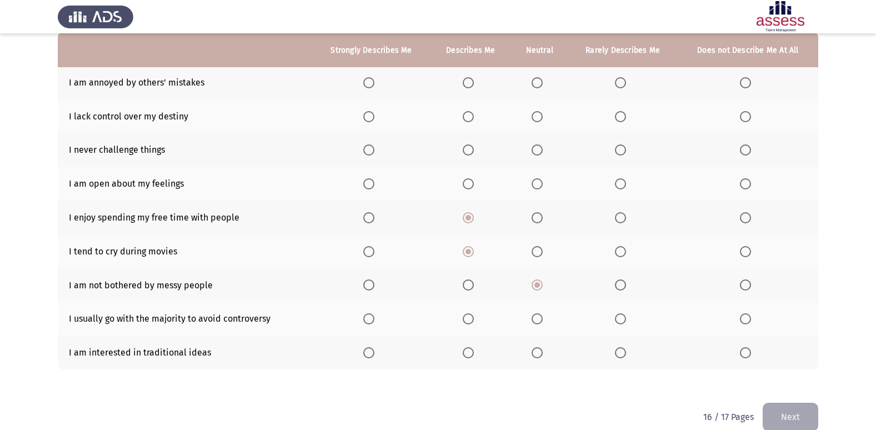
click at [618, 320] on span "Select an option" at bounding box center [620, 318] width 11 height 11
click at [618, 320] on input "Select an option" at bounding box center [620, 318] width 11 height 11
click at [537, 353] on span "Select an option" at bounding box center [537, 353] width 0 height 0
click at [538, 352] on input "Select an option" at bounding box center [537, 352] width 11 height 11
click at [622, 186] on span "Select an option" at bounding box center [620, 183] width 11 height 11
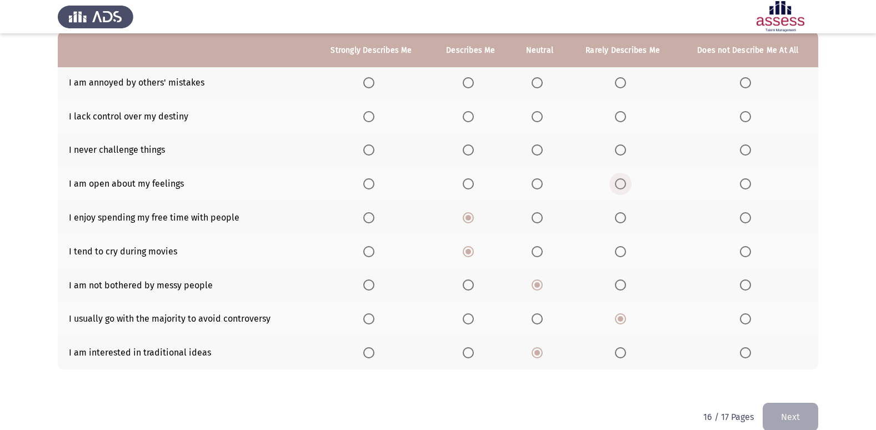
click at [622, 186] on input "Select an option" at bounding box center [620, 183] width 11 height 11
click at [622, 155] on span "Select an option" at bounding box center [620, 149] width 11 height 11
click at [622, 155] on input "Select an option" at bounding box center [620, 149] width 11 height 11
click at [621, 115] on span "Select an option" at bounding box center [620, 116] width 11 height 11
click at [621, 115] on input "Select an option" at bounding box center [620, 116] width 11 height 11
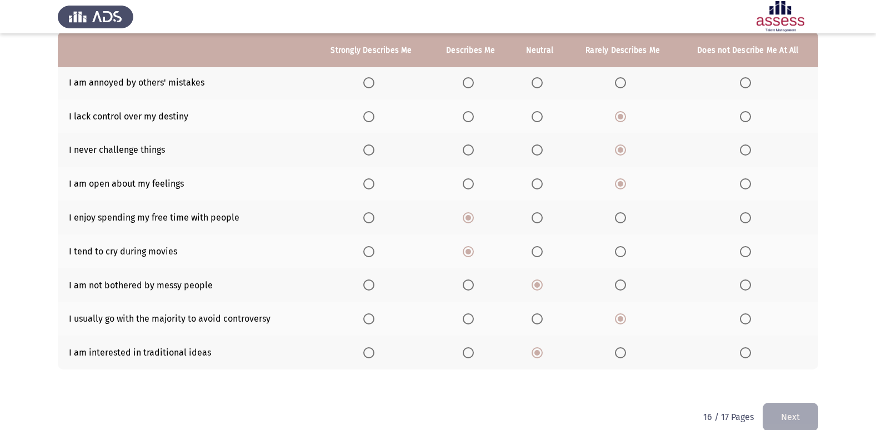
click at [623, 84] on span "Select an option" at bounding box center [620, 82] width 11 height 11
click at [623, 84] on input "Select an option" at bounding box center [620, 82] width 11 height 11
click at [542, 121] on span "Select an option" at bounding box center [537, 116] width 11 height 11
click at [542, 121] on input "Select an option" at bounding box center [537, 116] width 11 height 11
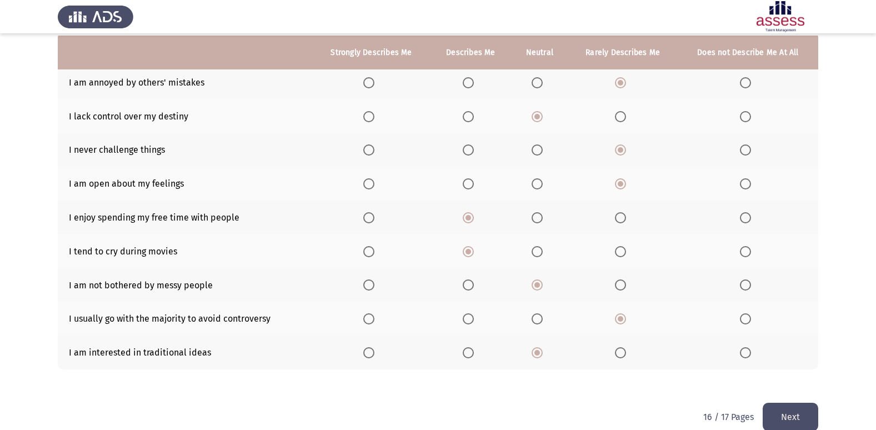
scroll to position [128, 0]
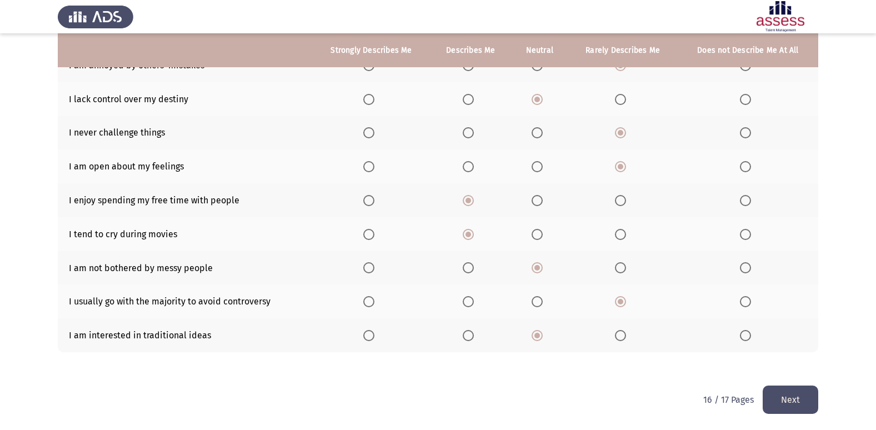
click at [789, 403] on button "Next" at bounding box center [791, 400] width 56 height 28
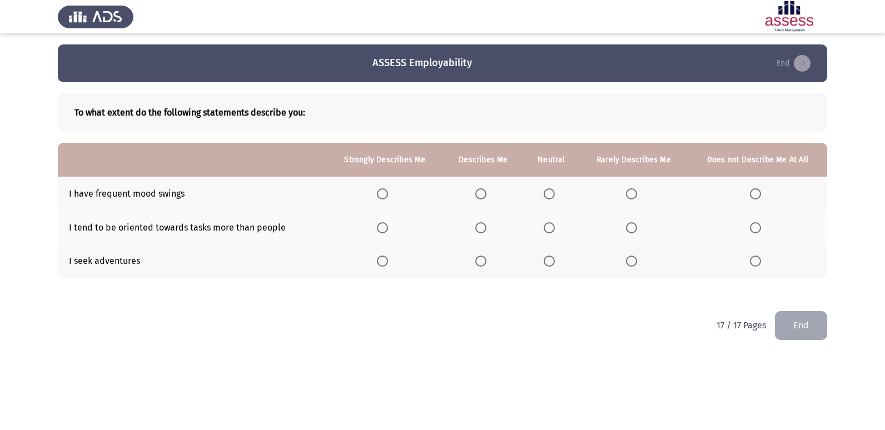
click at [556, 191] on label "Select an option" at bounding box center [551, 193] width 16 height 11
click at [555, 191] on input "Select an option" at bounding box center [548, 193] width 11 height 11
click at [384, 263] on span "Select an option" at bounding box center [382, 261] width 11 height 11
click at [384, 263] on input "Select an option" at bounding box center [382, 261] width 11 height 11
click at [553, 231] on span "Select an option" at bounding box center [548, 227] width 11 height 11
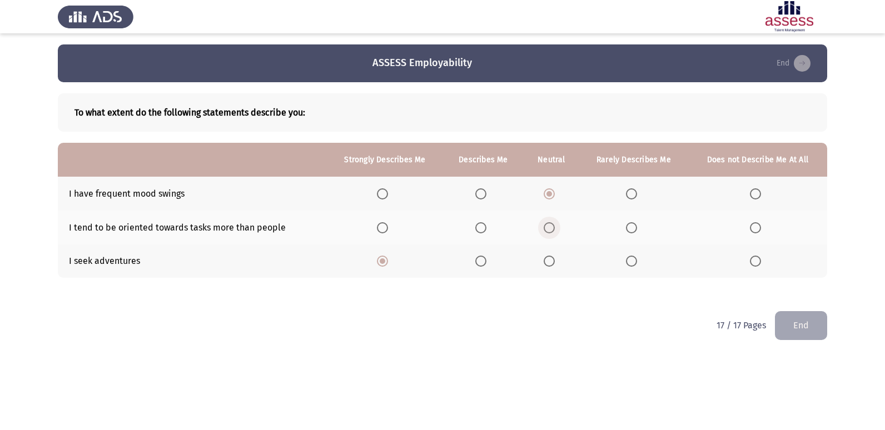
click at [553, 231] on input "Select an option" at bounding box center [548, 227] width 11 height 11
click at [803, 331] on button "End" at bounding box center [801, 325] width 52 height 28
